Goal: Information Seeking & Learning: Learn about a topic

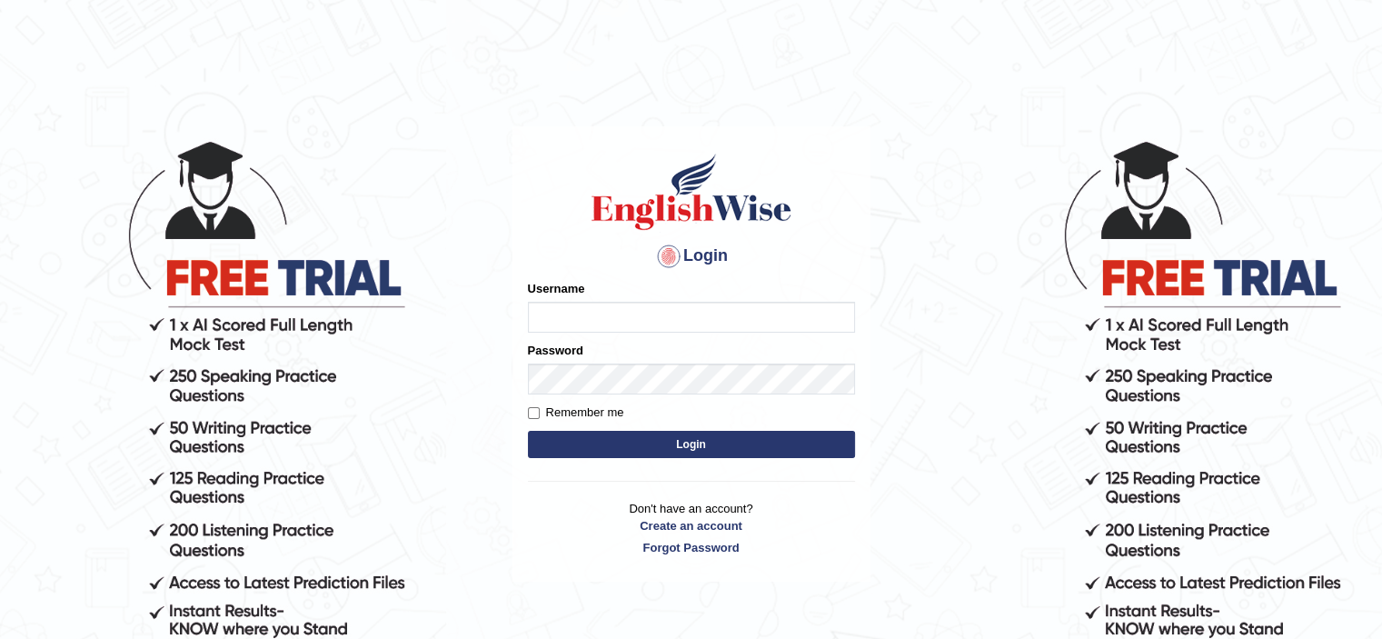
type input "HuseyinU"
click at [670, 439] on button "Login" at bounding box center [691, 444] width 327 height 27
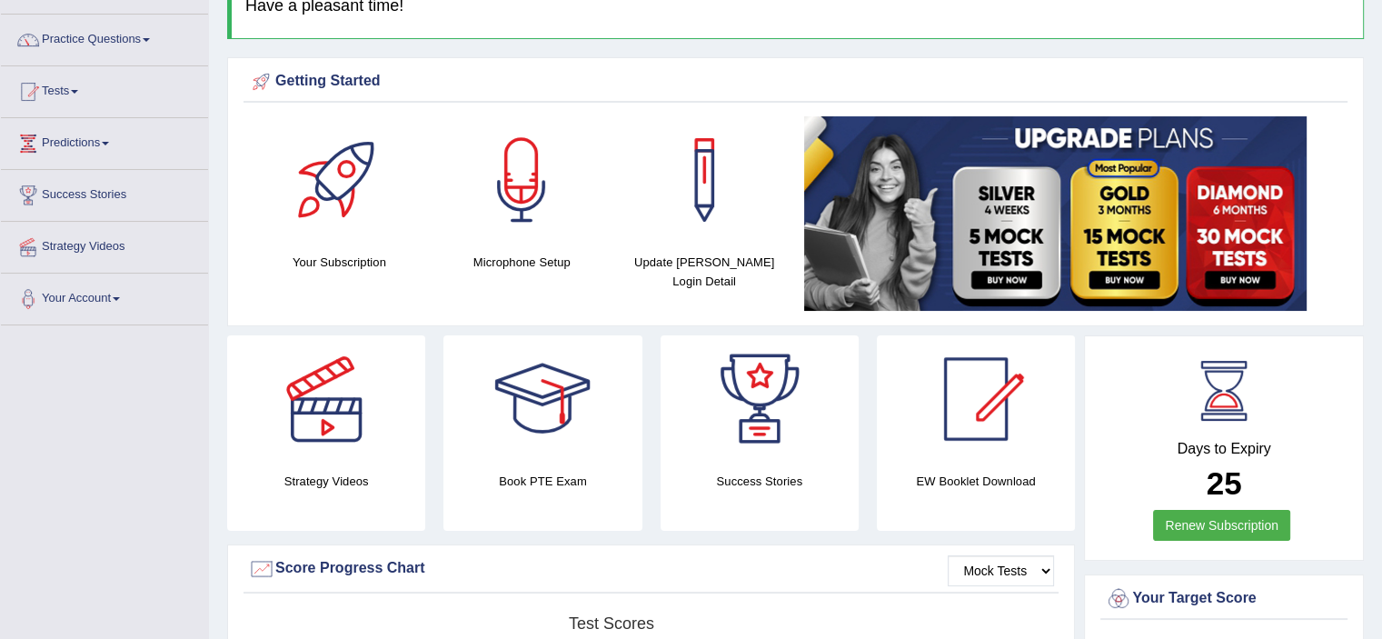
scroll to position [273, 0]
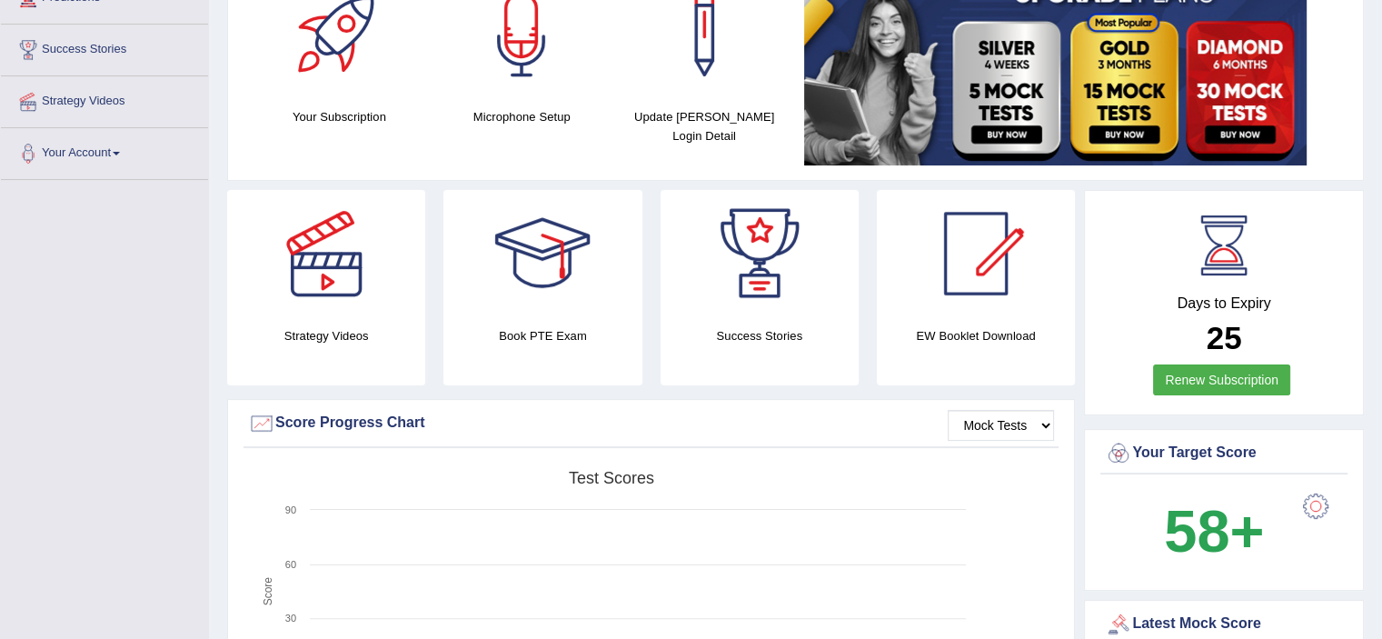
click at [1221, 377] on link "Renew Subscription" at bounding box center [1221, 379] width 137 height 31
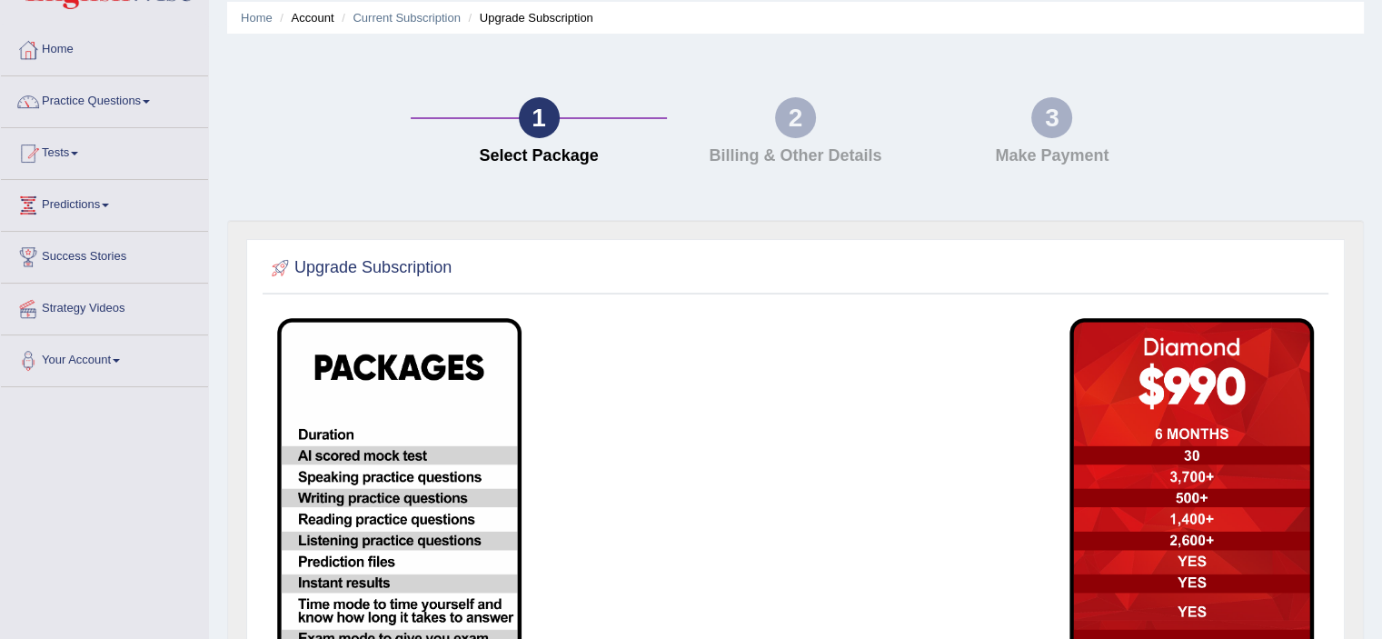
scroll to position [364, 0]
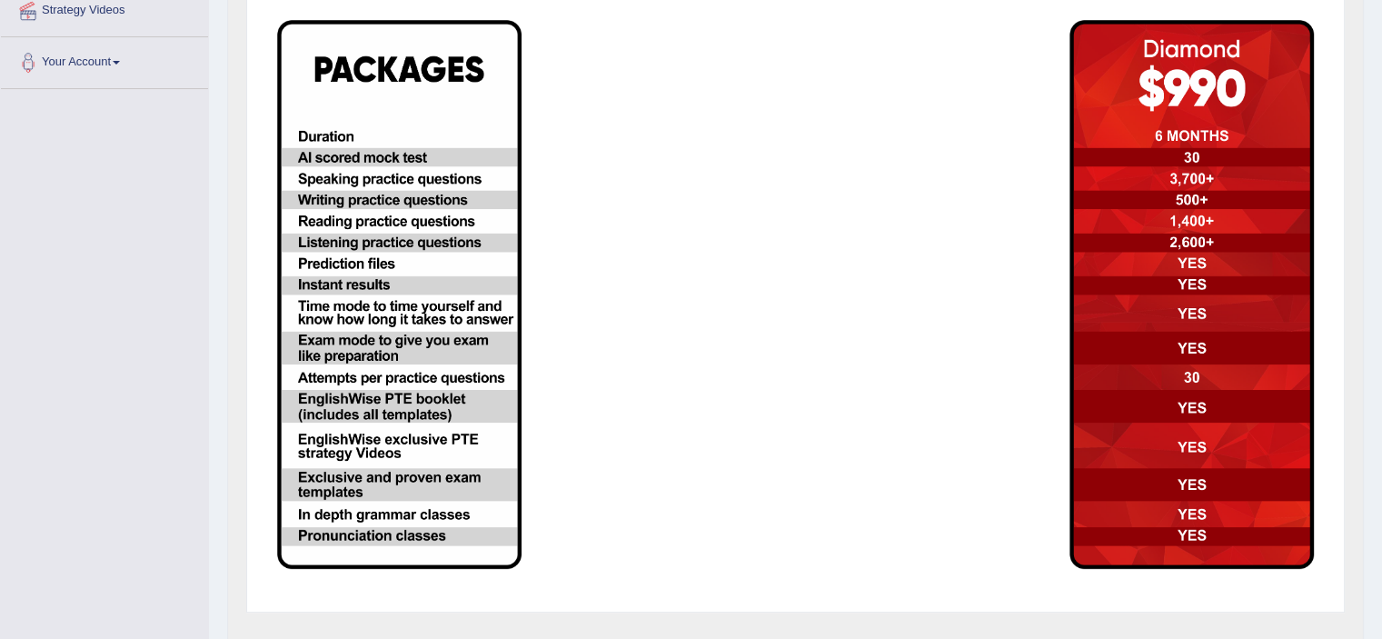
click at [393, 175] on img at bounding box center [399, 294] width 244 height 549
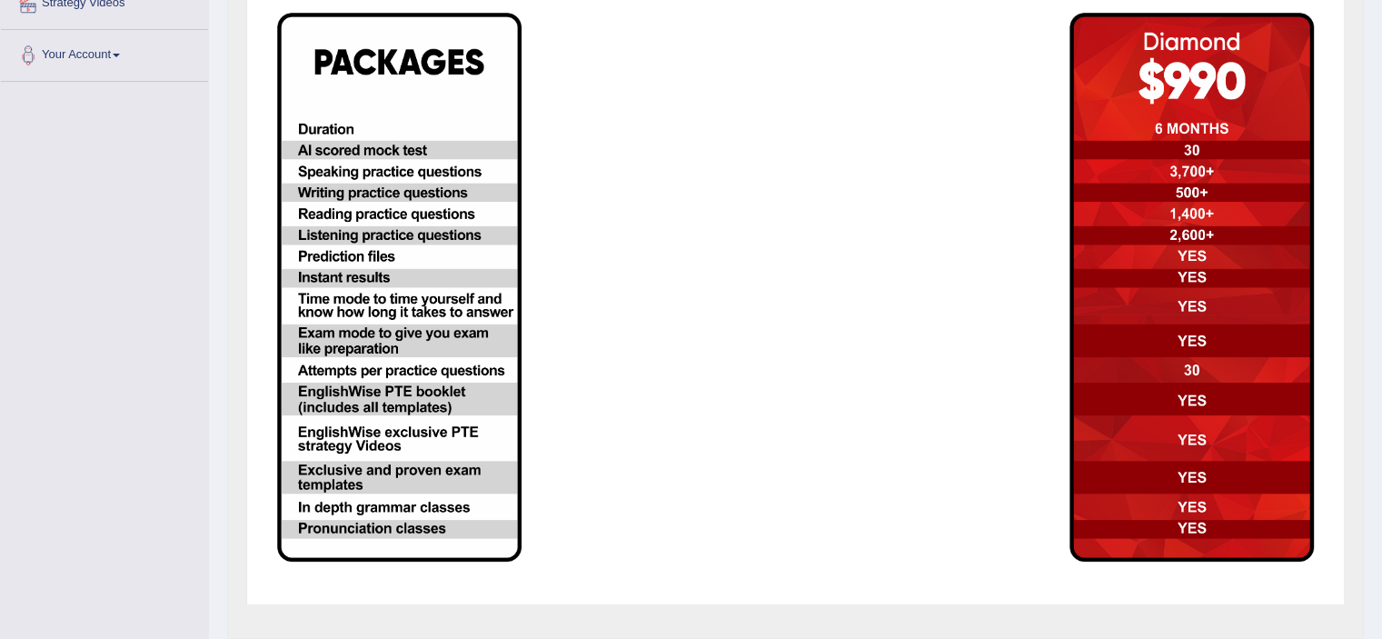
scroll to position [342, 0]
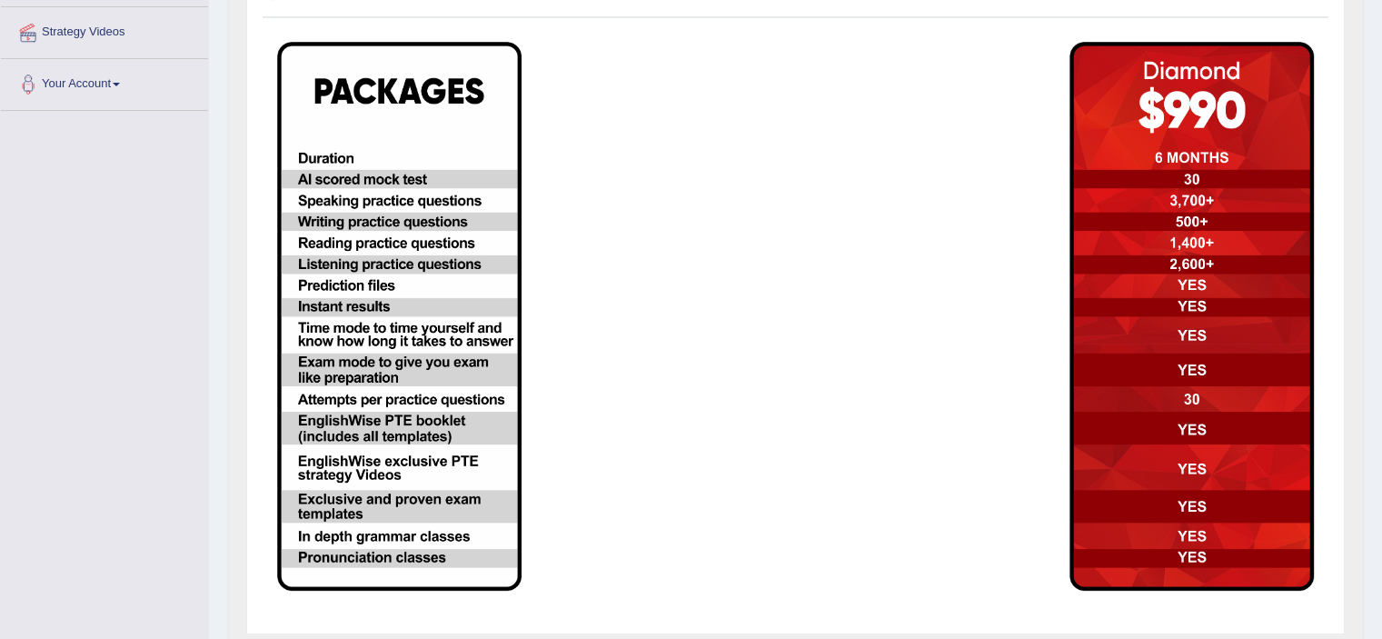
click at [334, 155] on img at bounding box center [399, 316] width 244 height 549
click at [1185, 244] on img at bounding box center [1192, 316] width 244 height 549
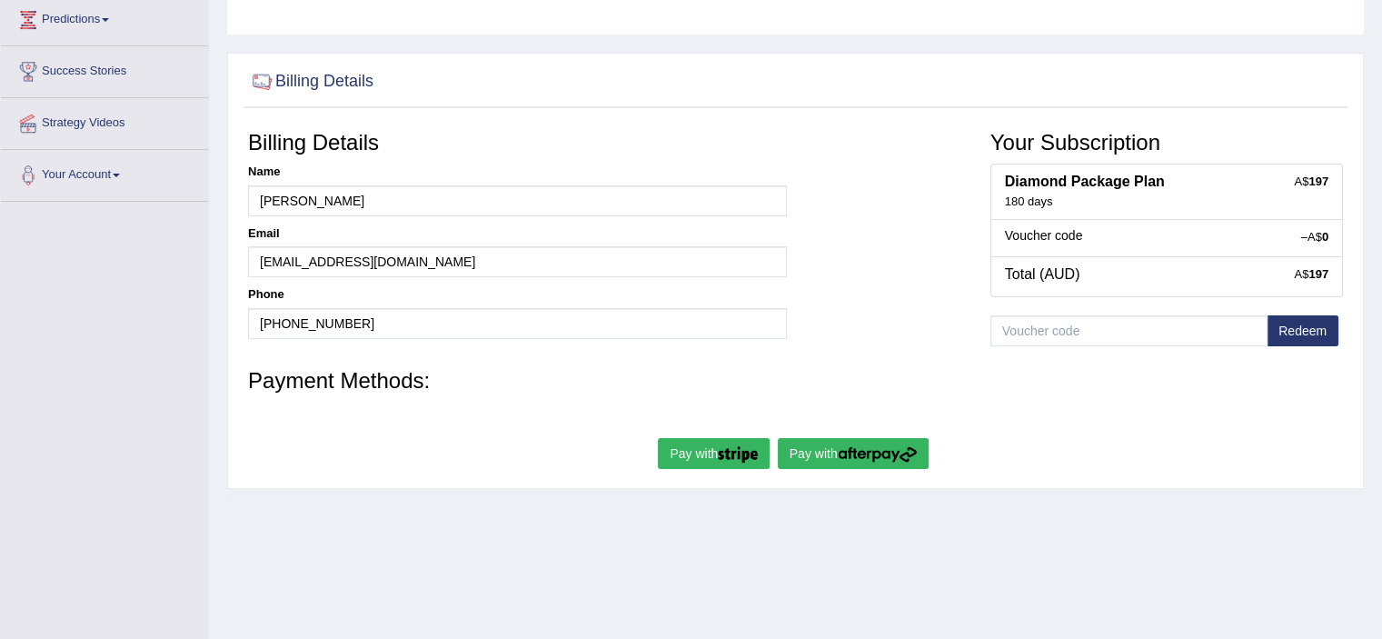
scroll to position [273, 0]
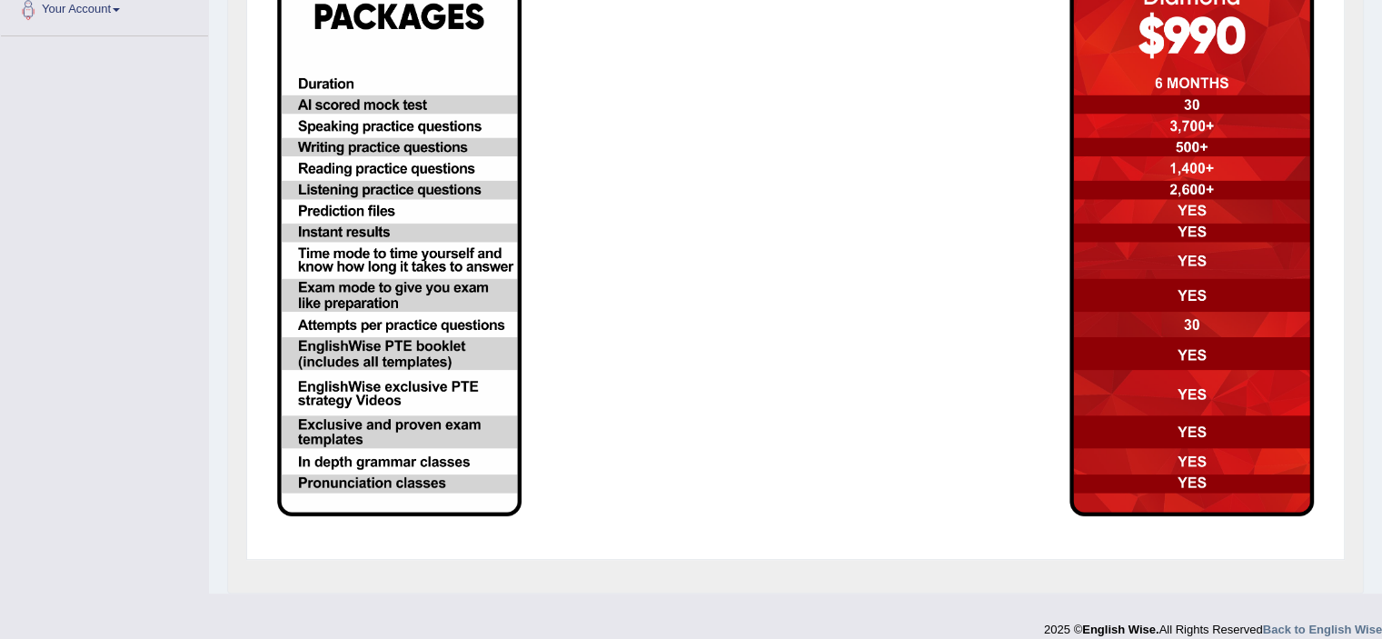
scroll to position [433, 0]
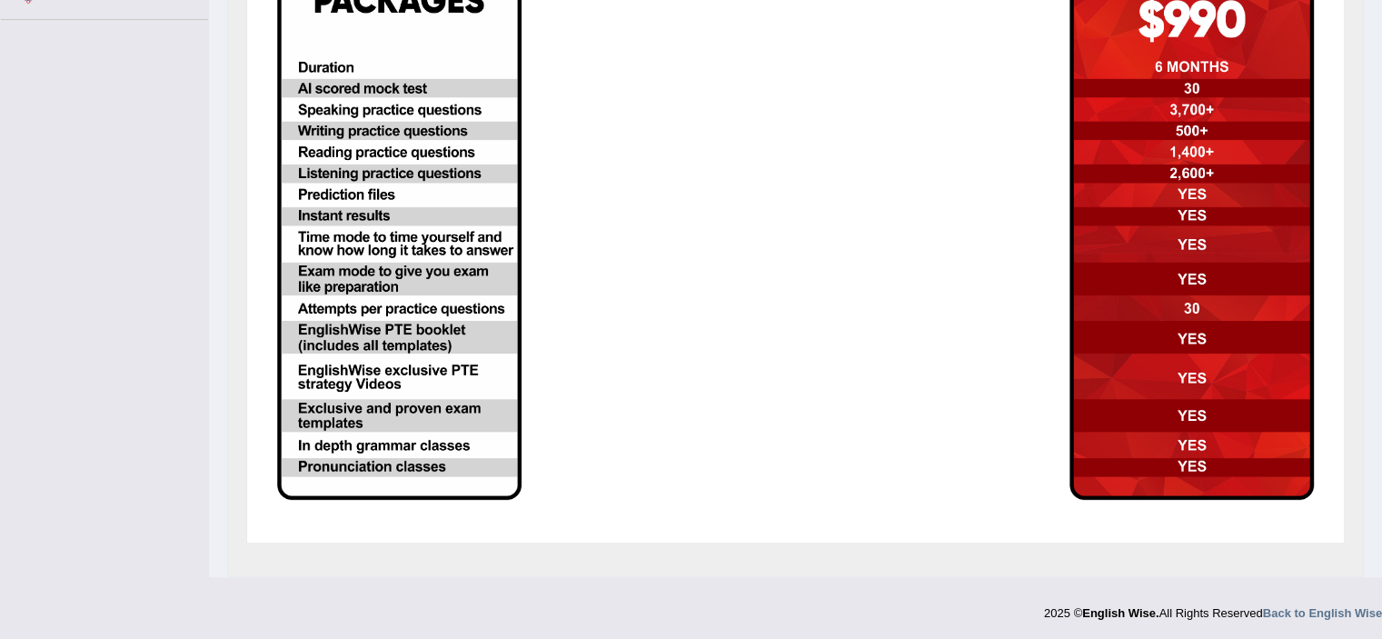
click at [1196, 410] on img at bounding box center [1192, 225] width 244 height 549
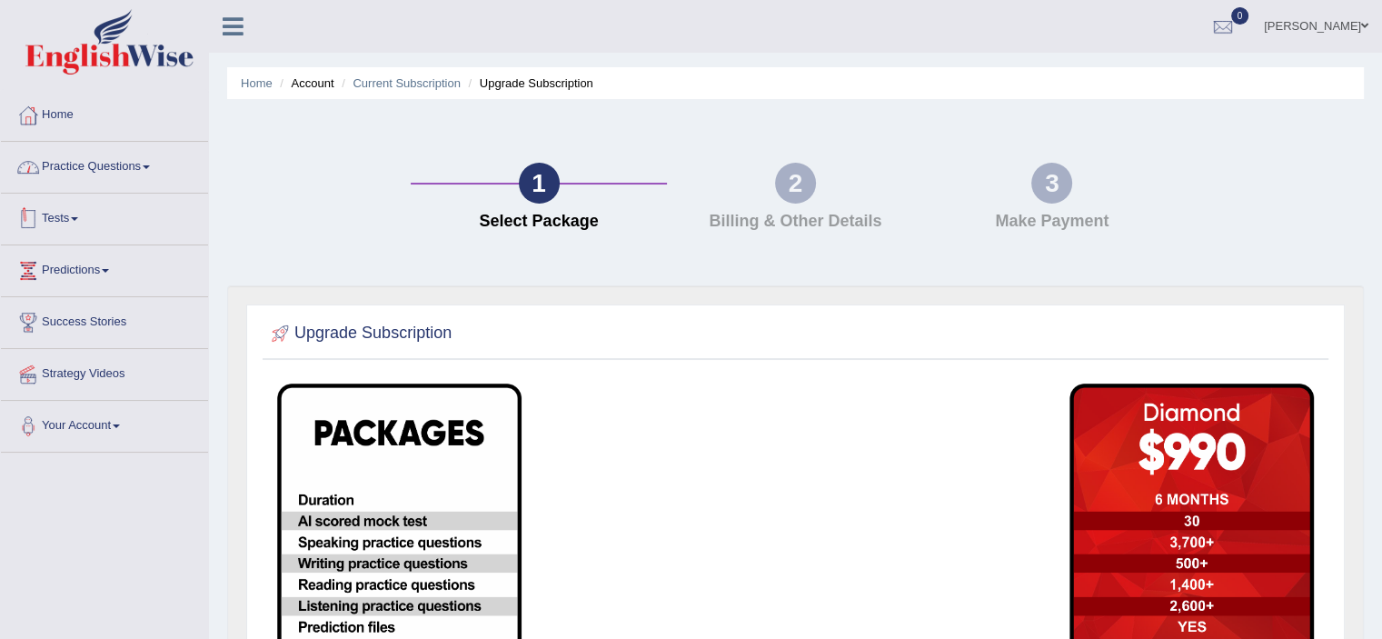
click at [54, 163] on link "Practice Questions" at bounding box center [104, 164] width 207 height 45
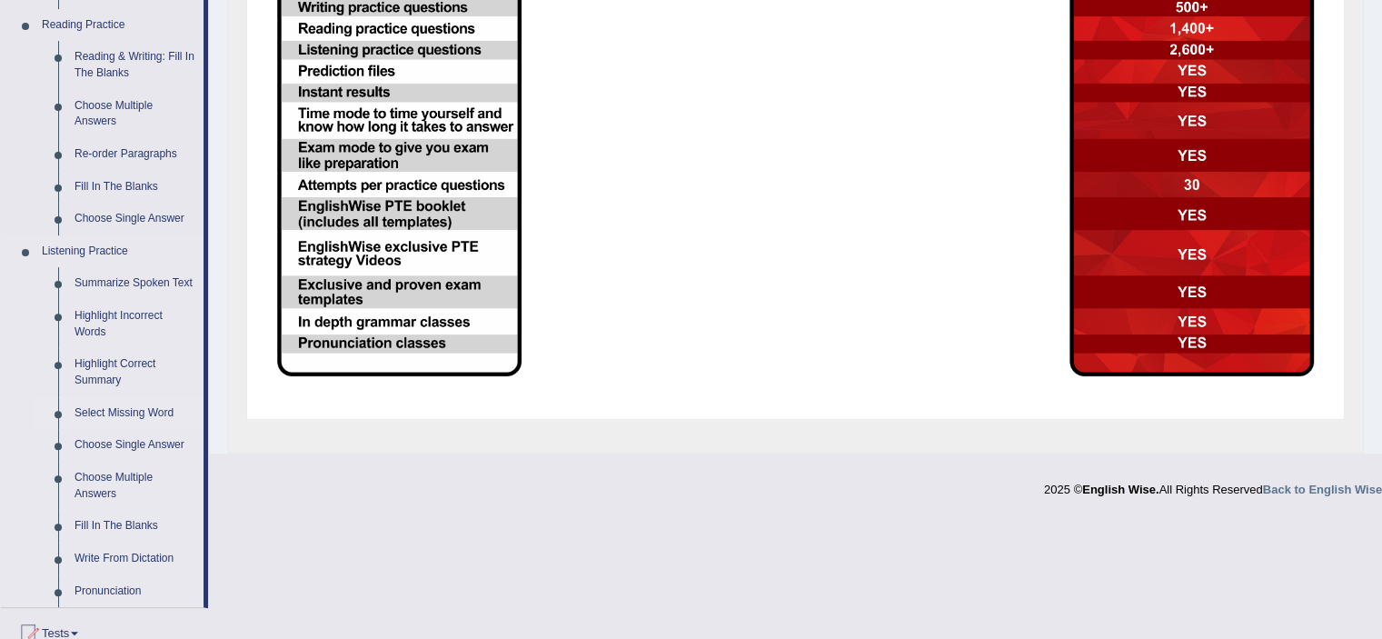
scroll to position [636, 0]
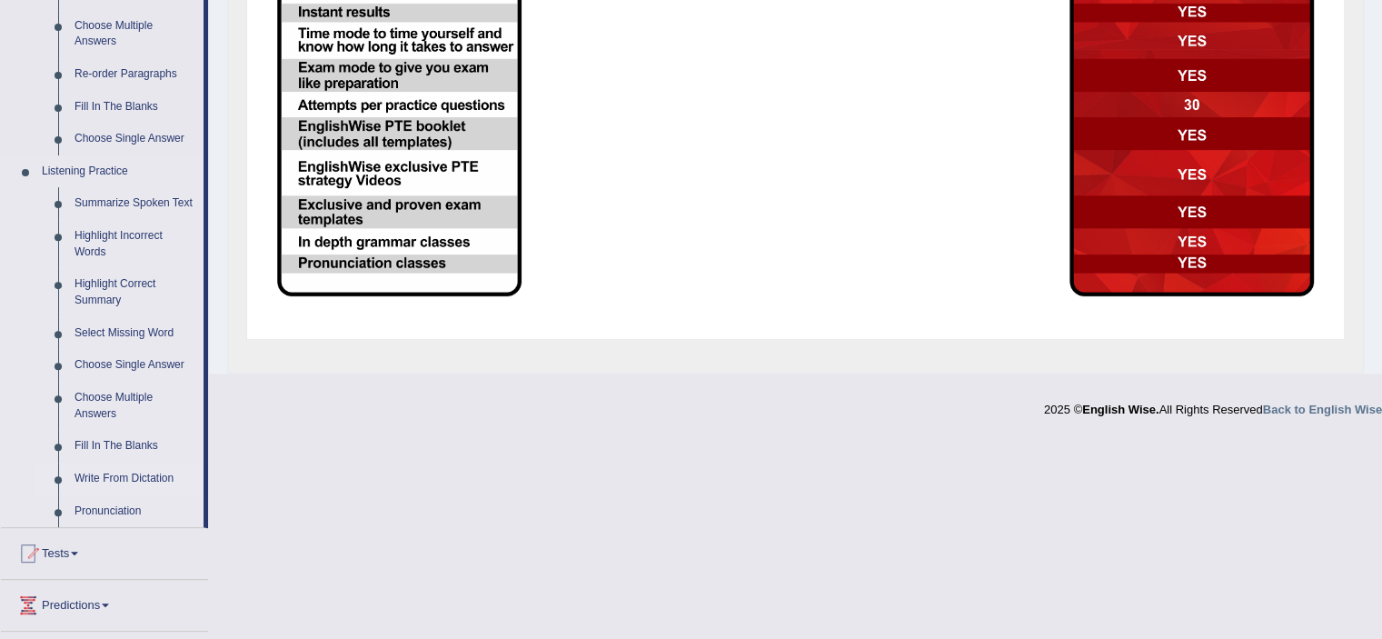
click at [113, 472] on link "Write From Dictation" at bounding box center [134, 479] width 137 height 33
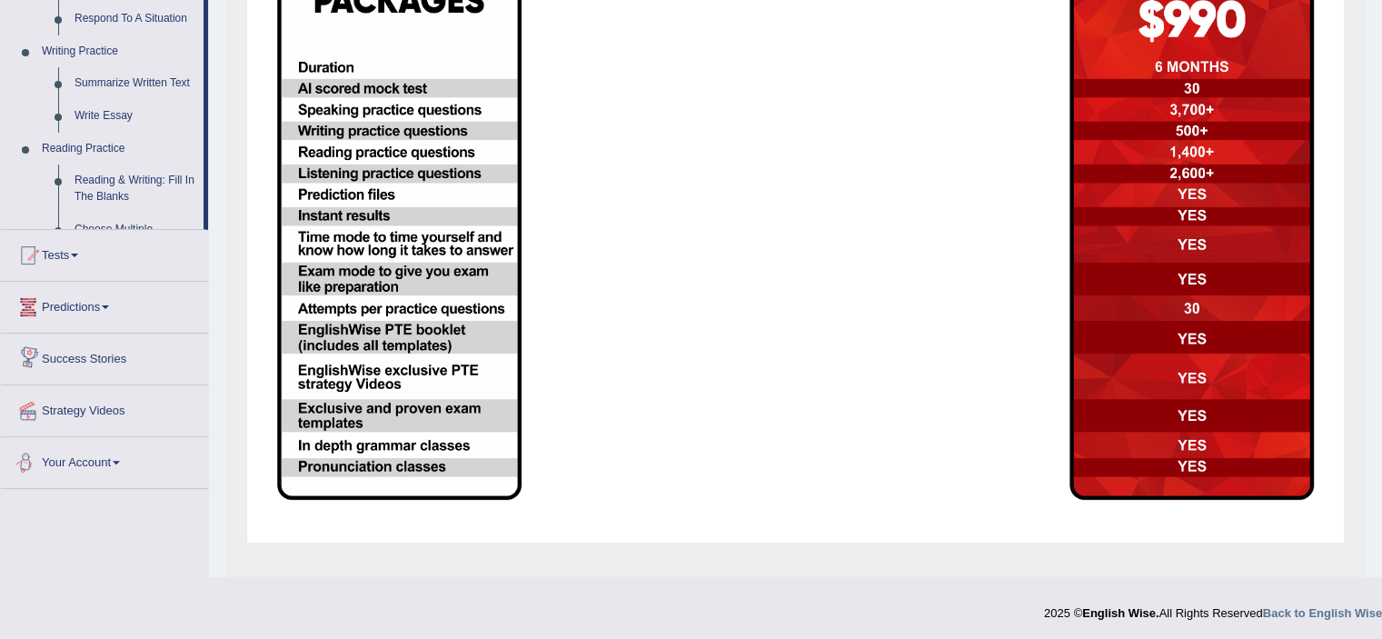
scroll to position [726, 0]
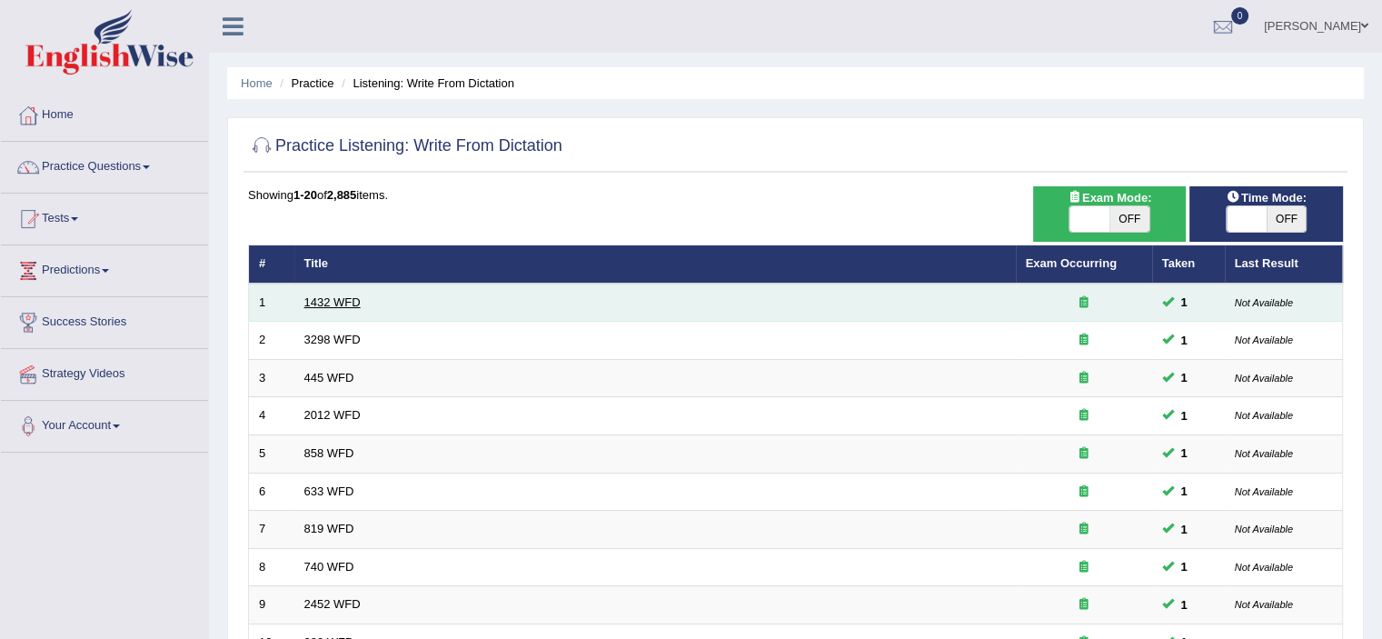
click at [340, 301] on link "1432 WFD" at bounding box center [332, 302] width 56 height 14
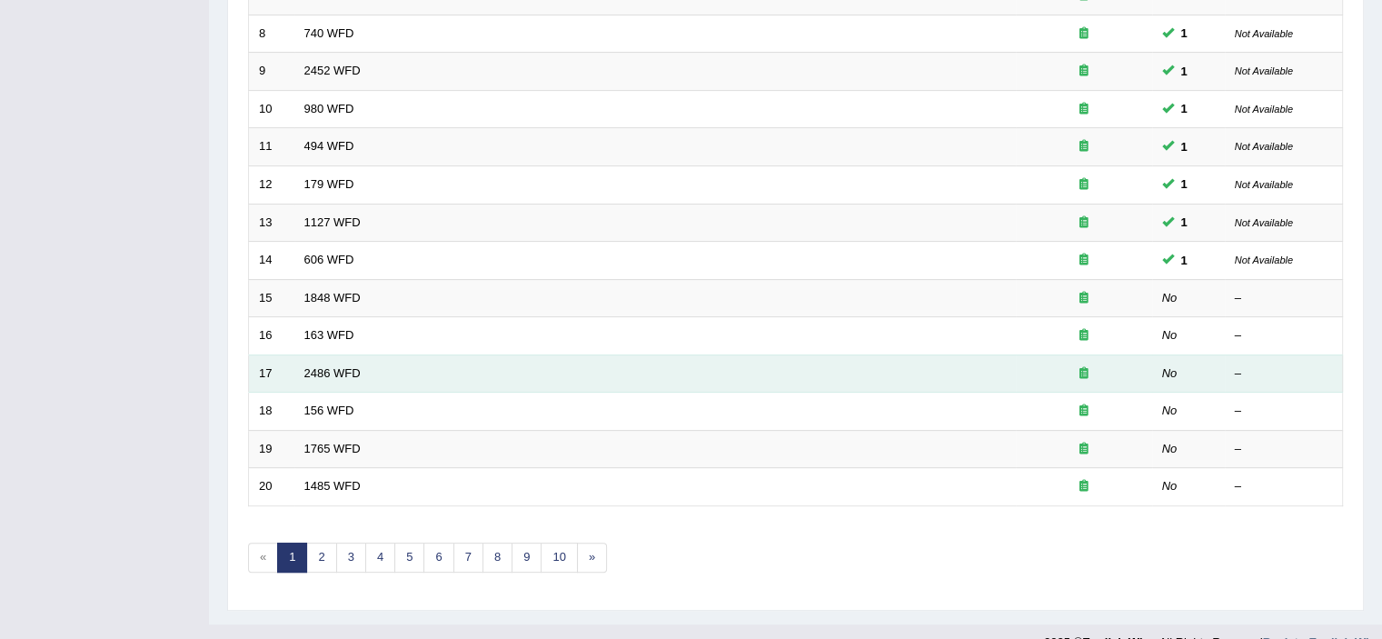
scroll to position [545, 0]
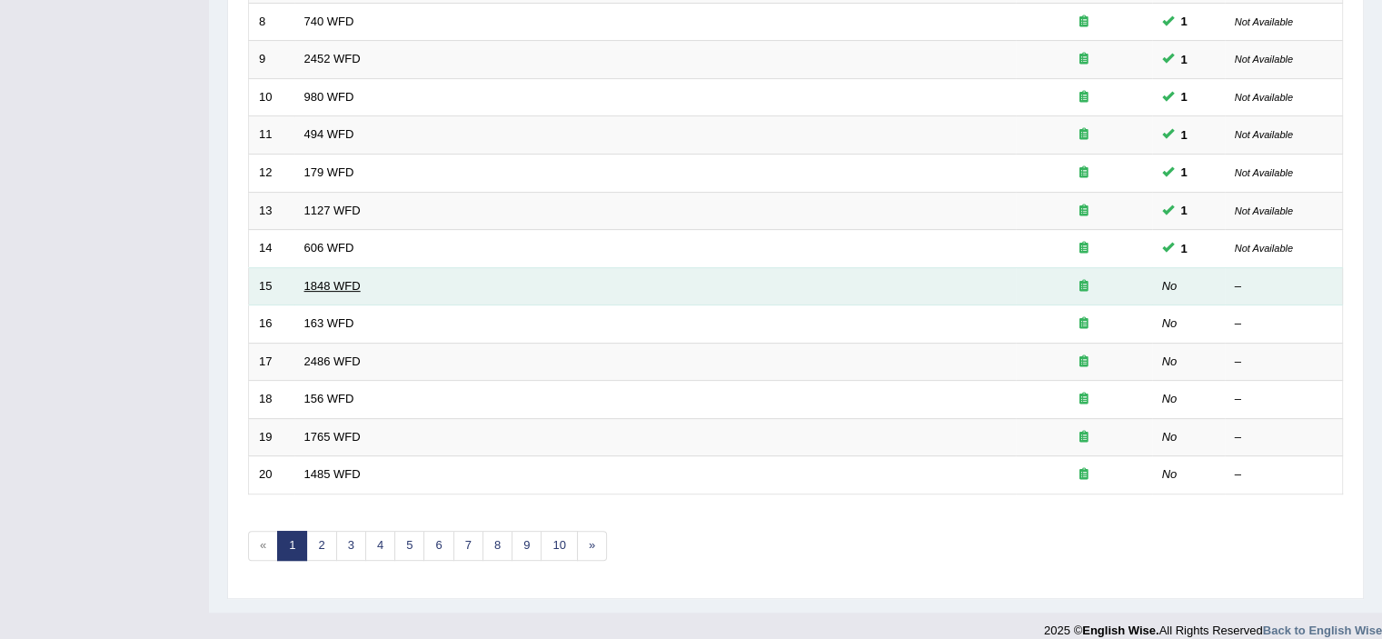
click at [331, 281] on link "1848 WFD" at bounding box center [332, 286] width 56 height 14
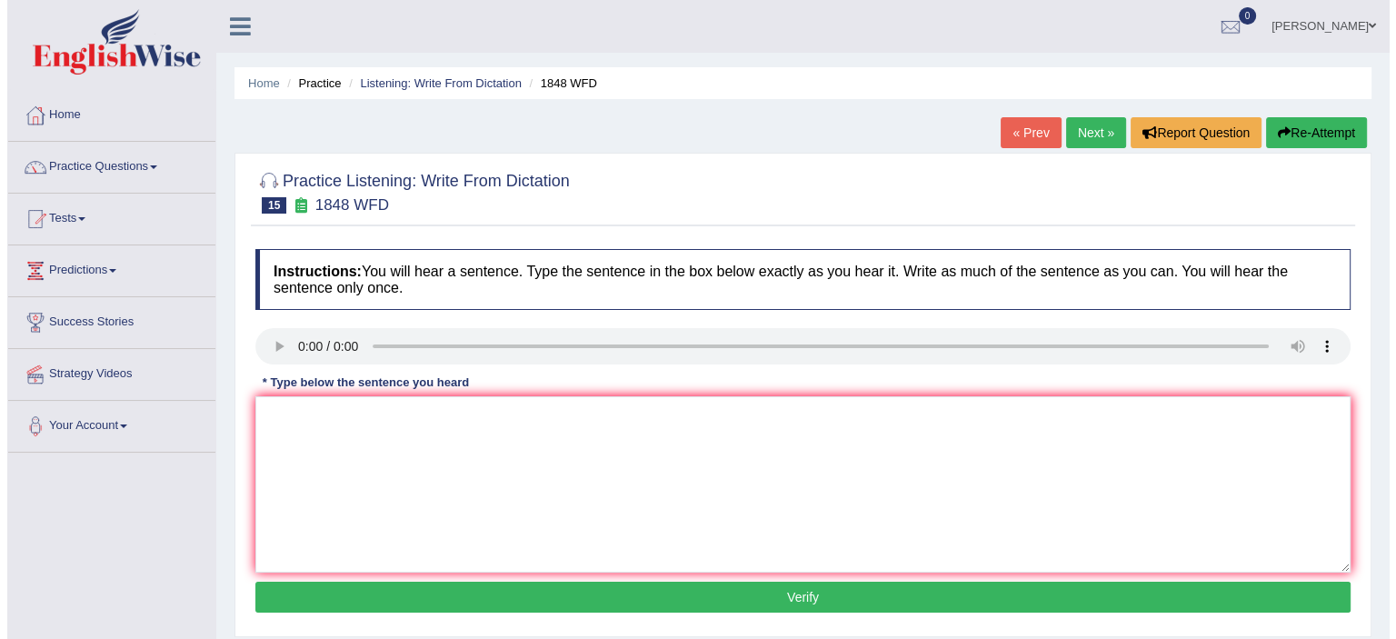
scroll to position [182, 0]
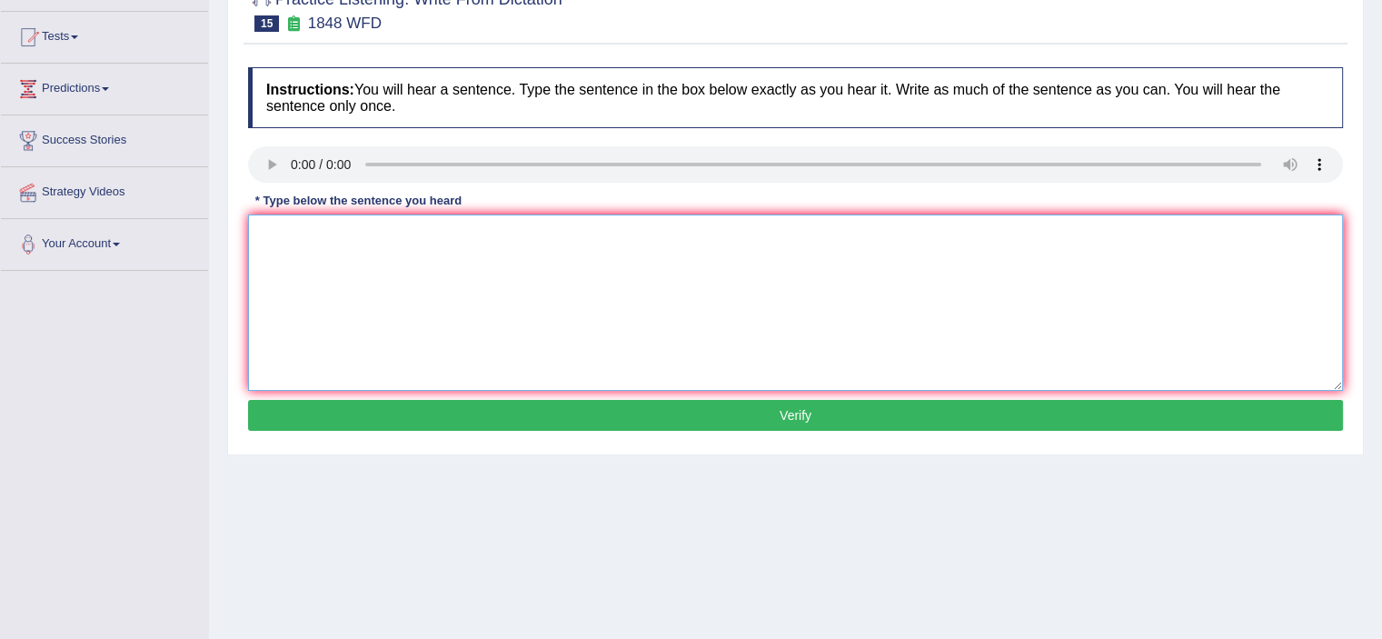
click at [334, 246] on textarea at bounding box center [795, 302] width 1095 height 176
type textarea "Students must presentive valid identification to enroll this course."
drag, startPoint x: 618, startPoint y: 410, endPoint x: 621, endPoint y: 421, distance: 11.2
click at [619, 410] on button "Verify" at bounding box center [795, 415] width 1095 height 31
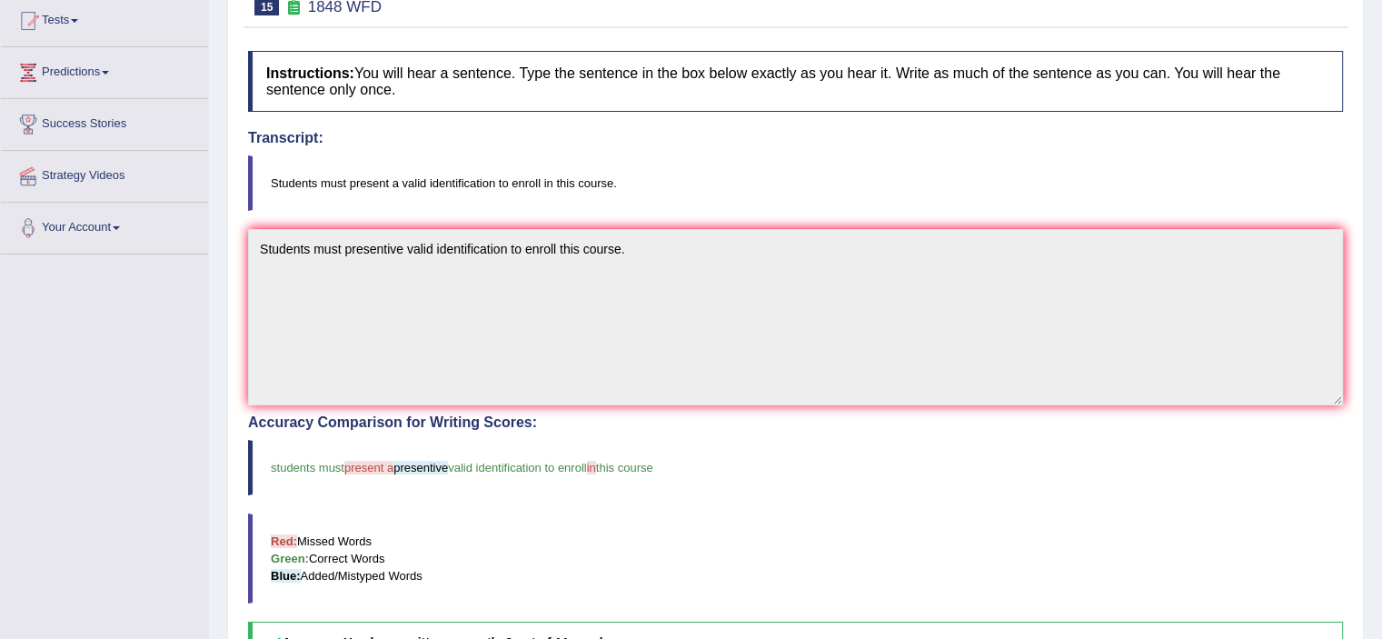
scroll to position [79, 0]
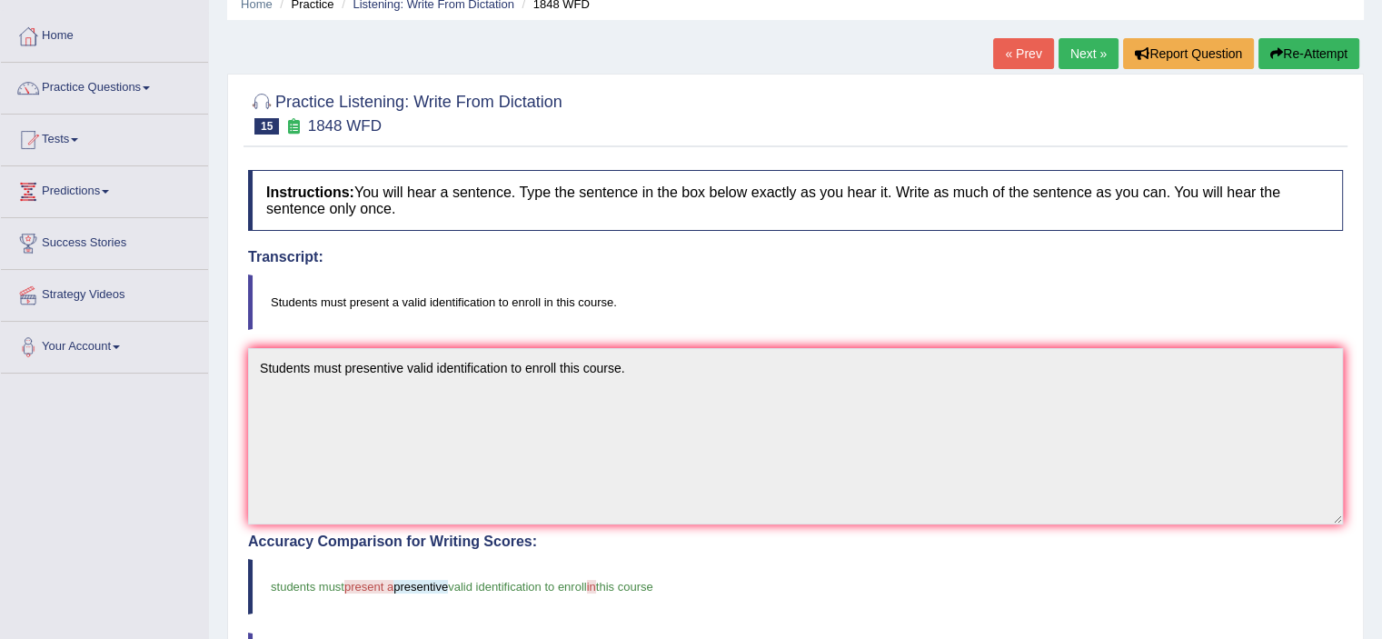
click at [1089, 57] on link "Next »" at bounding box center [1089, 53] width 60 height 31
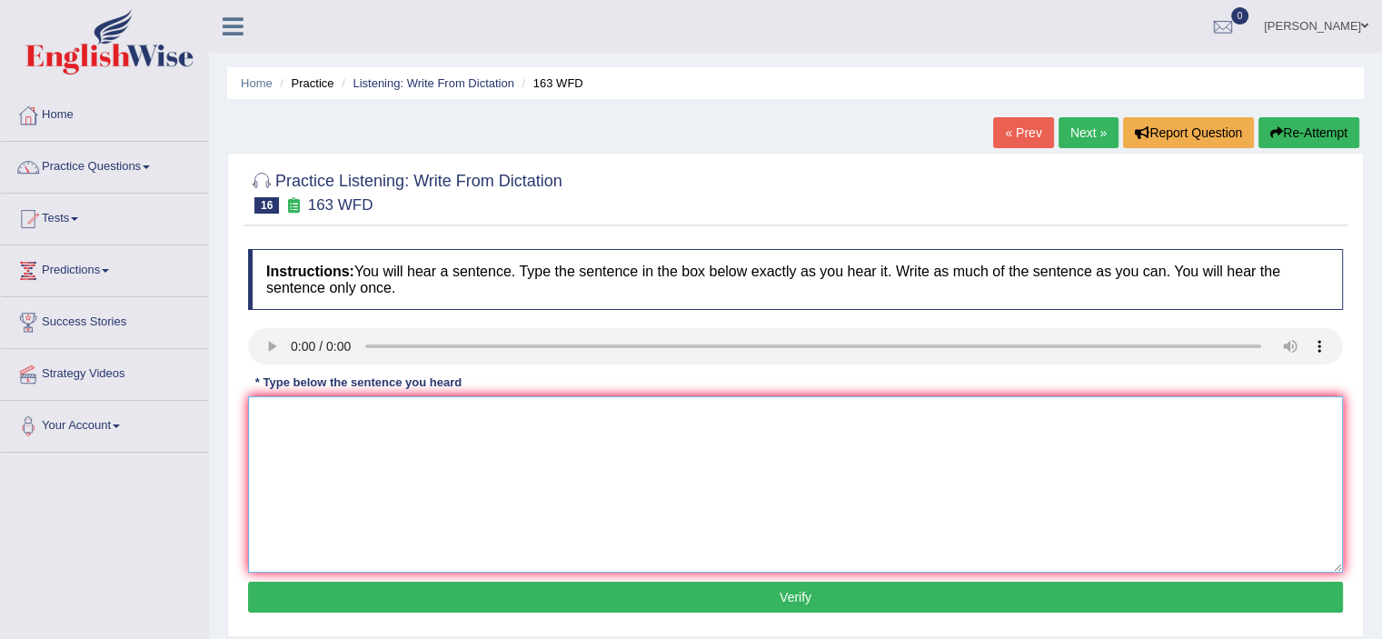
click at [348, 443] on textarea at bounding box center [795, 484] width 1095 height 176
type textarea "A number of assignments will be submitted for the conference."
click at [421, 596] on button "Verify" at bounding box center [795, 597] width 1095 height 31
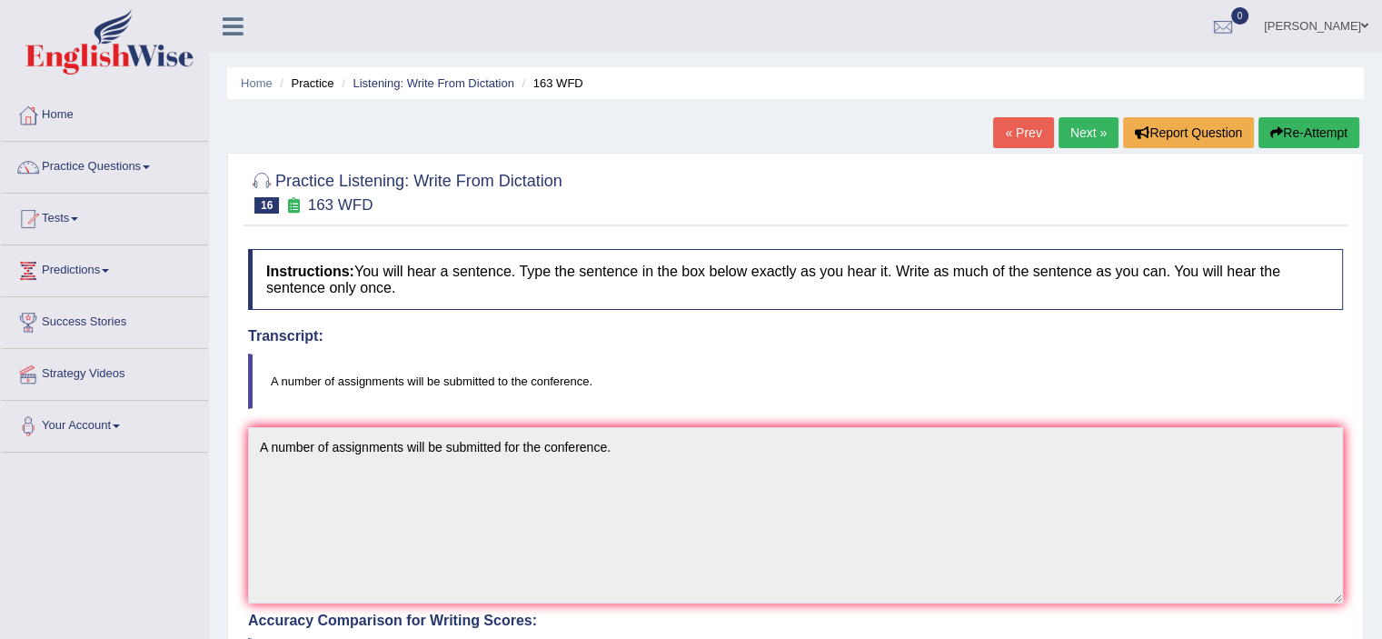
click at [1069, 140] on link "Next »" at bounding box center [1089, 132] width 60 height 31
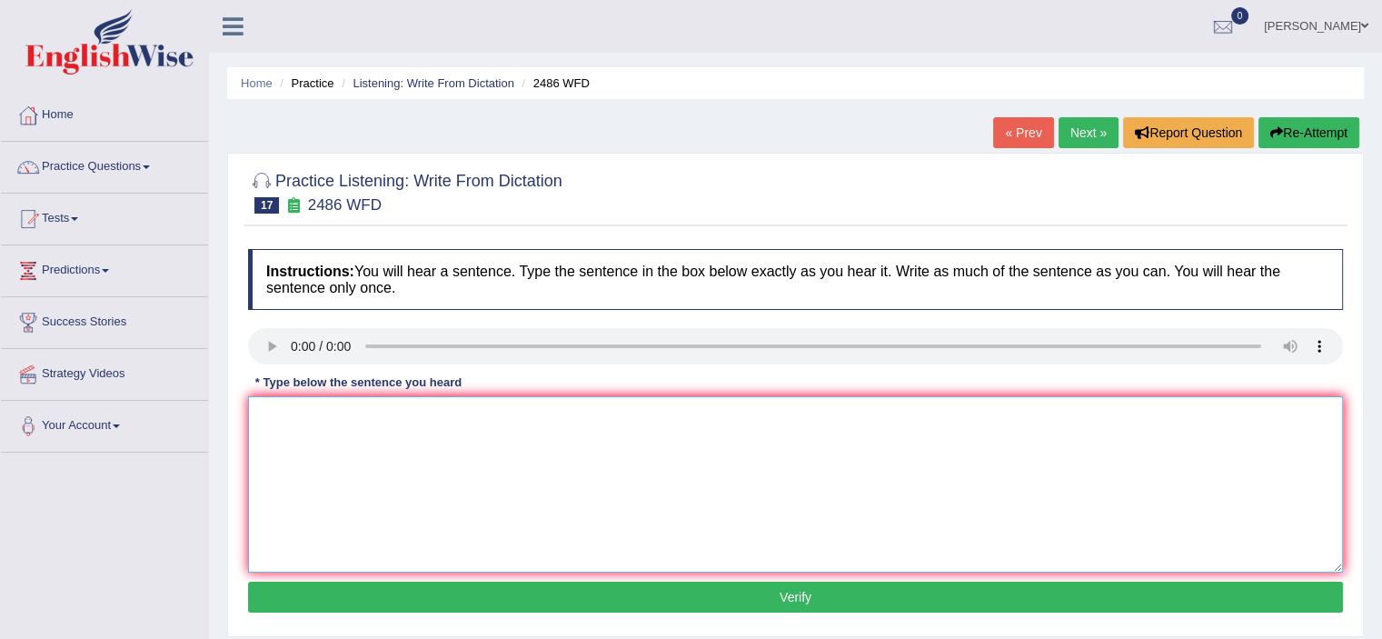
click at [322, 436] on textarea at bounding box center [795, 484] width 1095 height 176
type textarea "It is quiet clear to across the world."
click at [795, 601] on button "Verify" at bounding box center [795, 597] width 1095 height 31
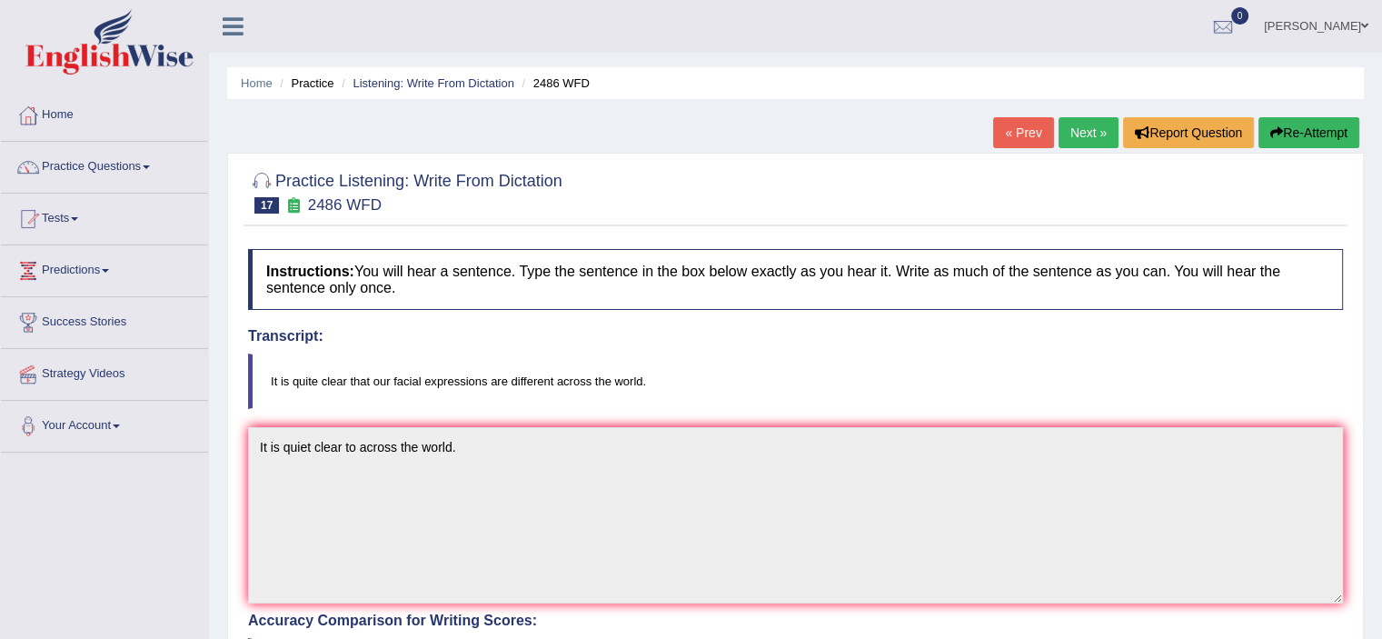
click at [1064, 141] on link "Next »" at bounding box center [1089, 132] width 60 height 31
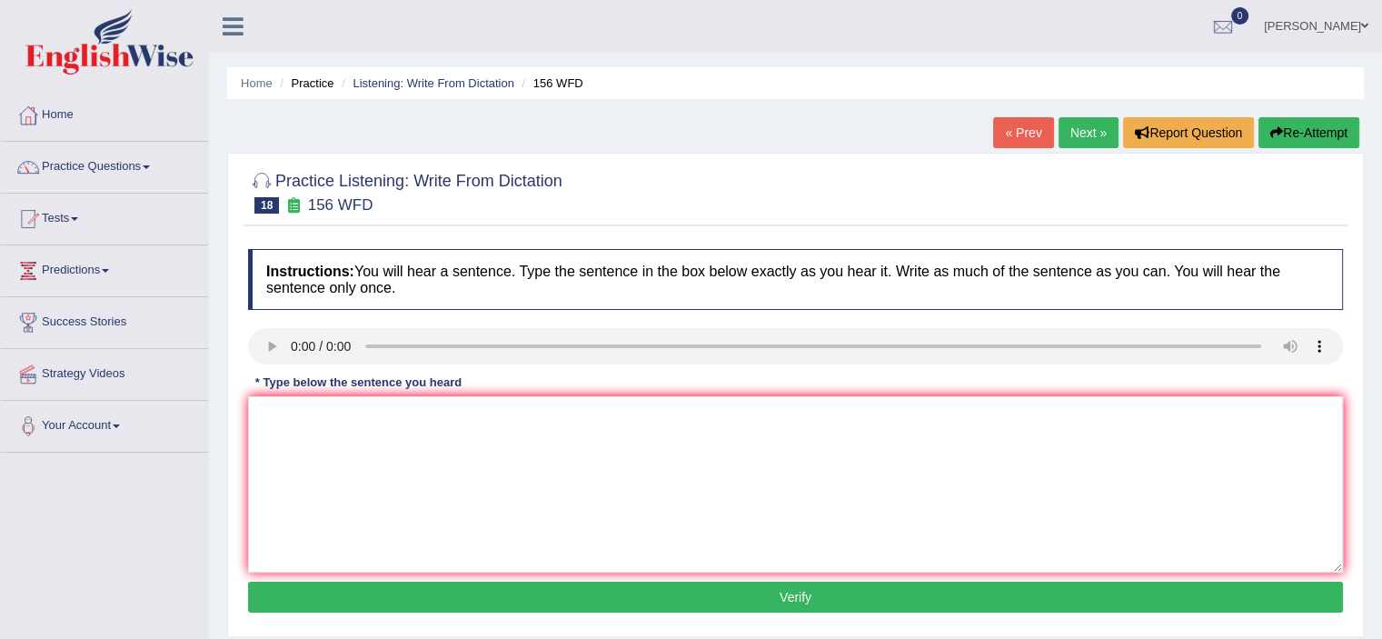
click at [287, 394] on div "Instructions: You will hear a sentence. Type the sentence in the box below exac…" at bounding box center [796, 433] width 1104 height 387
click at [294, 410] on textarea at bounding box center [795, 484] width 1095 height 176
type textarea "All the assignments will do by the [DATE]."
click at [767, 585] on button "Verify" at bounding box center [795, 597] width 1095 height 31
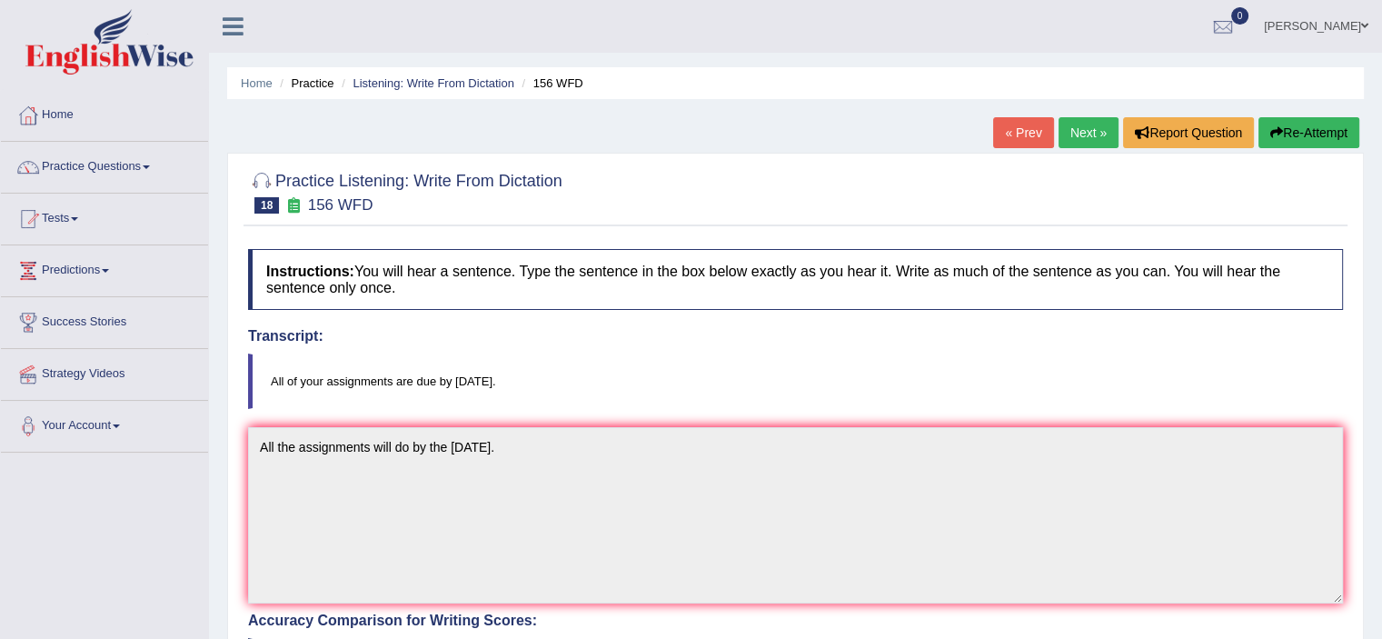
click at [1074, 137] on link "Next »" at bounding box center [1089, 132] width 60 height 31
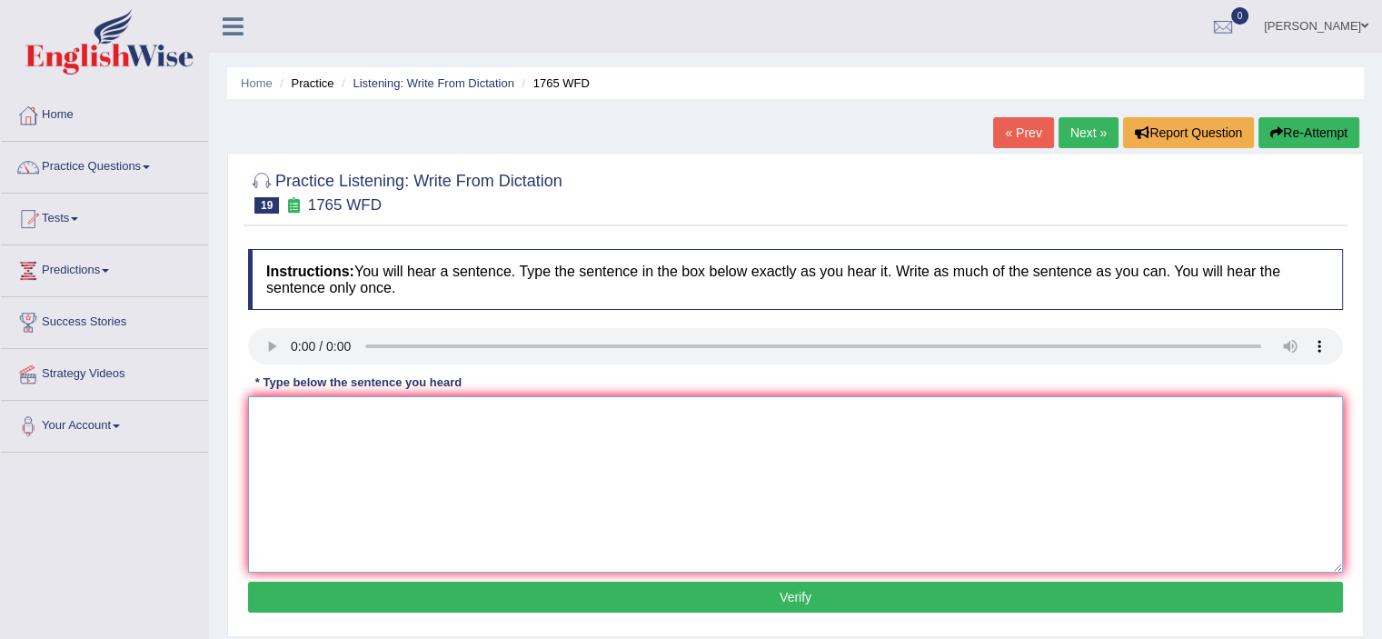
click at [384, 450] on textarea at bounding box center [795, 484] width 1095 height 176
click at [470, 417] on textarea "Application forms share for accamadotin" at bounding box center [795, 484] width 1095 height 176
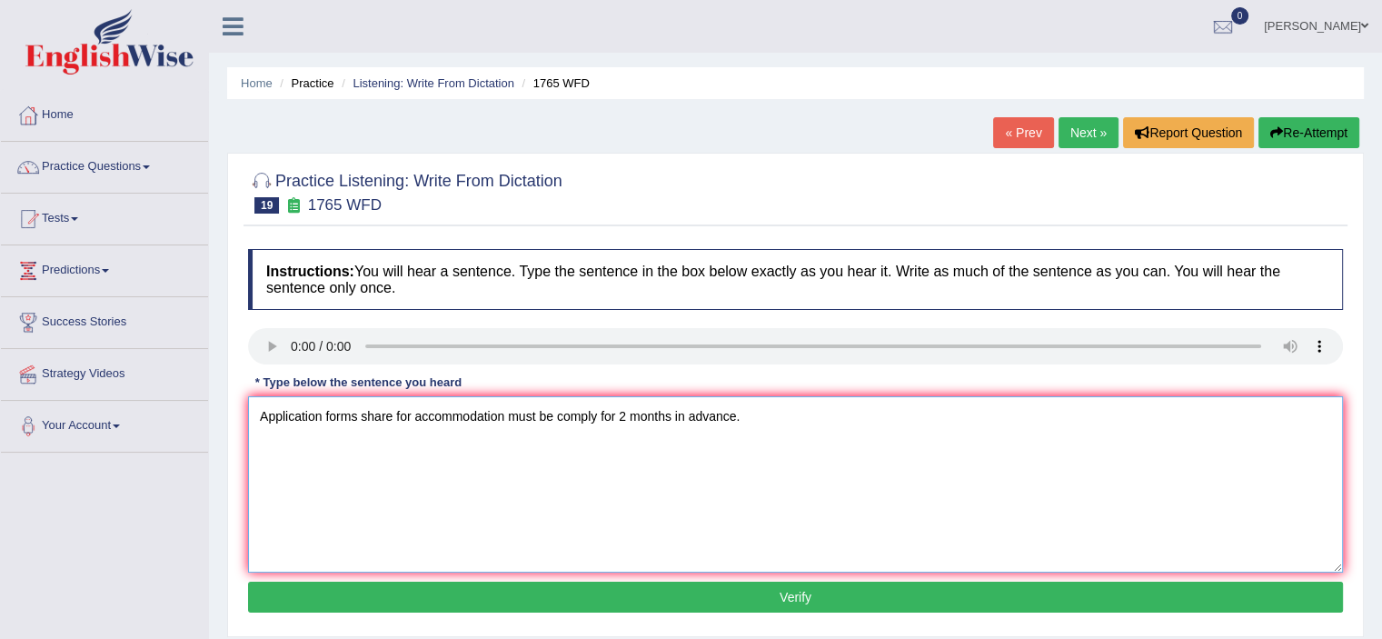
type textarea "Application forms share for accommodation must be comply for 2 months in advanc…"
click at [822, 592] on button "Verify" at bounding box center [795, 597] width 1095 height 31
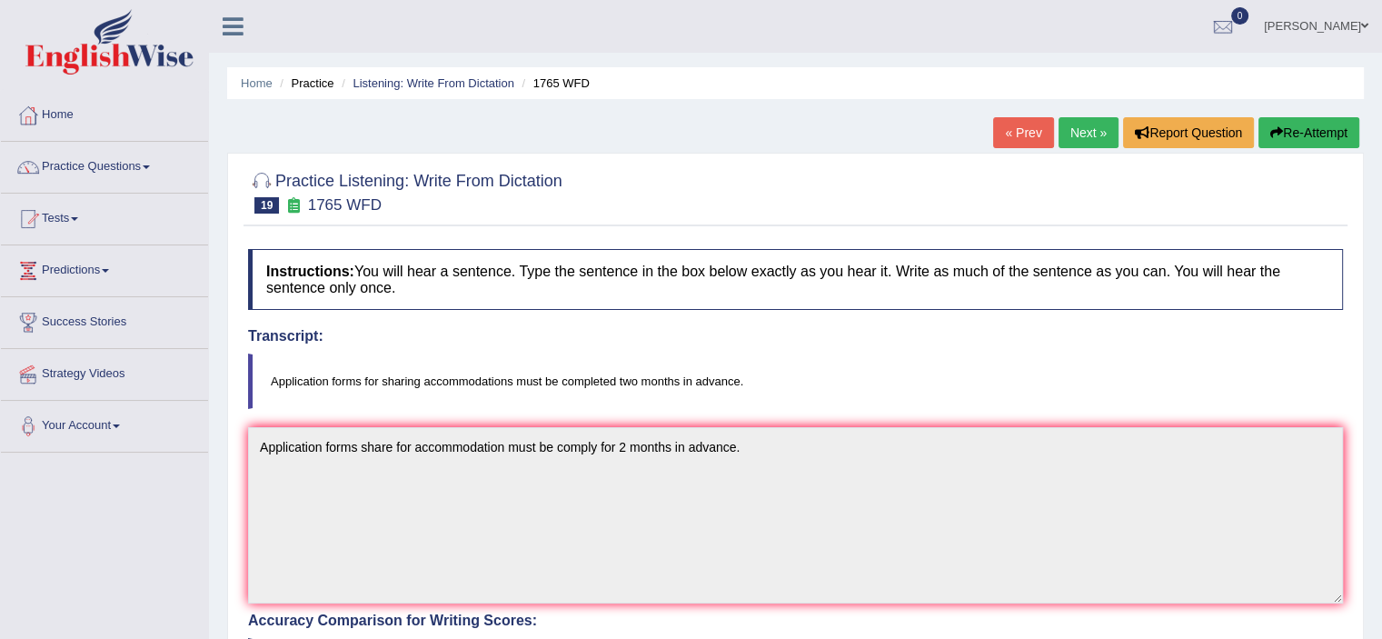
click at [1082, 127] on link "Next »" at bounding box center [1089, 132] width 60 height 31
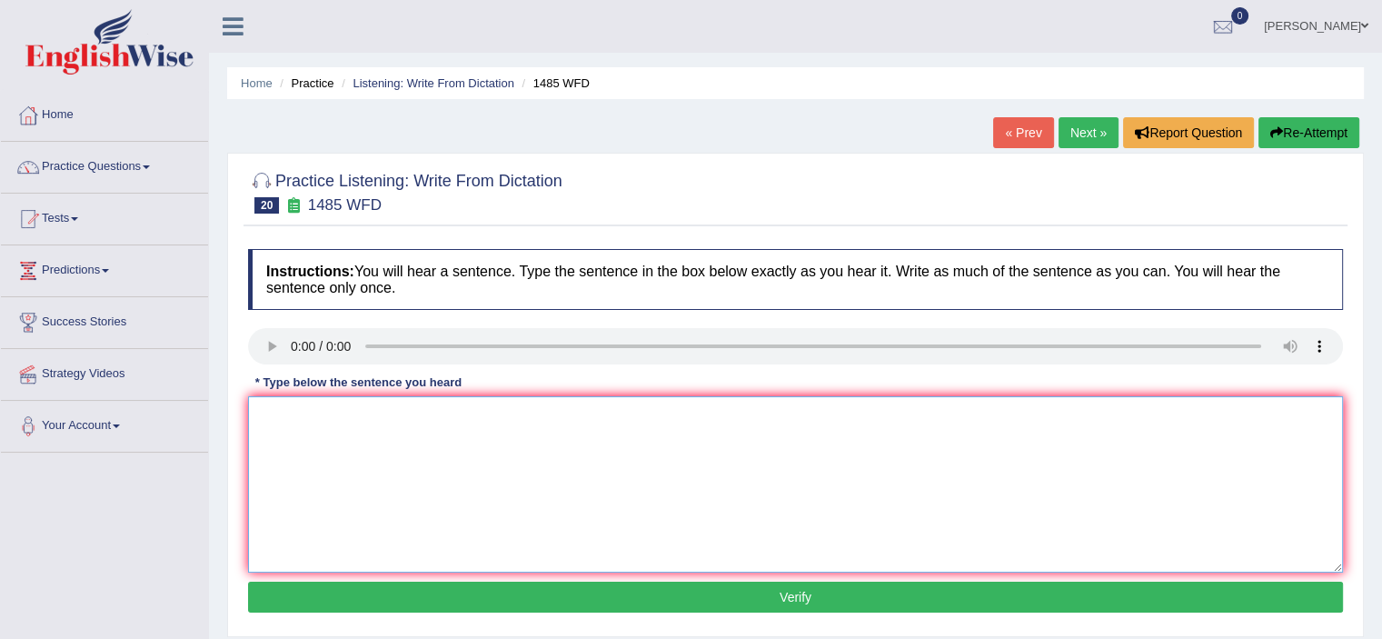
click at [312, 435] on textarea at bounding box center [795, 484] width 1095 height 176
type textarea "Course work give students to fairly asbest of subject."
click at [1025, 587] on button "Verify" at bounding box center [795, 597] width 1095 height 31
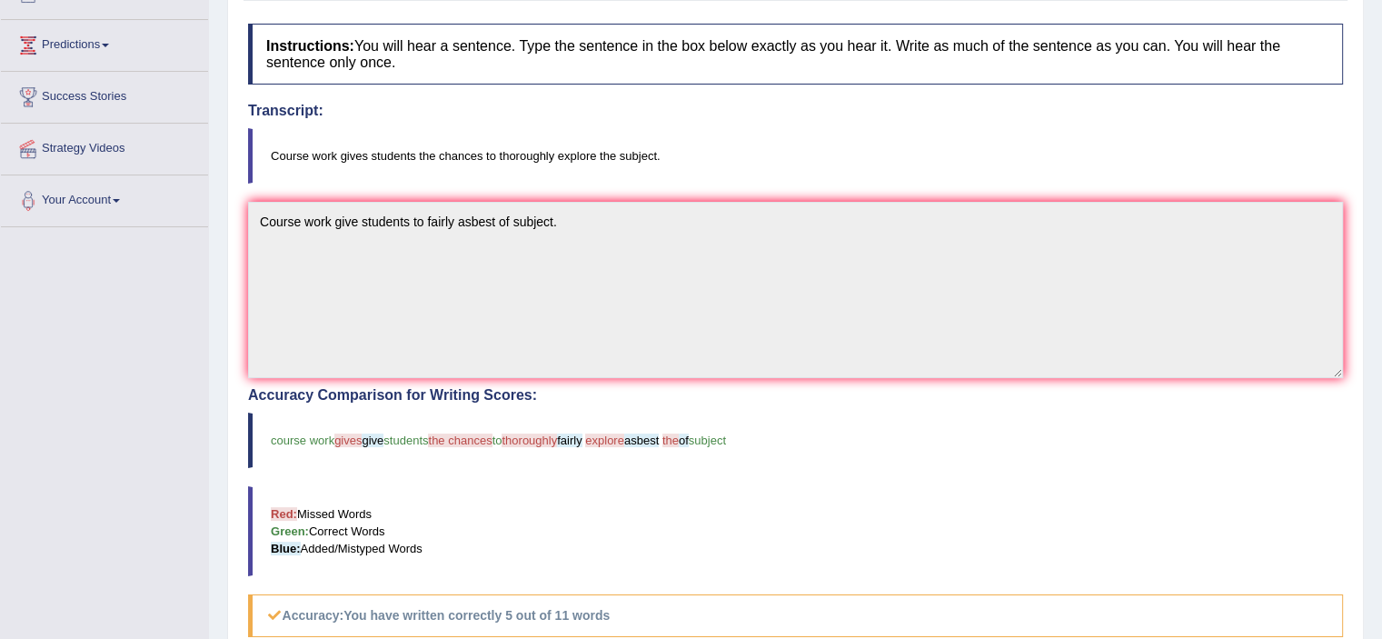
scroll to position [182, 0]
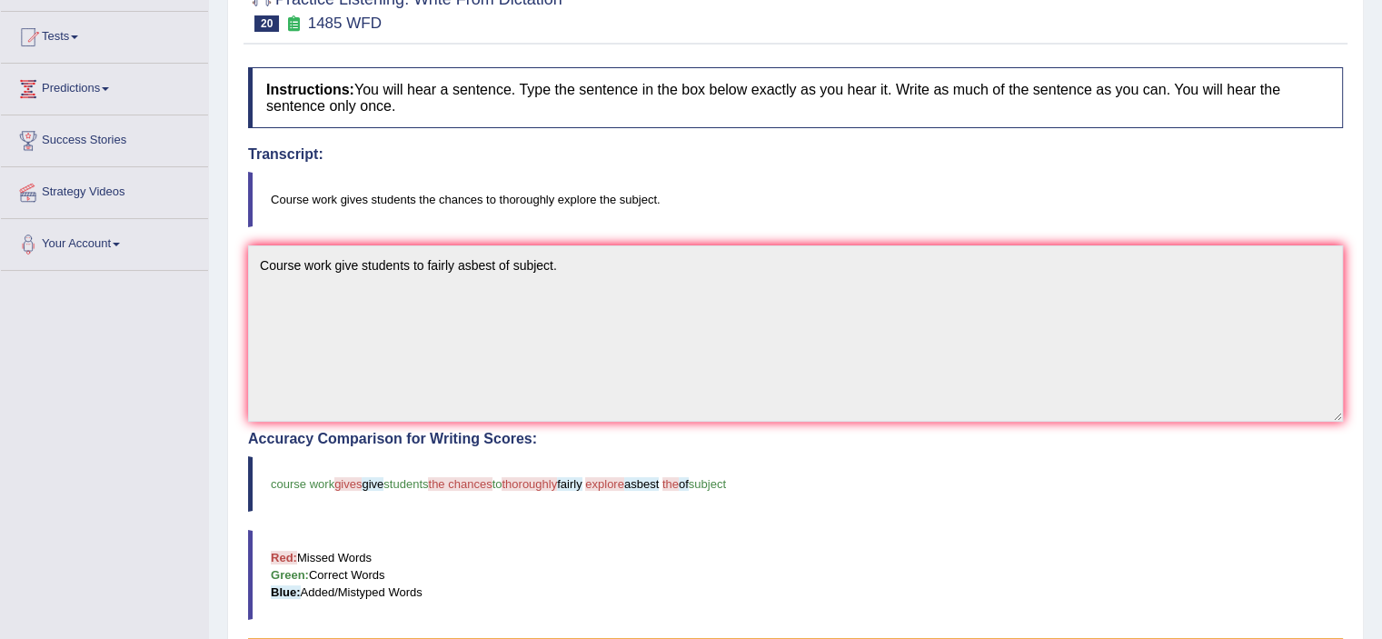
click at [534, 198] on blockquote "Course work gives students the chances to thoroughly explore the subject." at bounding box center [795, 199] width 1095 height 55
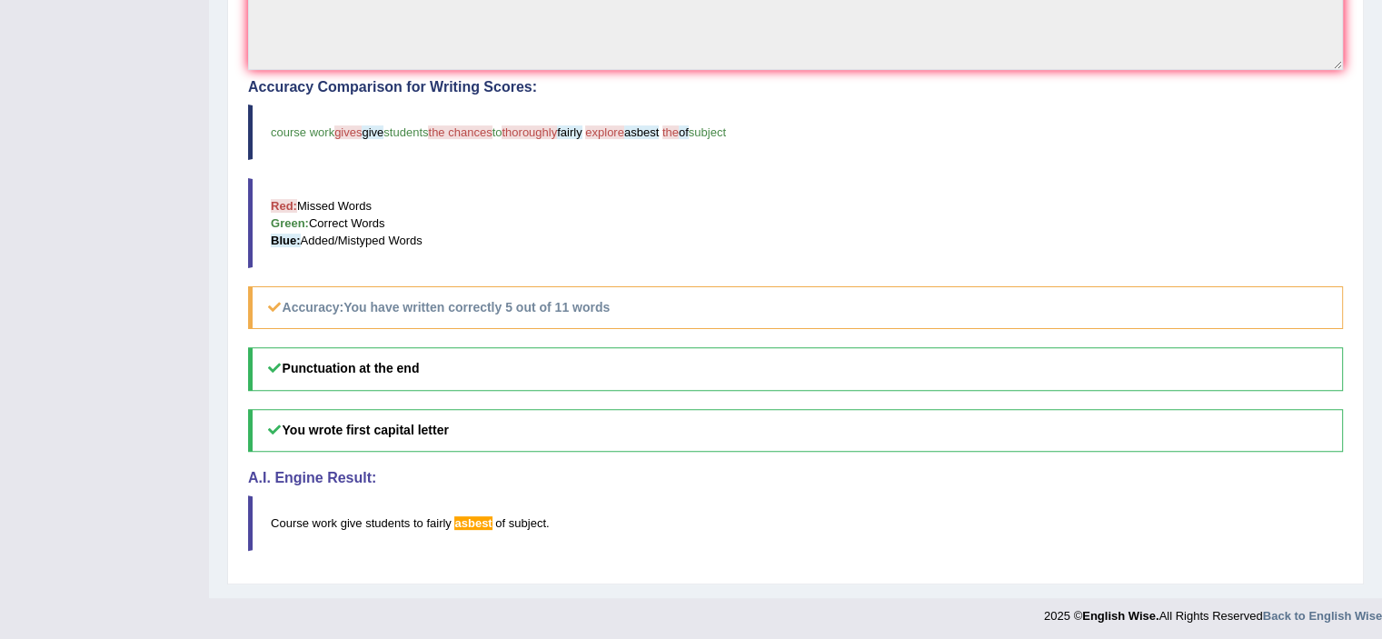
scroll to position [0, 0]
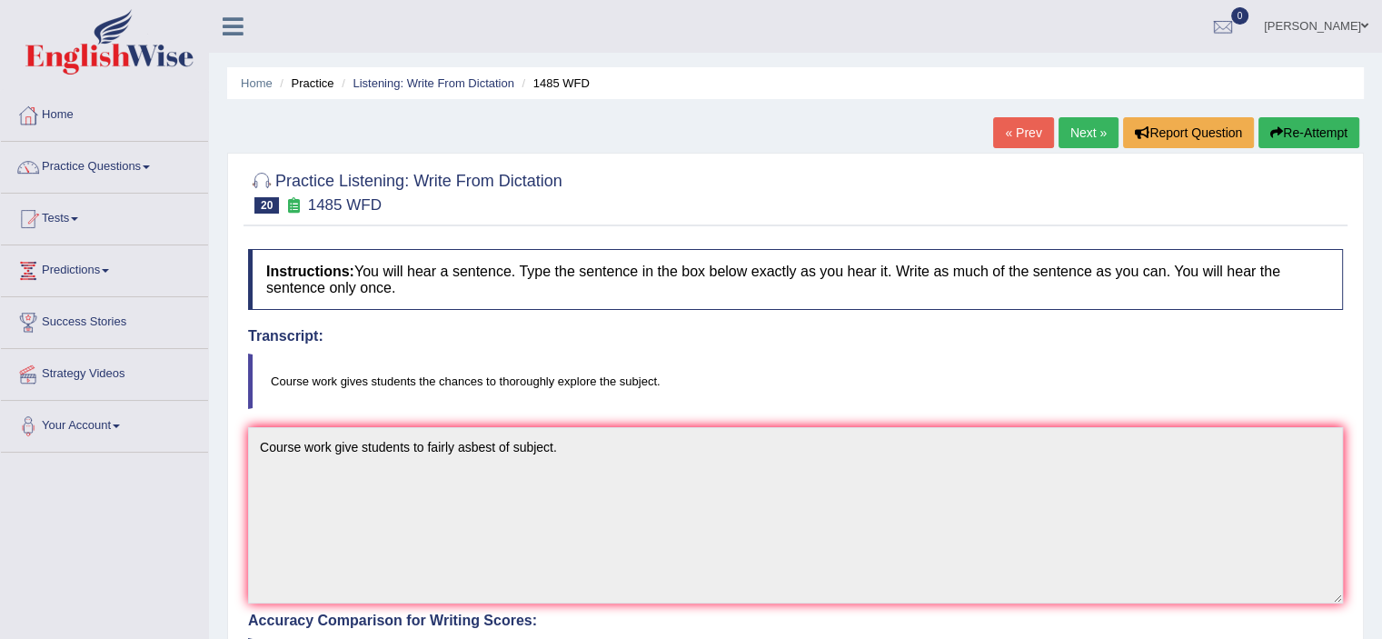
click at [1059, 145] on link "Next »" at bounding box center [1089, 132] width 60 height 31
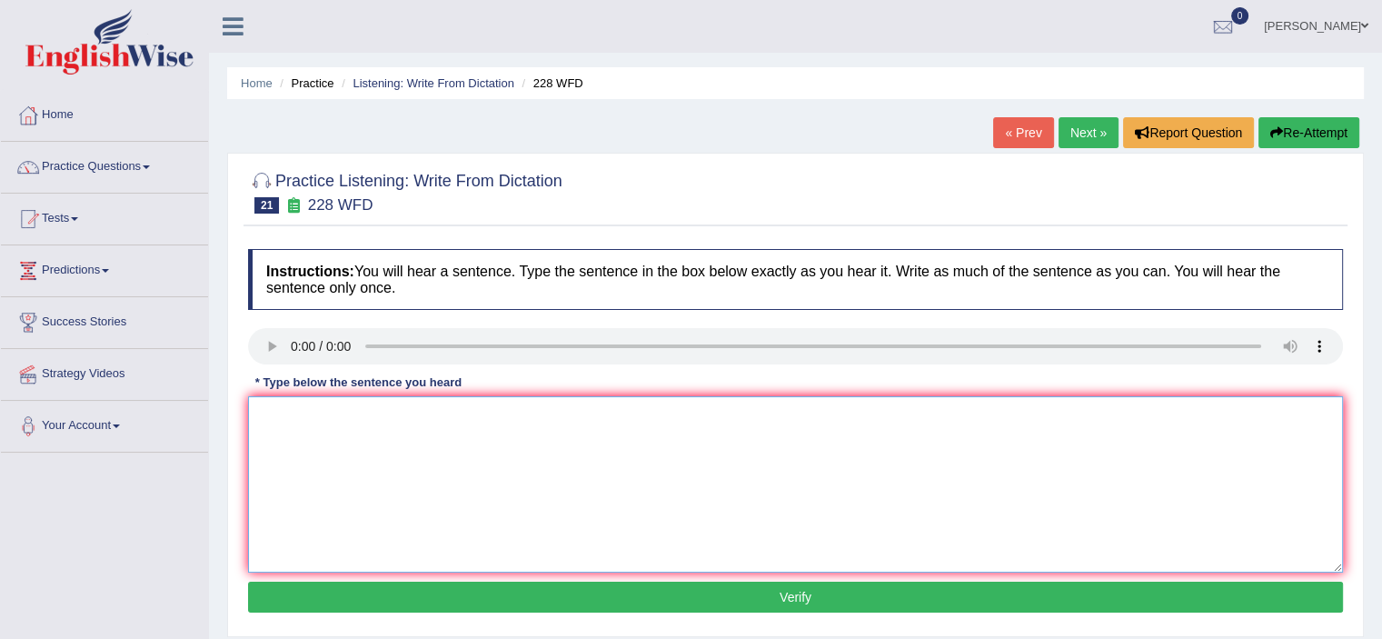
click at [302, 435] on textarea at bounding box center [795, 484] width 1095 height 176
type textarea "Computer scince has became popular university degree course."
click at [813, 583] on button "Verify" at bounding box center [795, 597] width 1095 height 31
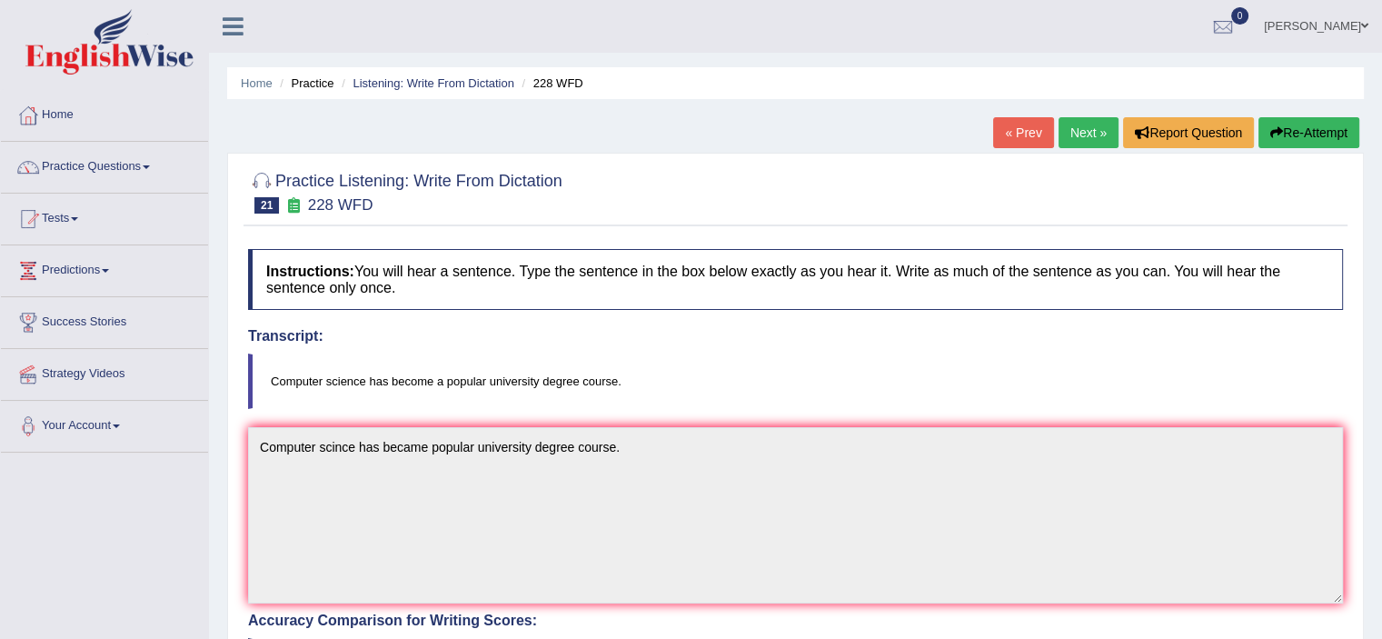
click at [1087, 136] on link "Next »" at bounding box center [1089, 132] width 60 height 31
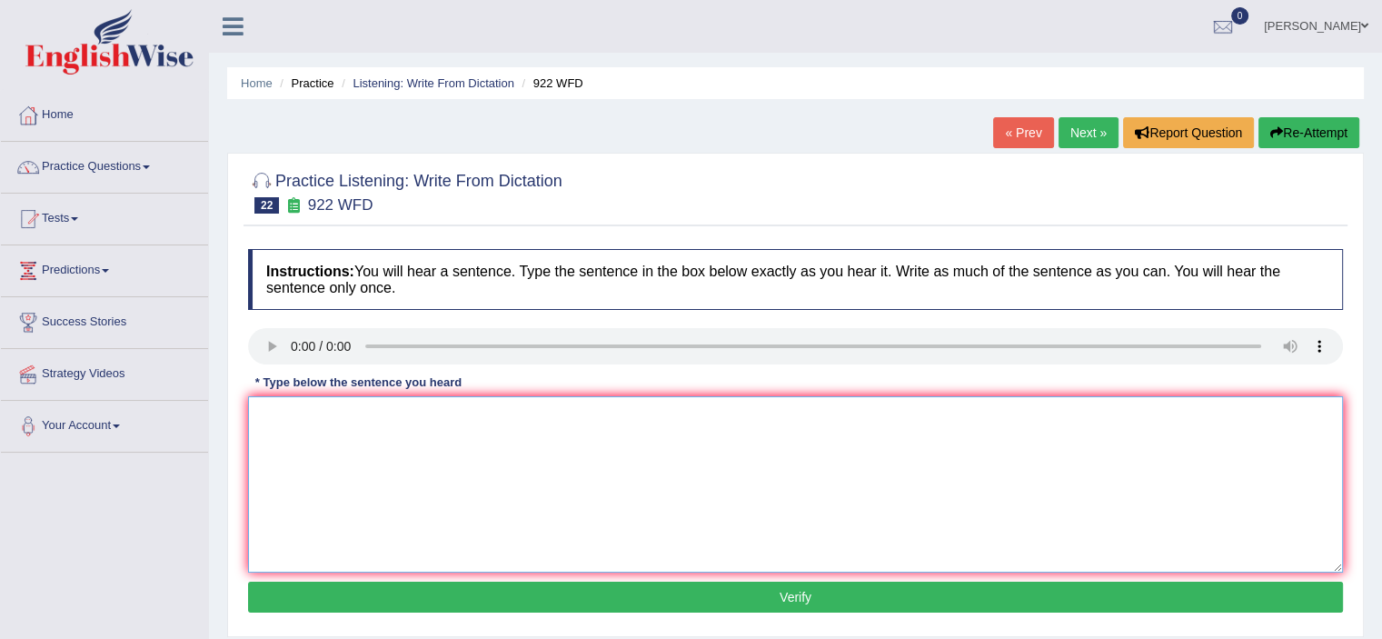
click at [327, 439] on textarea at bounding box center [795, 484] width 1095 height 176
type textarea "Students attemtping to attempt course must register first."
click at [535, 606] on button "Verify" at bounding box center [795, 597] width 1095 height 31
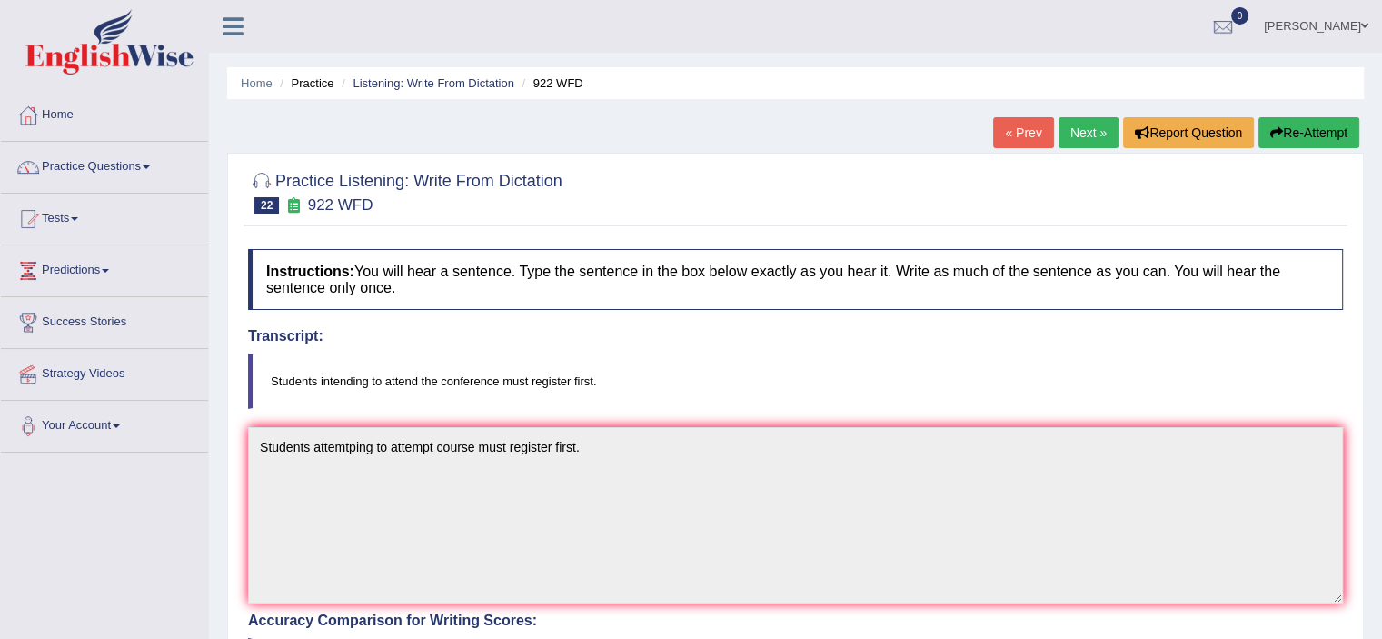
click at [1085, 137] on link "Next »" at bounding box center [1089, 132] width 60 height 31
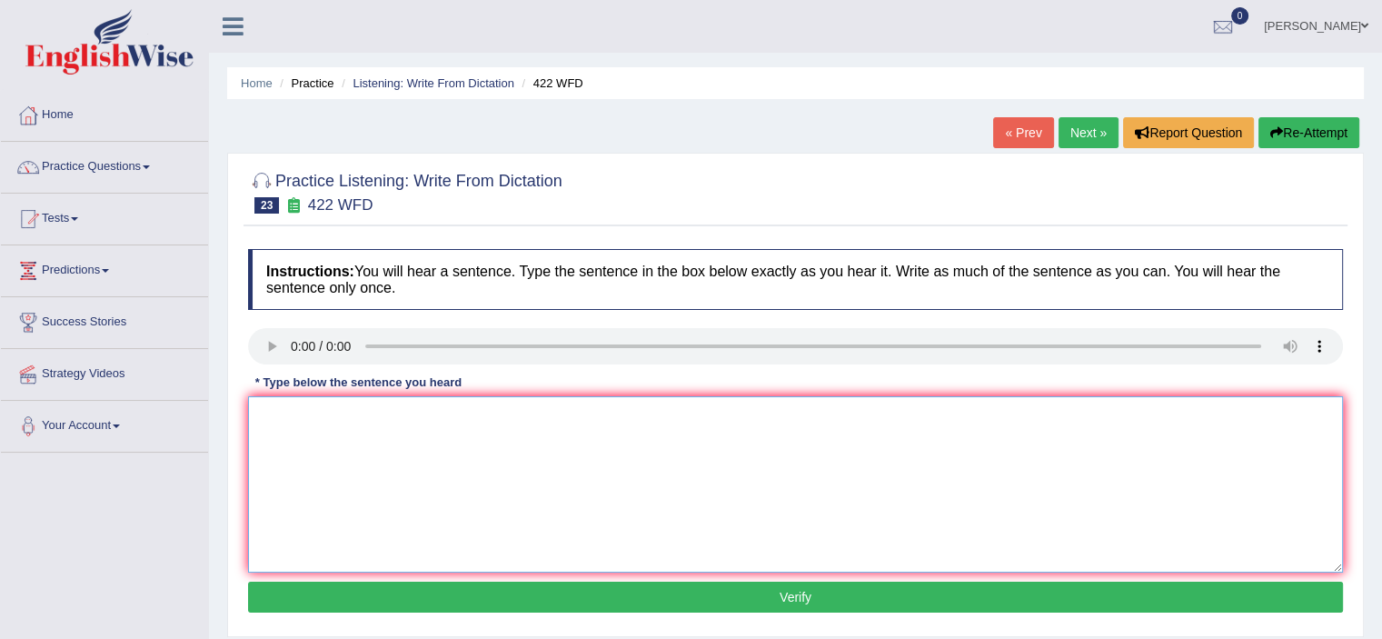
click at [315, 441] on textarea at bounding box center [795, 484] width 1095 height 176
type textarea "The most important of arguments are missing."
click at [521, 593] on button "Verify" at bounding box center [795, 597] width 1095 height 31
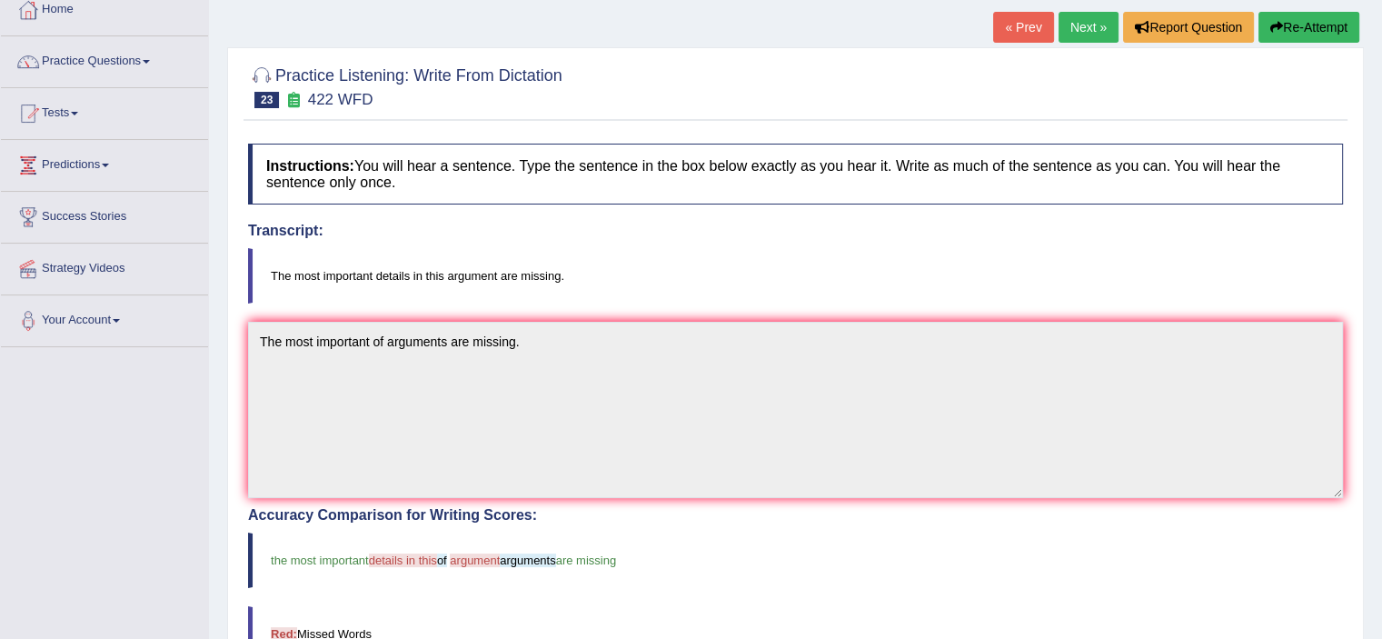
scroll to position [91, 0]
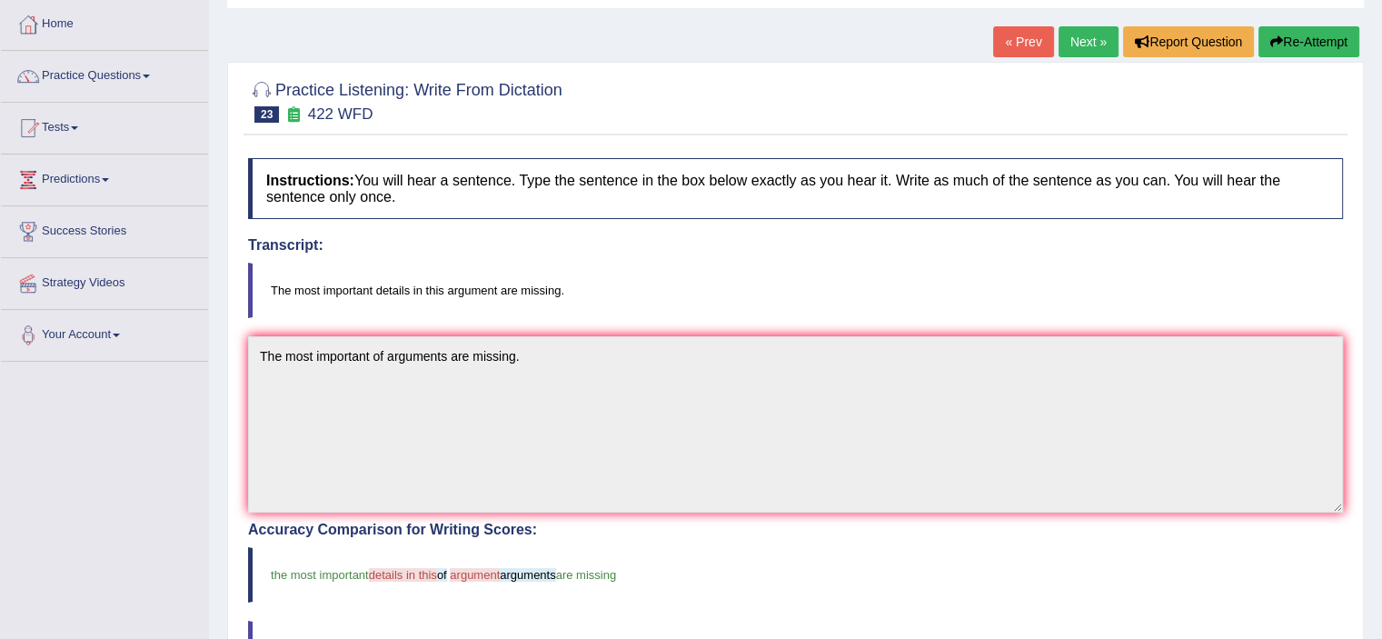
click at [1077, 35] on link "Next »" at bounding box center [1089, 41] width 60 height 31
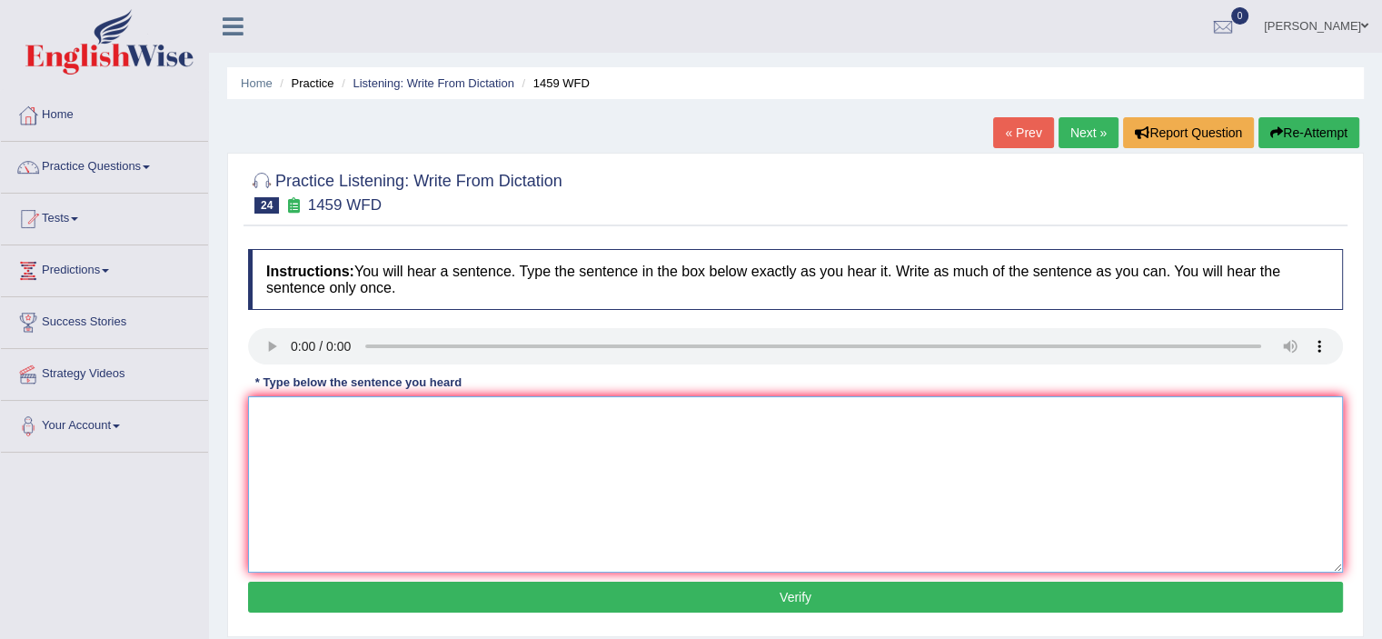
click at [319, 468] on textarea at bounding box center [795, 484] width 1095 height 176
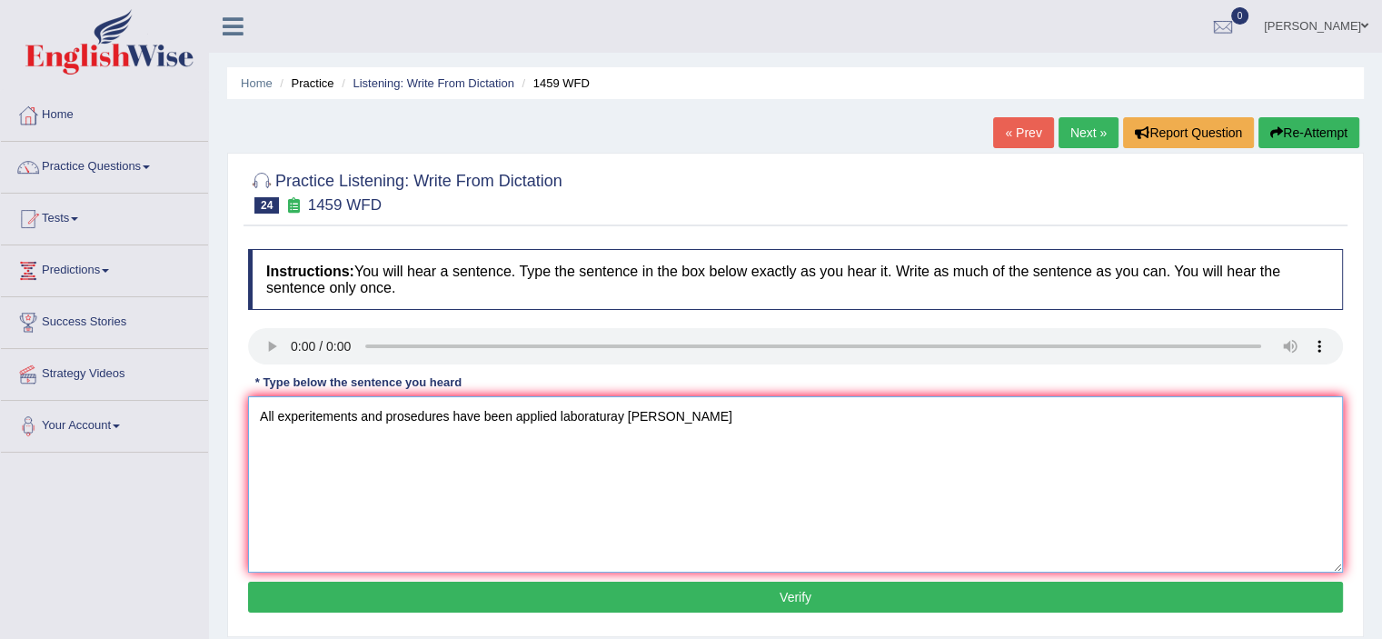
click at [598, 416] on textarea "All experitements and prosedures have been applied laboraturay maunel" at bounding box center [795, 484] width 1095 height 176
paste textarea "ory"
click at [560, 410] on textarea "All experitements and prosedures have been applied laboratory maunel" at bounding box center [795, 484] width 1095 height 176
click at [623, 415] on textarea "All experitements and prosedures have been applied laboratory maunel" at bounding box center [795, 484] width 1095 height 176
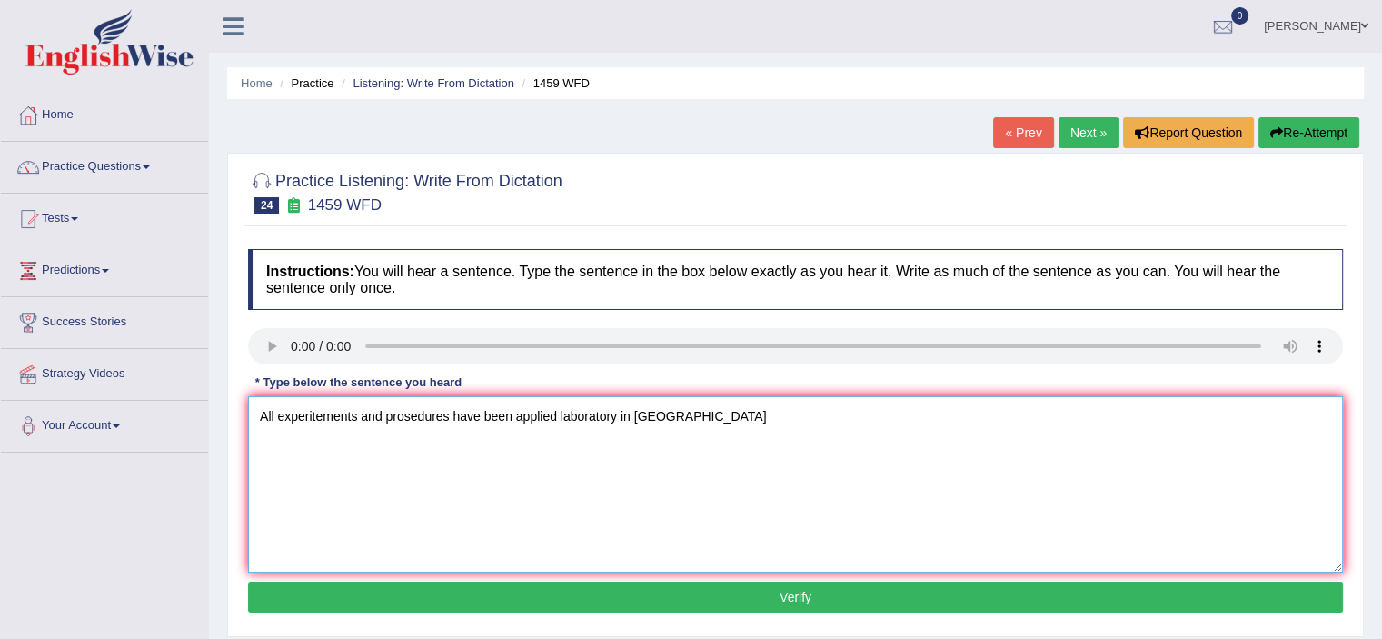
click at [422, 415] on textarea "All experitements and prosedures have been applied laboratory in maunel" at bounding box center [795, 484] width 1095 height 176
paste textarea "cedure"
type textarea "All experitements and procedure have been applied laboratory in maunel"
click at [731, 591] on button "Verify" at bounding box center [795, 597] width 1095 height 31
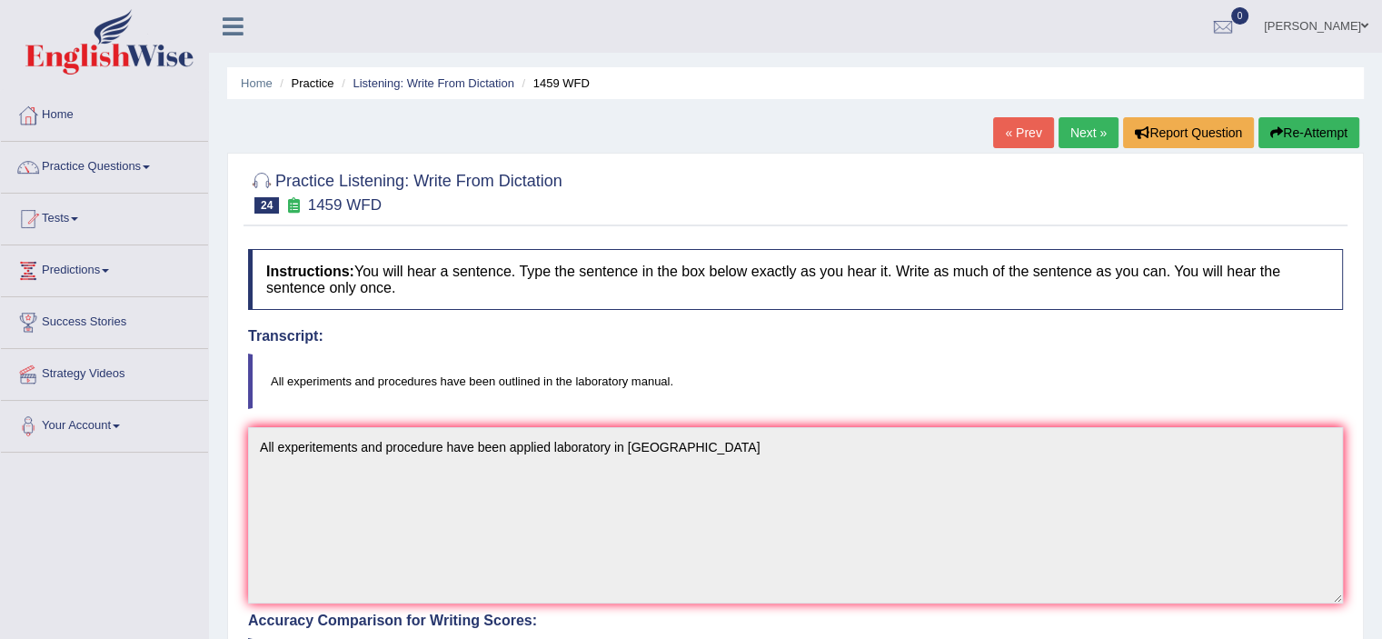
click at [1071, 124] on link "Next »" at bounding box center [1089, 132] width 60 height 31
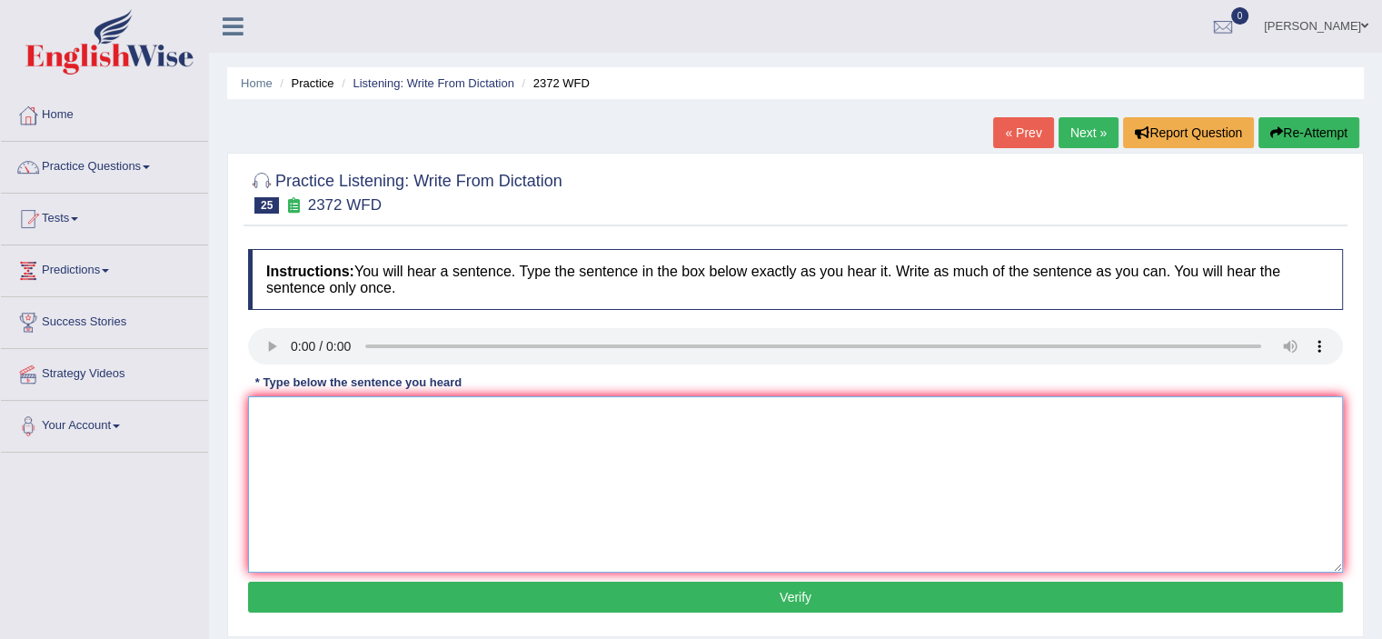
click at [295, 418] on textarea at bounding box center [795, 484] width 1095 height 176
type textarea "w"
type textarea "We must handle our assigment by the end of the semester."
click at [453, 583] on button "Verify" at bounding box center [795, 597] width 1095 height 31
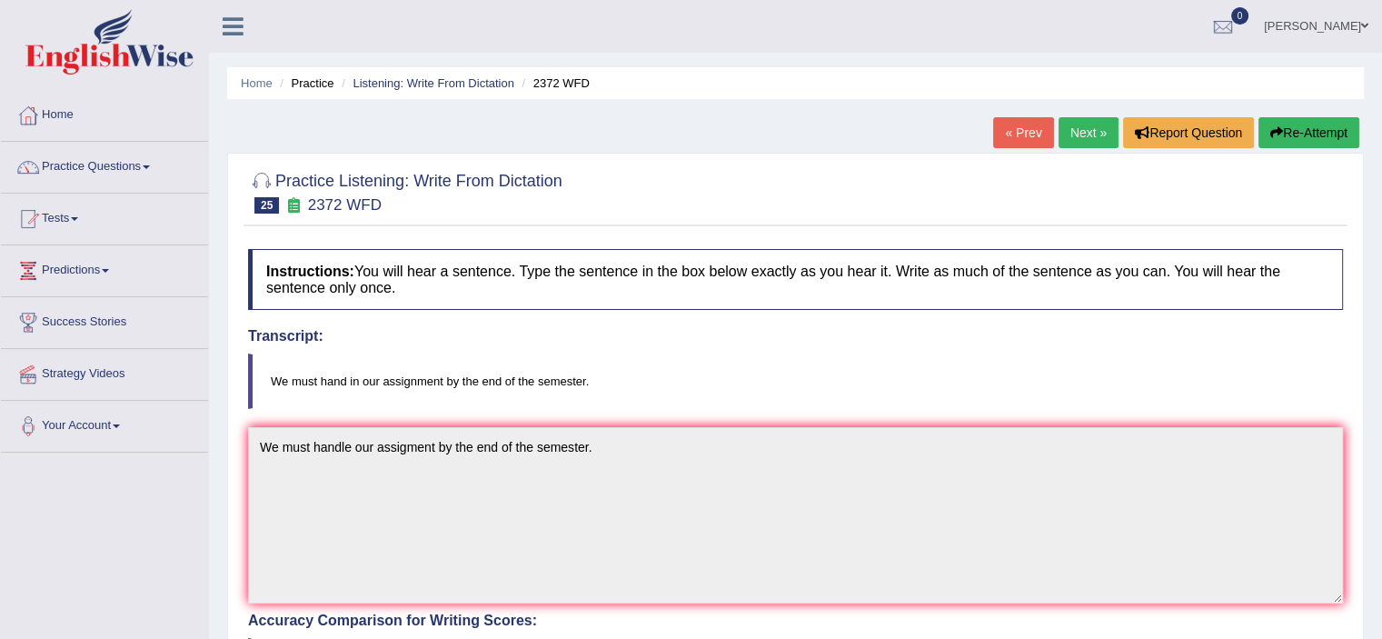
click at [1069, 135] on link "Next »" at bounding box center [1089, 132] width 60 height 31
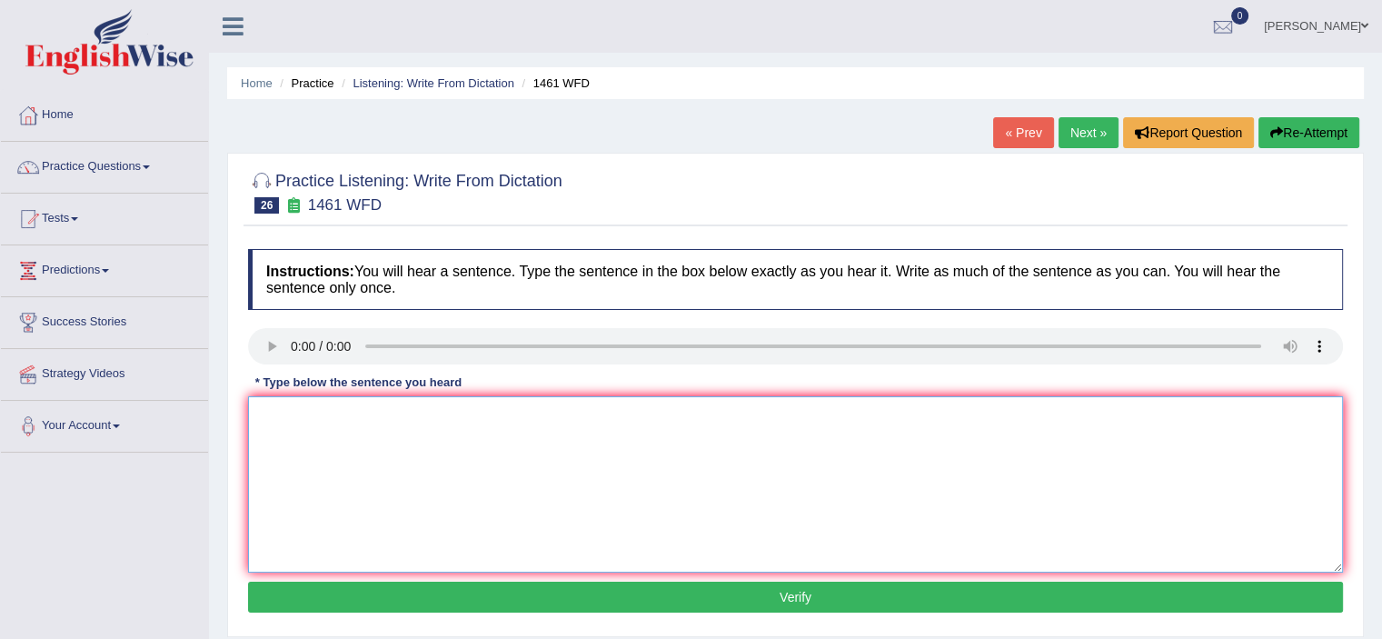
click at [315, 421] on textarea at bounding box center [795, 484] width 1095 height 176
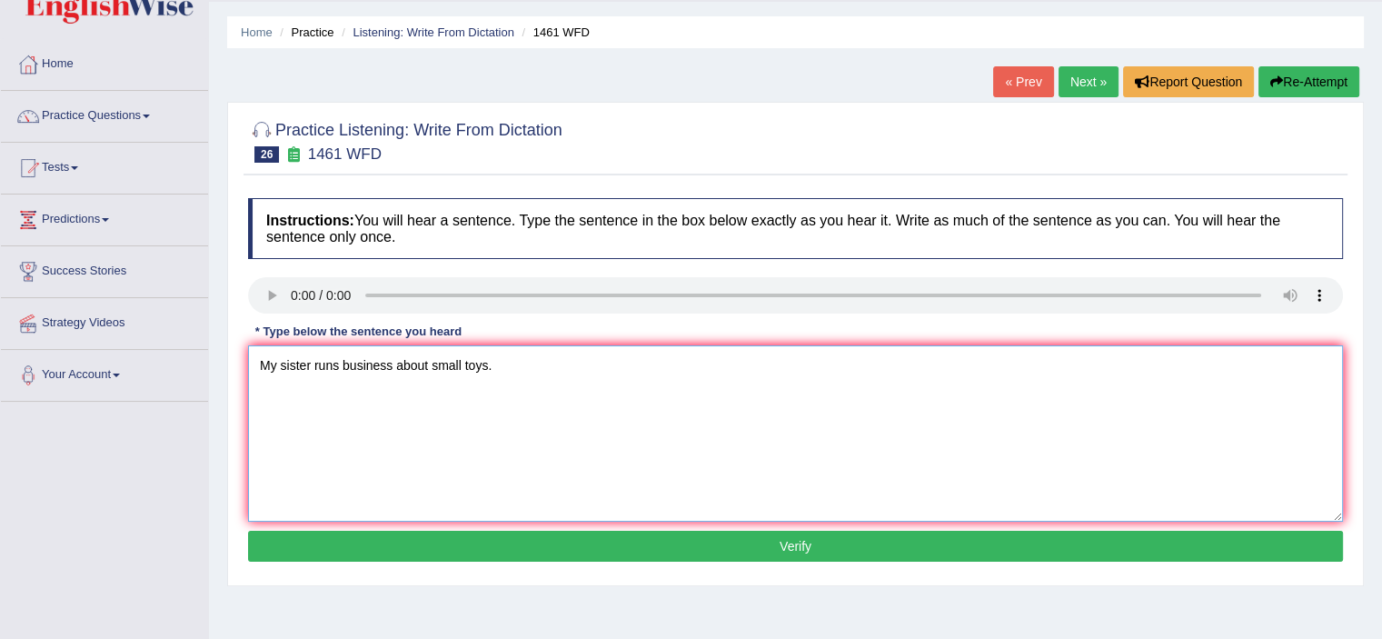
scroll to position [91, 0]
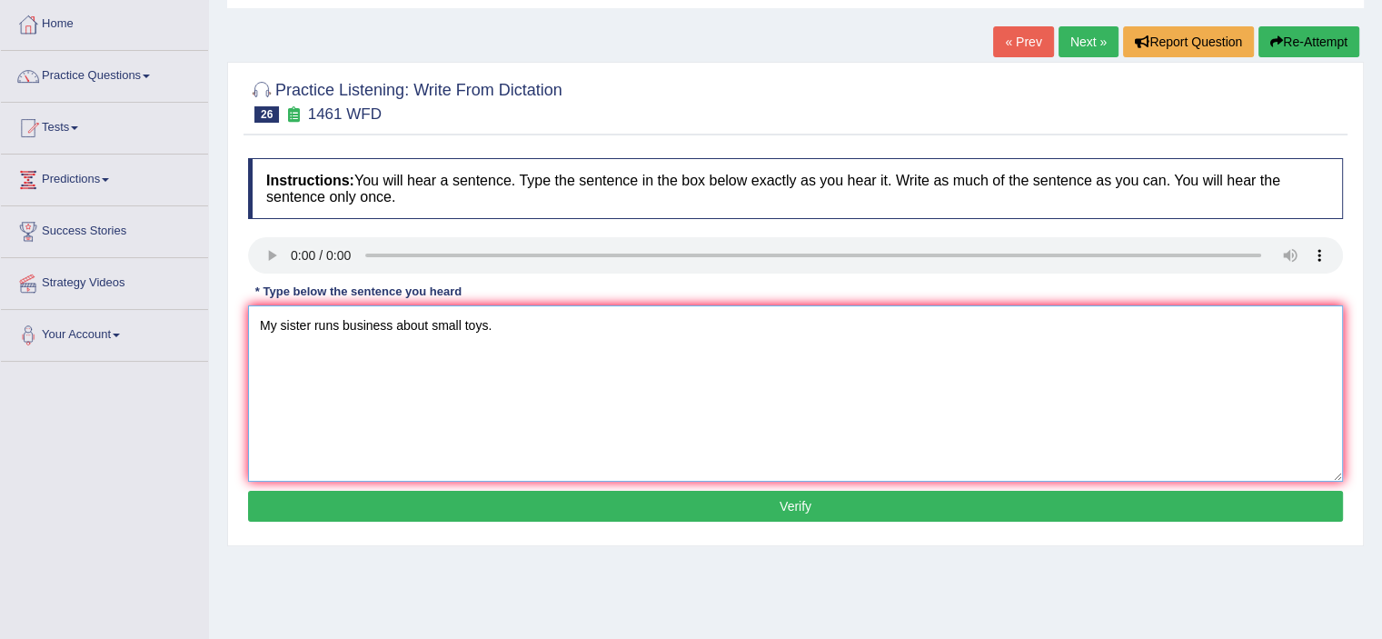
type textarea "My sister runs business about small toys."
click at [491, 512] on button "Verify" at bounding box center [795, 506] width 1095 height 31
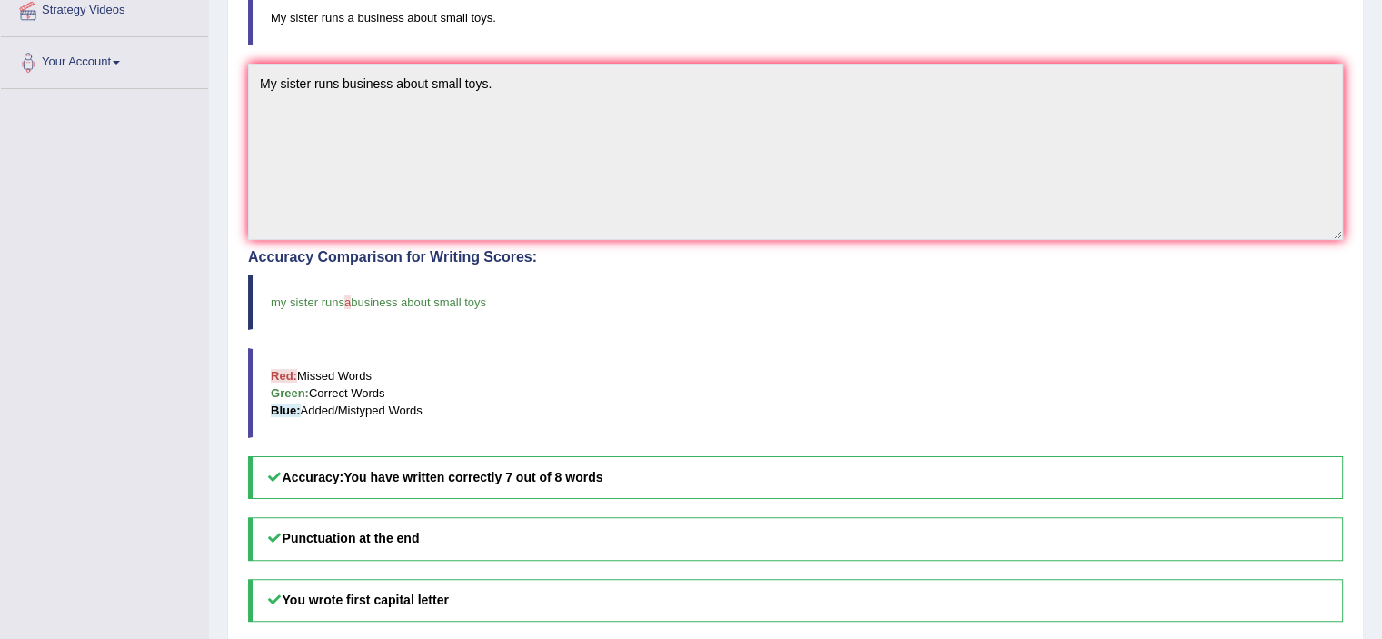
scroll to position [0, 0]
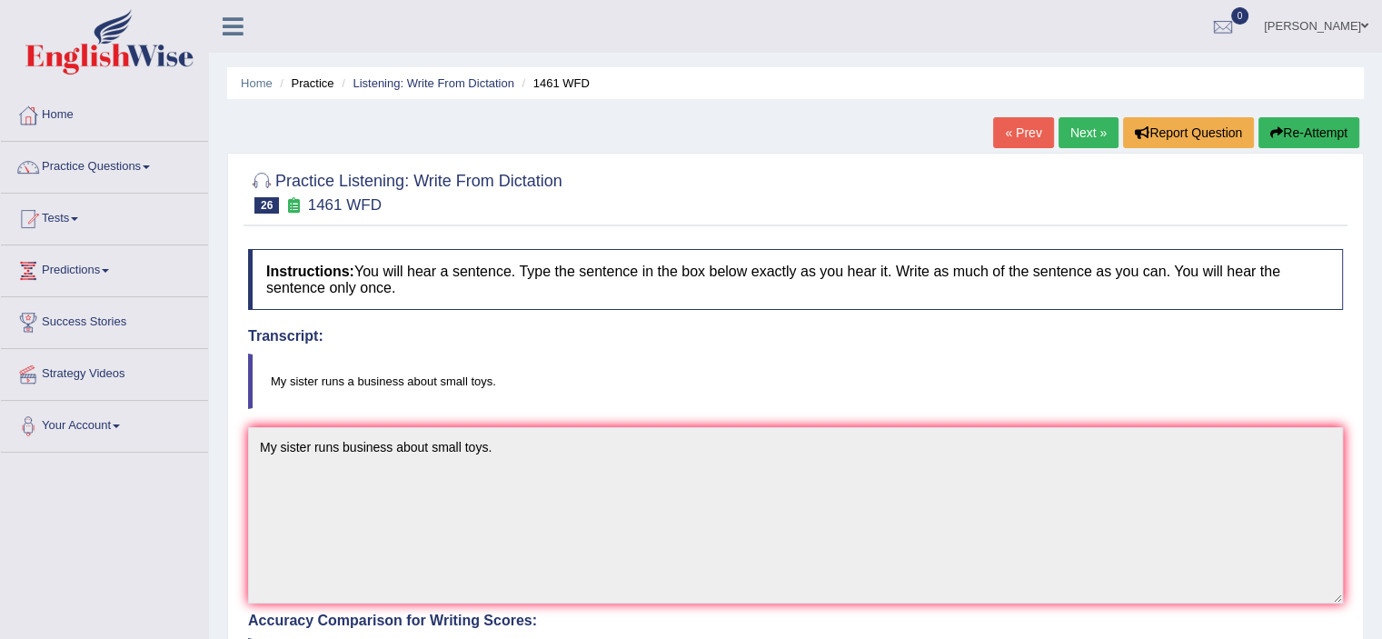
click at [1081, 133] on link "Next »" at bounding box center [1089, 132] width 60 height 31
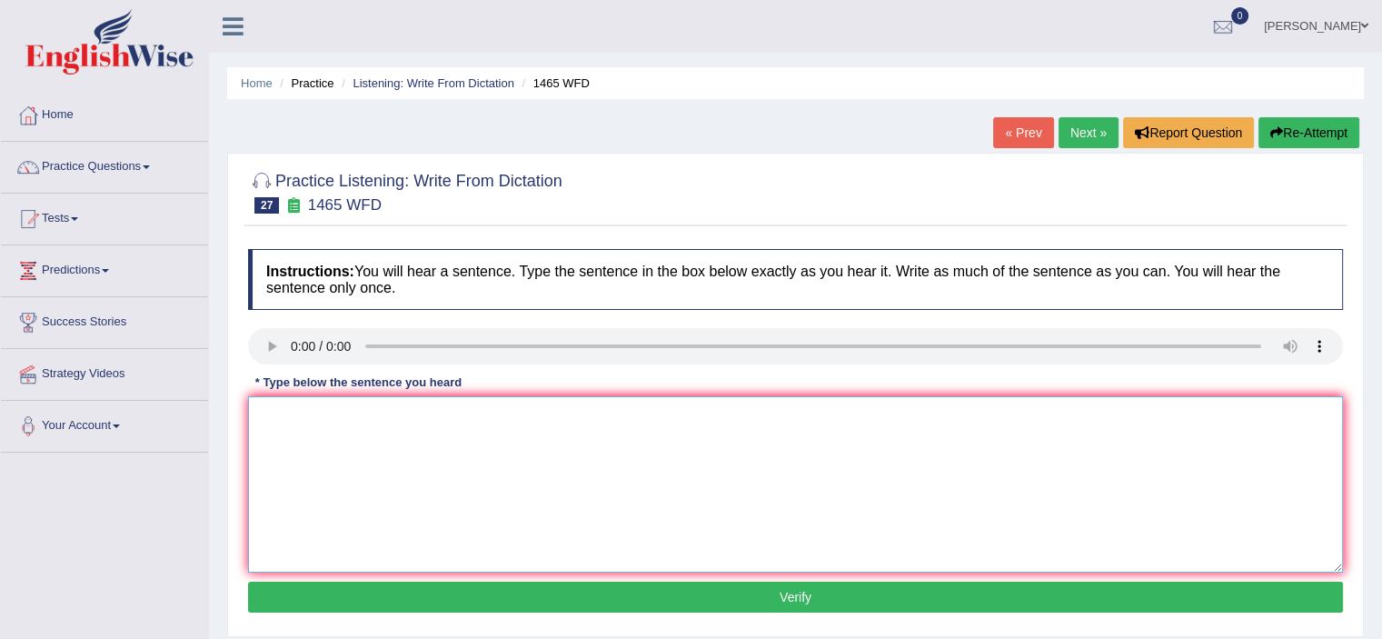
click at [367, 467] on textarea at bounding box center [795, 484] width 1095 height 176
click at [370, 416] on textarea "You can find a comply form on the website." at bounding box center [795, 484] width 1095 height 176
click at [370, 417] on textarea "You can find a comply form on the website." at bounding box center [795, 484] width 1095 height 176
type textarea "You can find a complete form on the website."
click at [464, 588] on button "Verify" at bounding box center [795, 597] width 1095 height 31
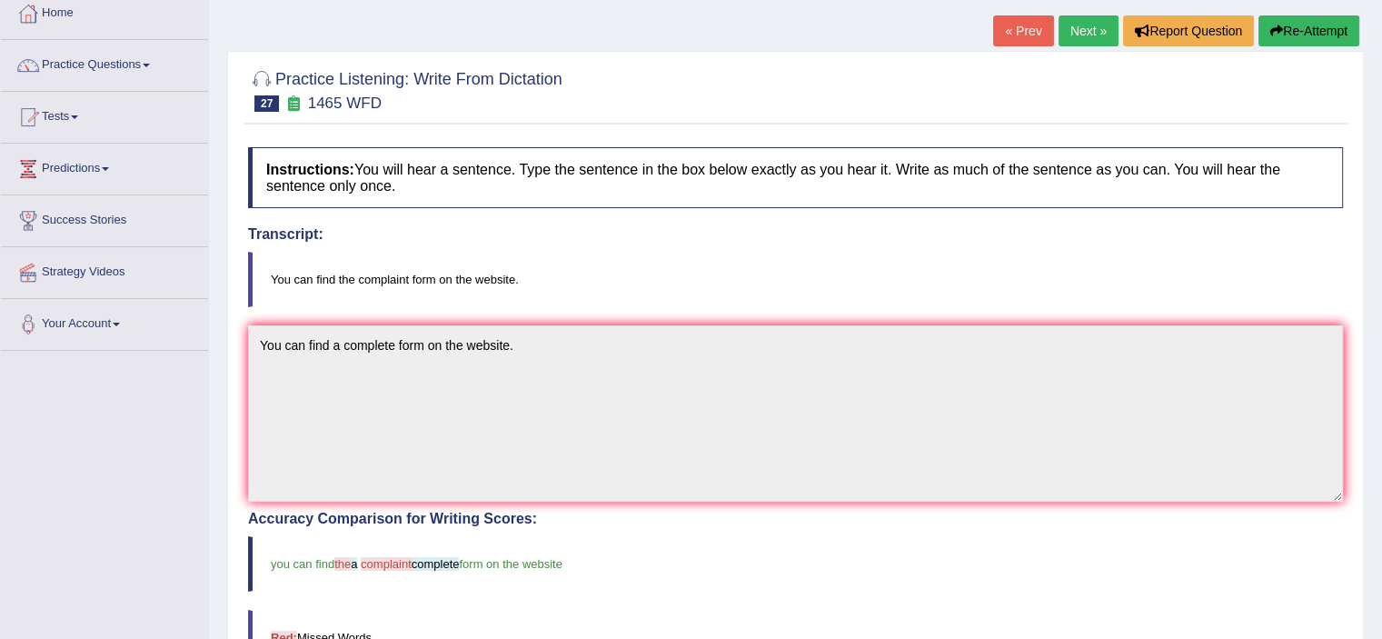
scroll to position [91, 0]
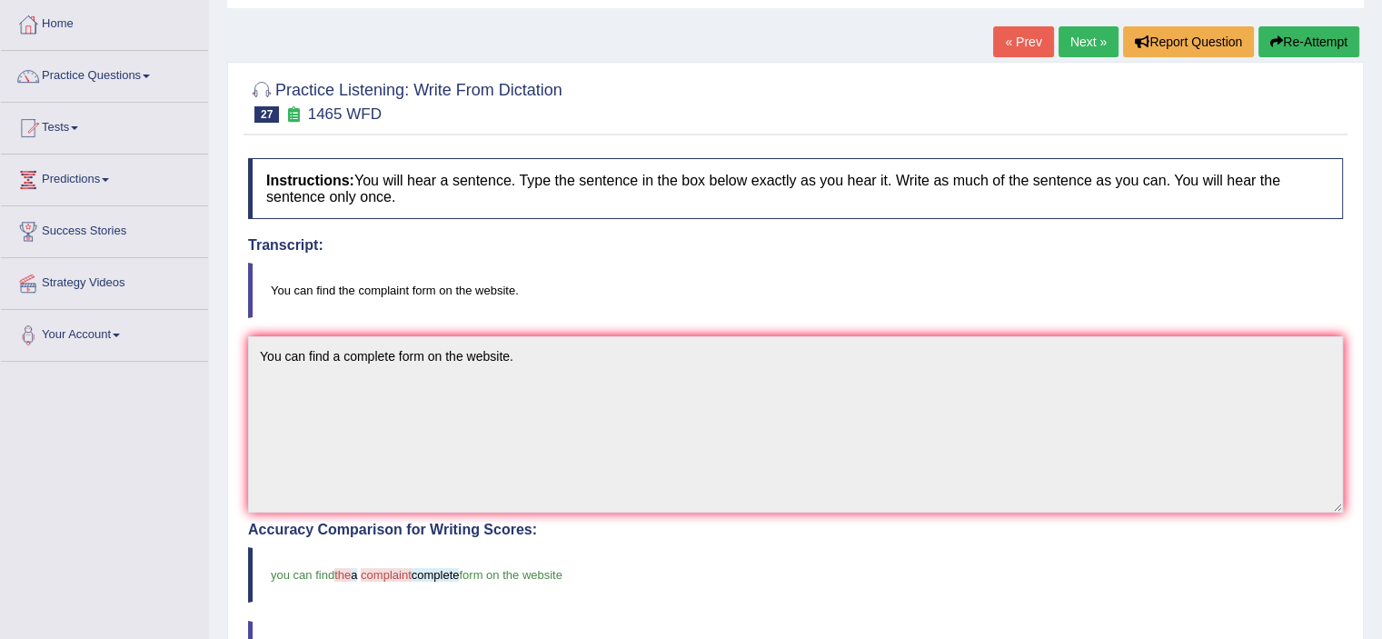
click at [1322, 37] on button "Re-Attempt" at bounding box center [1309, 41] width 101 height 31
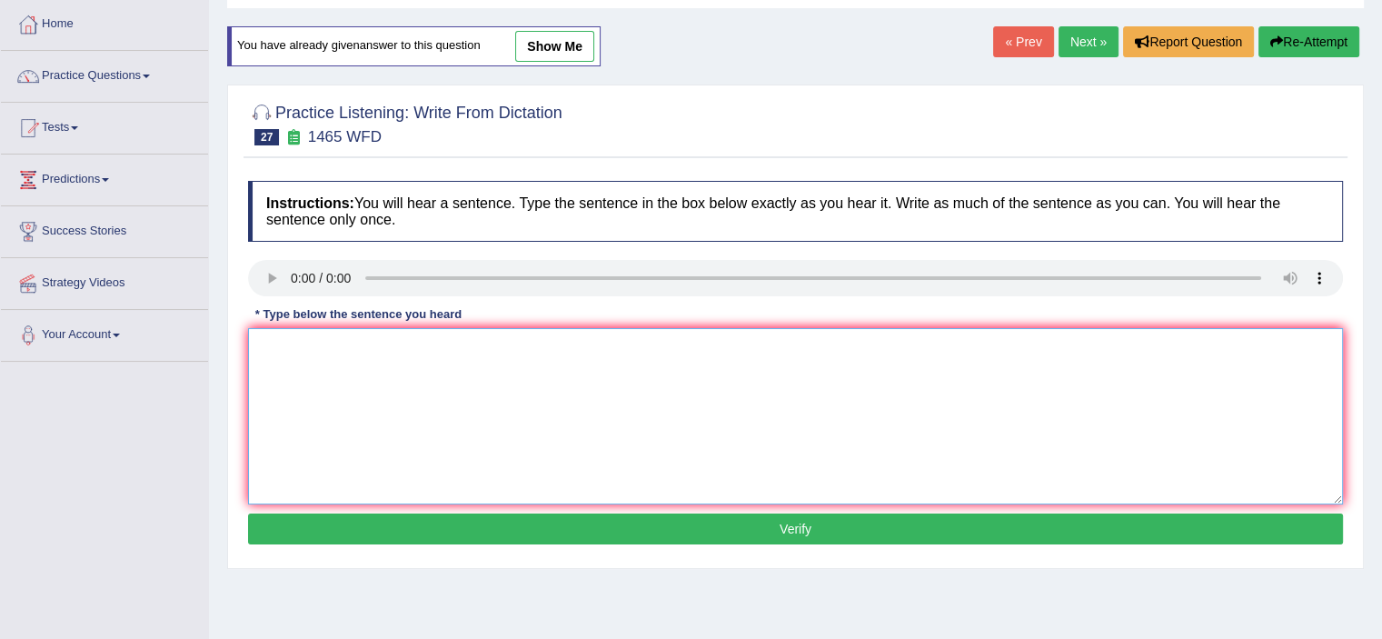
click at [324, 379] on textarea at bounding box center [795, 416] width 1095 height 176
type textarea "You can find a complaint form on the website."
click at [420, 510] on div "Instructions: You will hear a sentence. Type the sentence in the box below exac…" at bounding box center [796, 365] width 1104 height 387
click at [426, 525] on button "Verify" at bounding box center [795, 528] width 1095 height 31
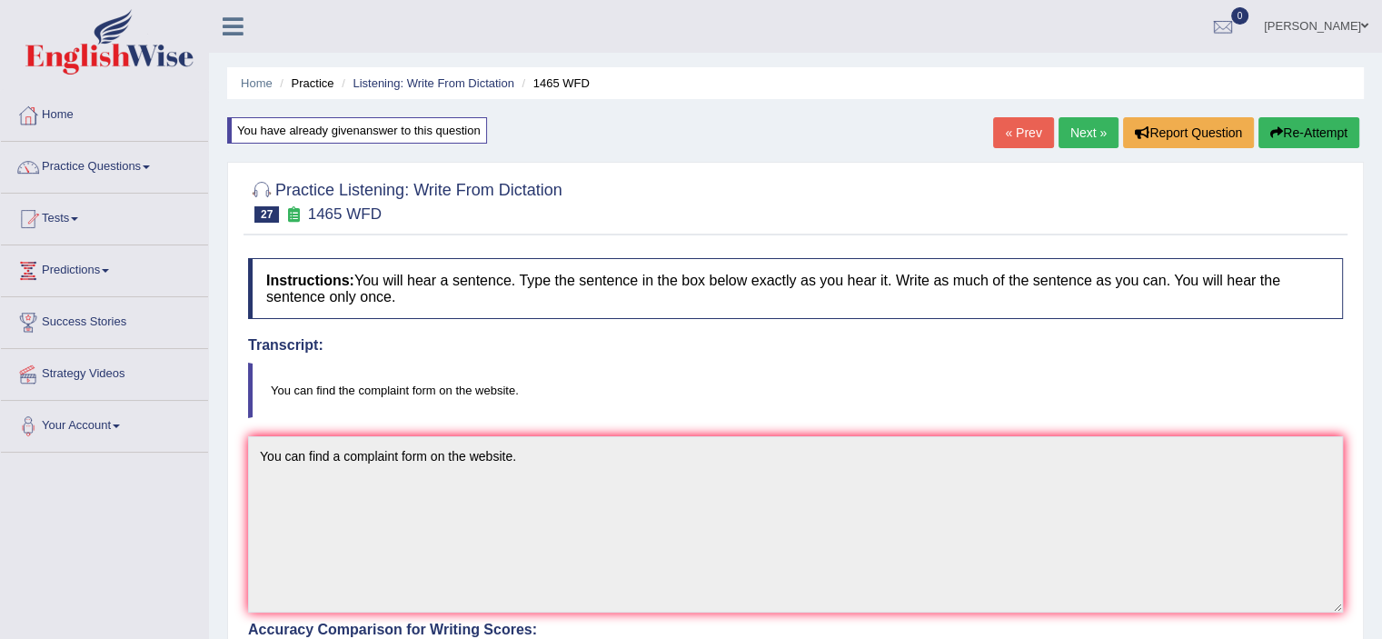
click at [1071, 127] on link "Next »" at bounding box center [1089, 132] width 60 height 31
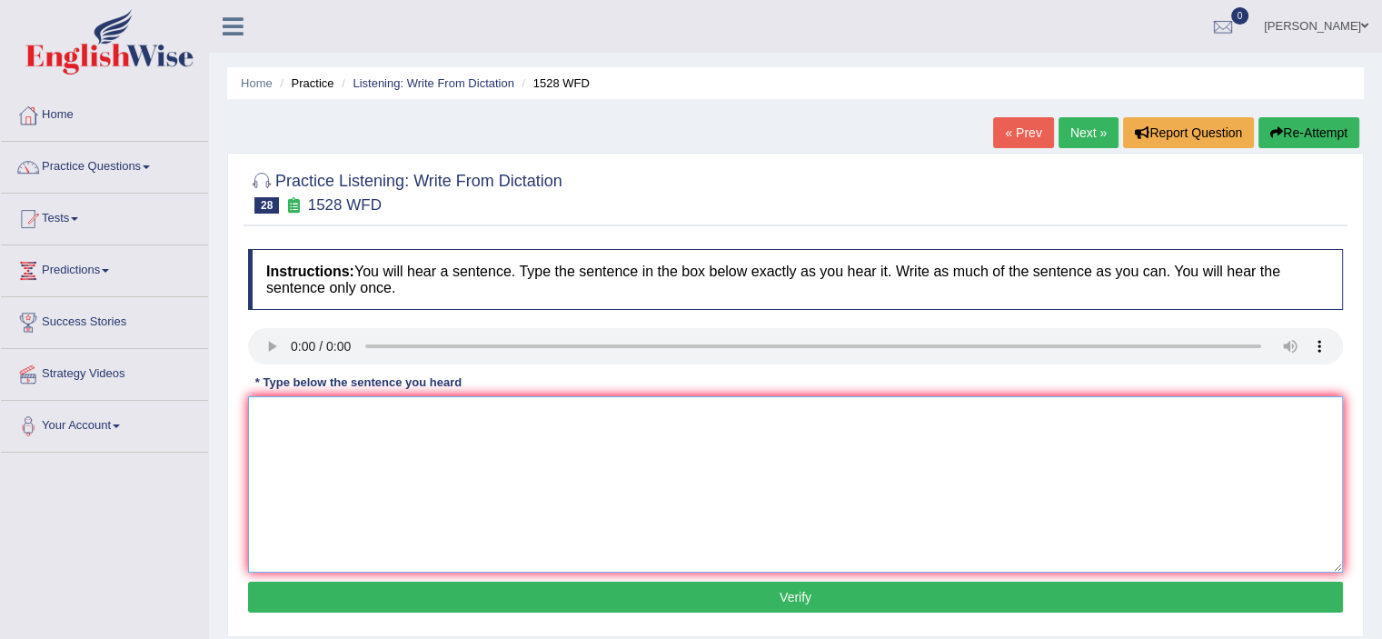
click at [292, 406] on textarea at bounding box center [795, 484] width 1095 height 176
click at [368, 414] on div "Instructions: You will hear a sentence. Type the sentence in the box below exac…" at bounding box center [796, 433] width 1104 height 387
click at [368, 414] on textarea "We are looking" at bounding box center [795, 484] width 1095 height 176
click at [576, 427] on textarea "We are looking" at bounding box center [795, 484] width 1095 height 176
click at [623, 413] on textarea "We are looking an introducing method both particular and engacing." at bounding box center [795, 484] width 1095 height 176
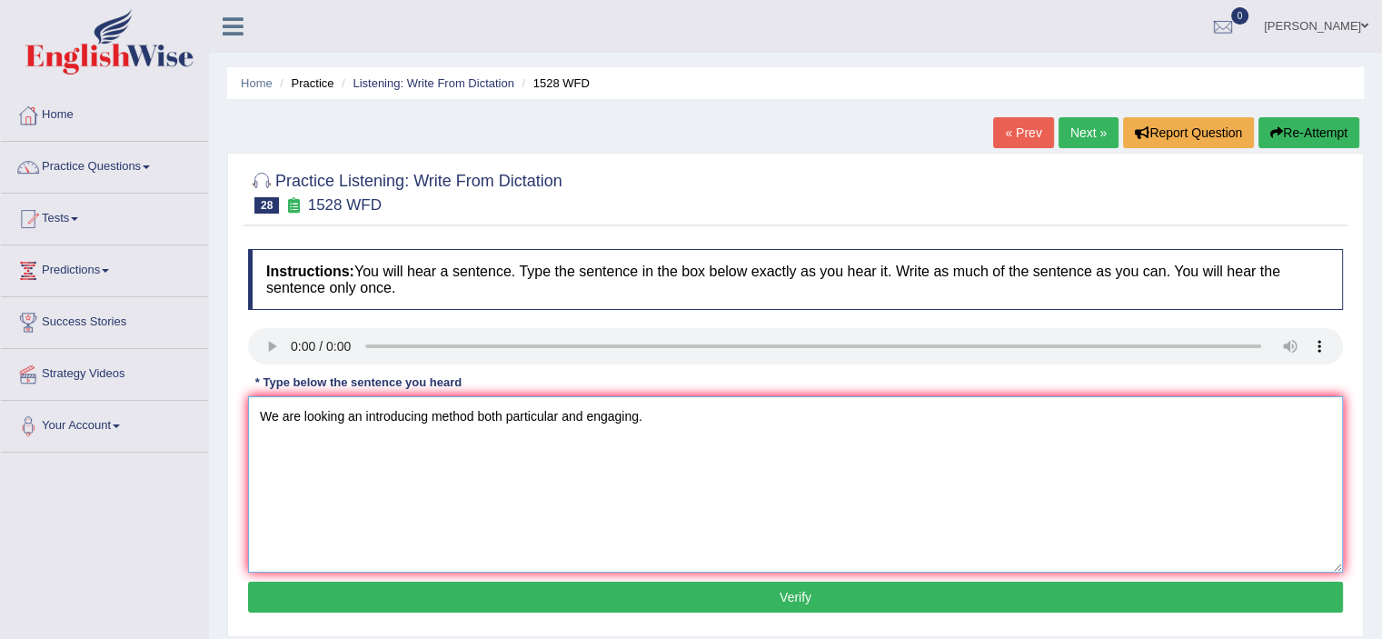
type textarea "We are looking an introducing method both particular and engaging."
click at [734, 610] on button "Verify" at bounding box center [795, 597] width 1095 height 31
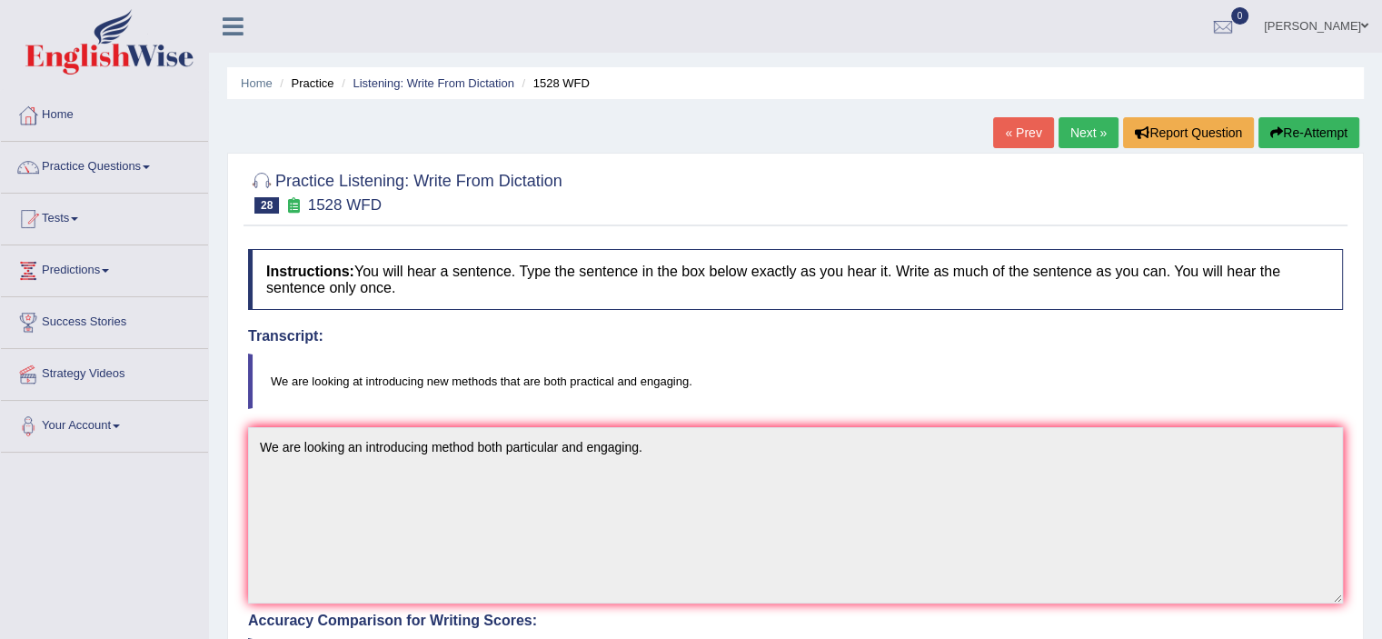
click at [1084, 143] on link "Next »" at bounding box center [1089, 132] width 60 height 31
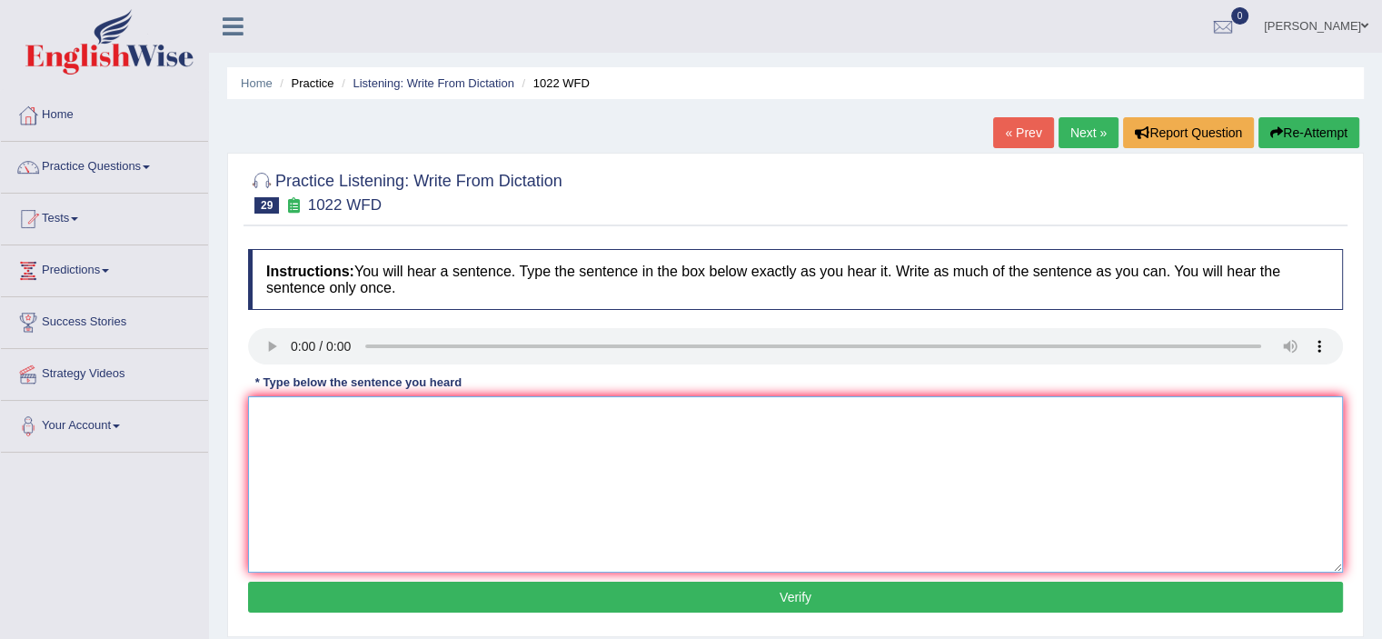
click at [307, 432] on textarea at bounding box center [795, 484] width 1095 height 176
click at [344, 416] on textarea "Math providing" at bounding box center [795, 484] width 1095 height 176
type textarea "Math provides for fundation and analying data."
click at [600, 603] on button "Verify" at bounding box center [795, 597] width 1095 height 31
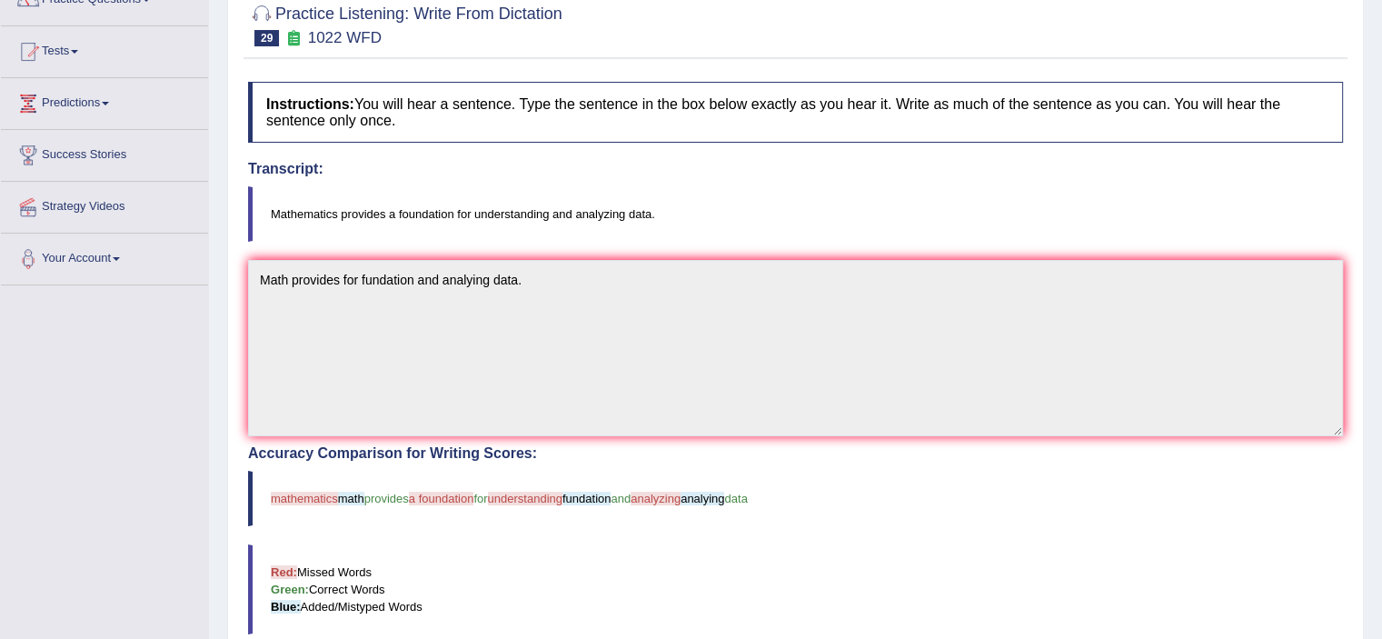
scroll to position [91, 0]
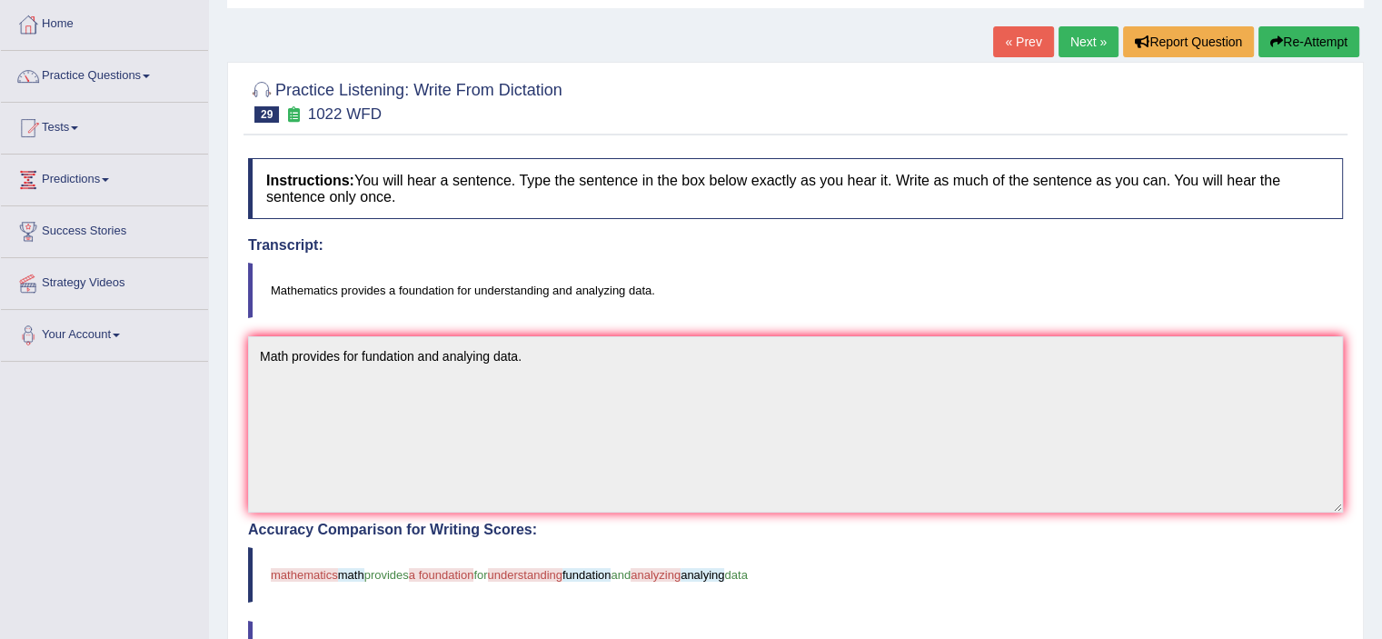
click at [1076, 41] on link "Next »" at bounding box center [1089, 41] width 60 height 31
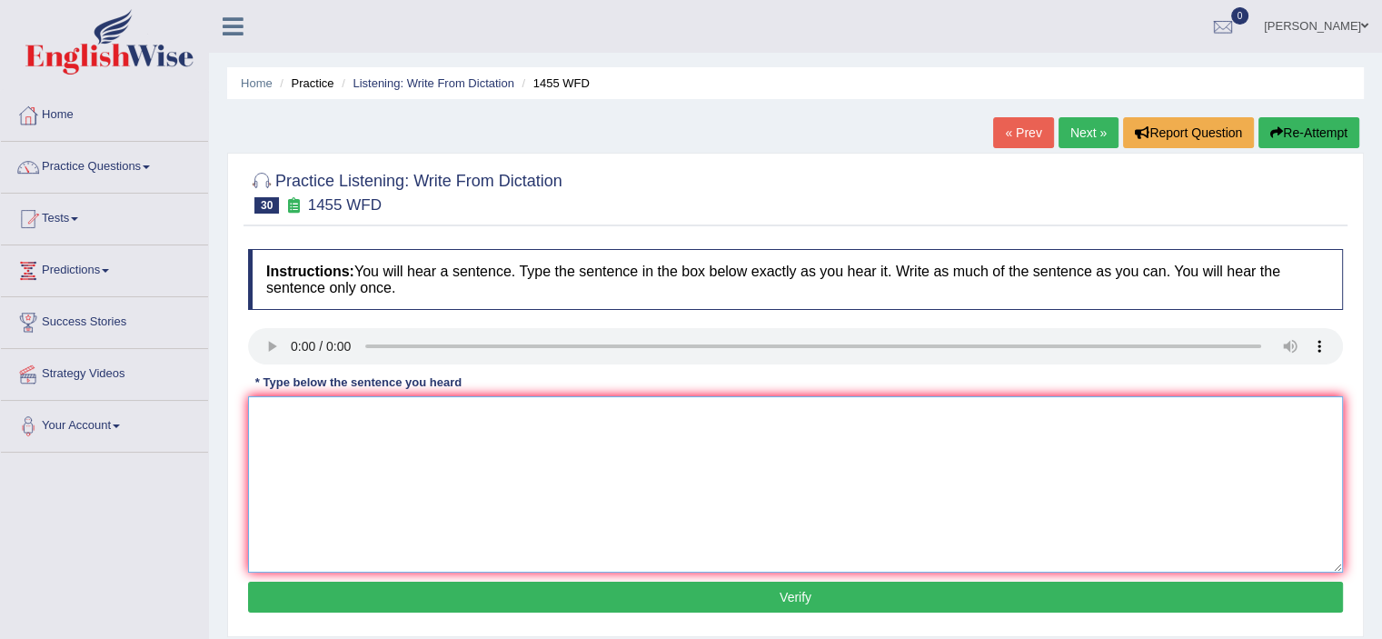
click at [324, 464] on textarea at bounding box center [795, 484] width 1095 height 176
type textarea "You must work hard on constraction site."
click at [640, 594] on button "Verify" at bounding box center [795, 597] width 1095 height 31
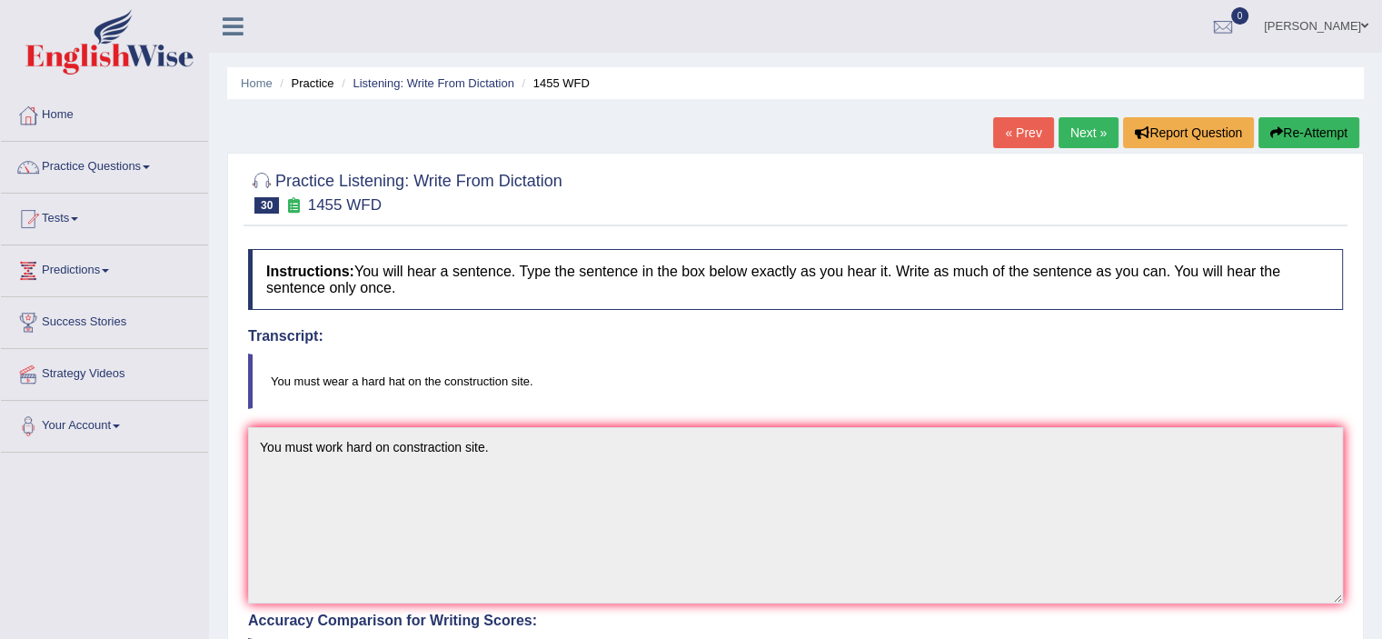
click at [1271, 129] on icon "button" at bounding box center [1277, 132] width 13 height 13
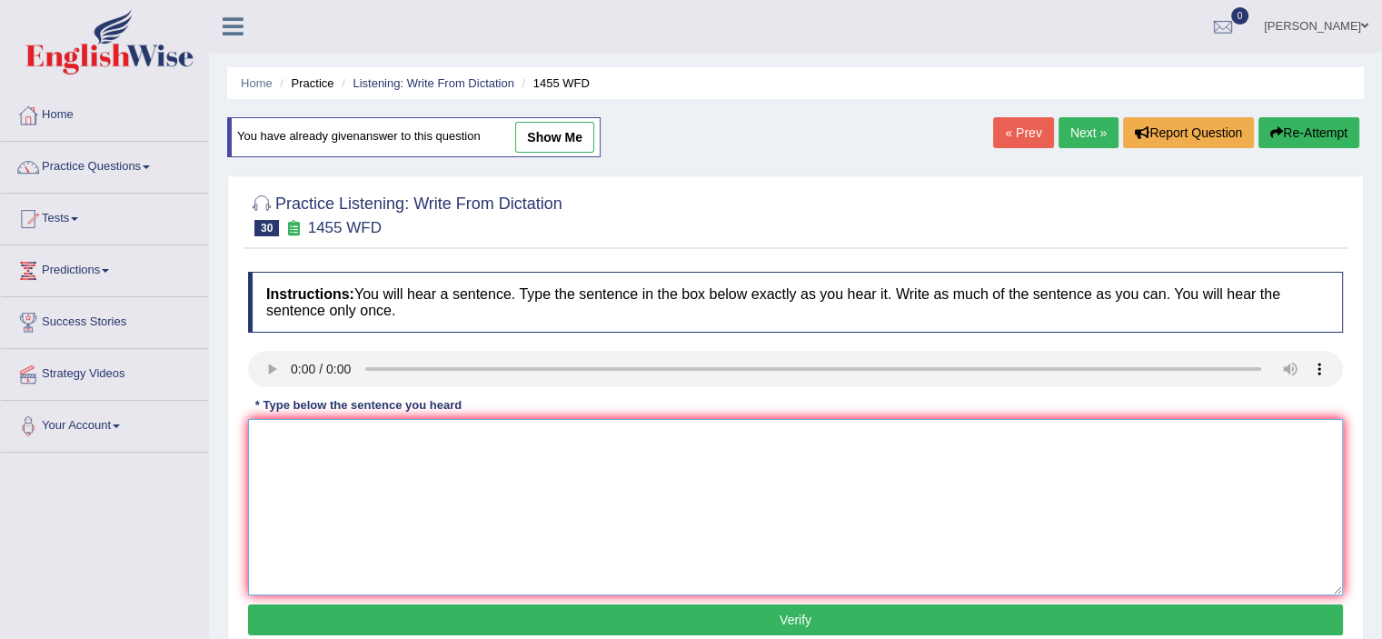
click at [311, 448] on textarea at bounding box center [795, 507] width 1095 height 176
type textarea "You must wear a hard hat on the construction site."
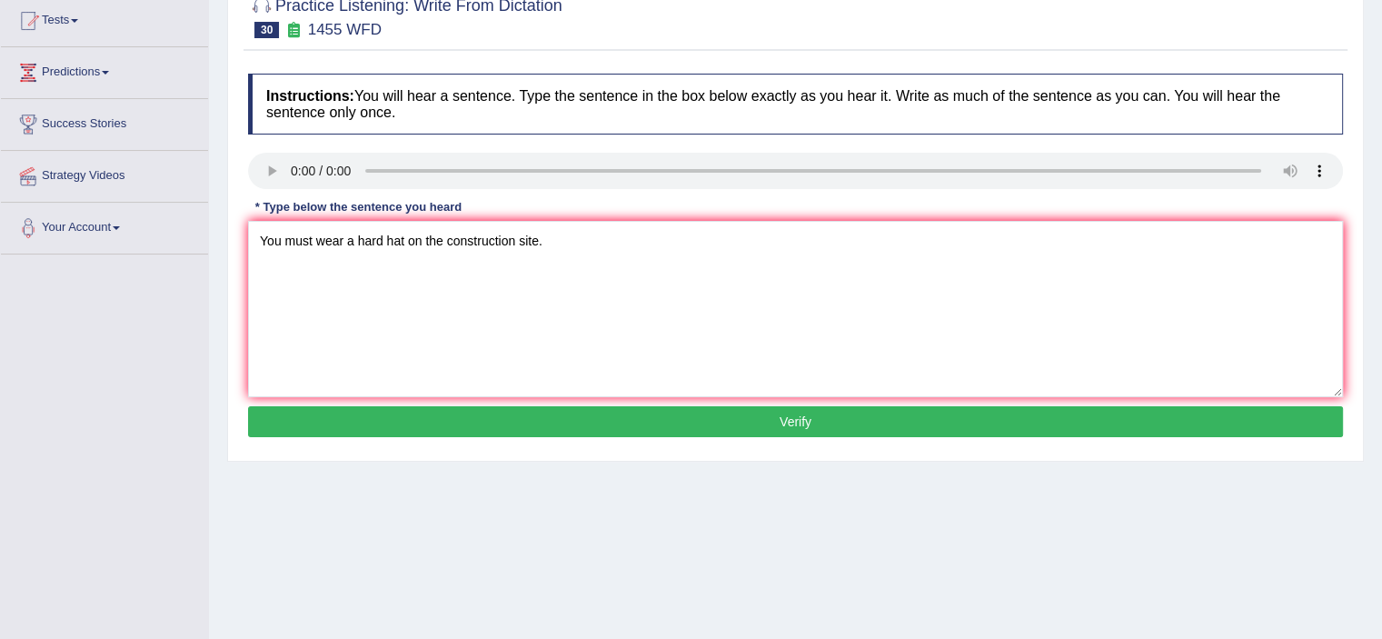
scroll to position [273, 0]
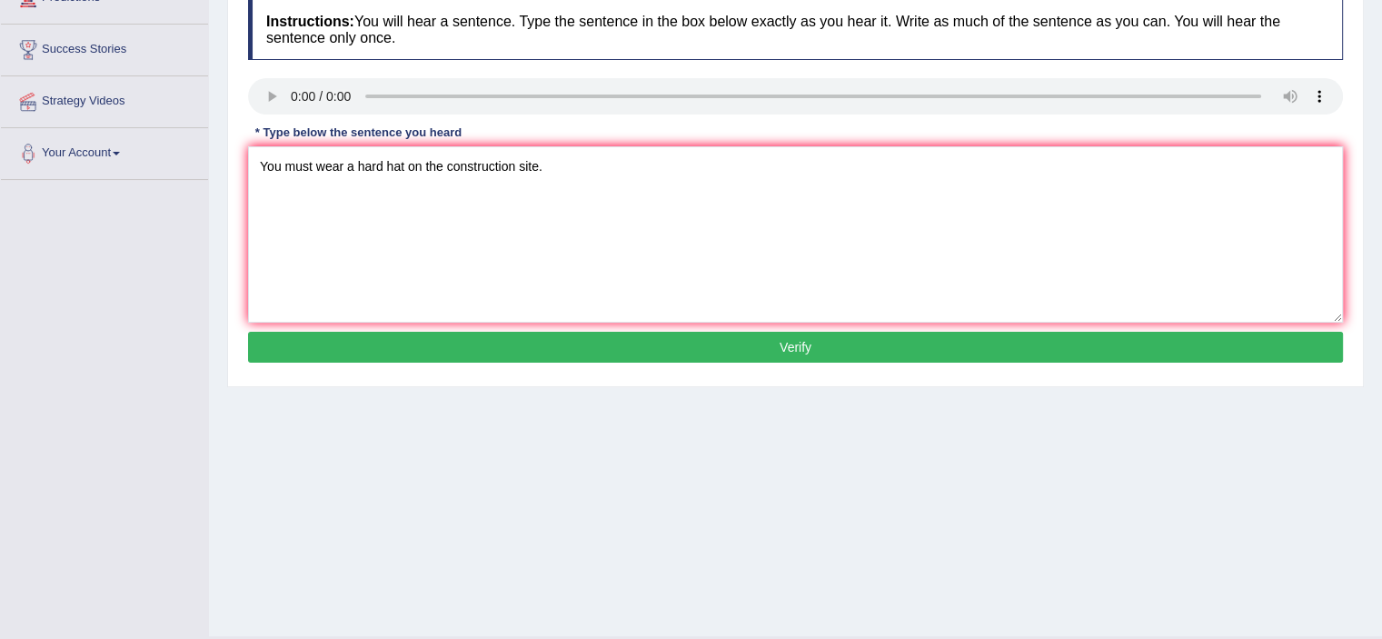
click at [747, 360] on div "Instructions: You will hear a sentence. Type the sentence in the box below exac…" at bounding box center [796, 183] width 1104 height 387
click at [765, 337] on button "Verify" at bounding box center [795, 347] width 1095 height 31
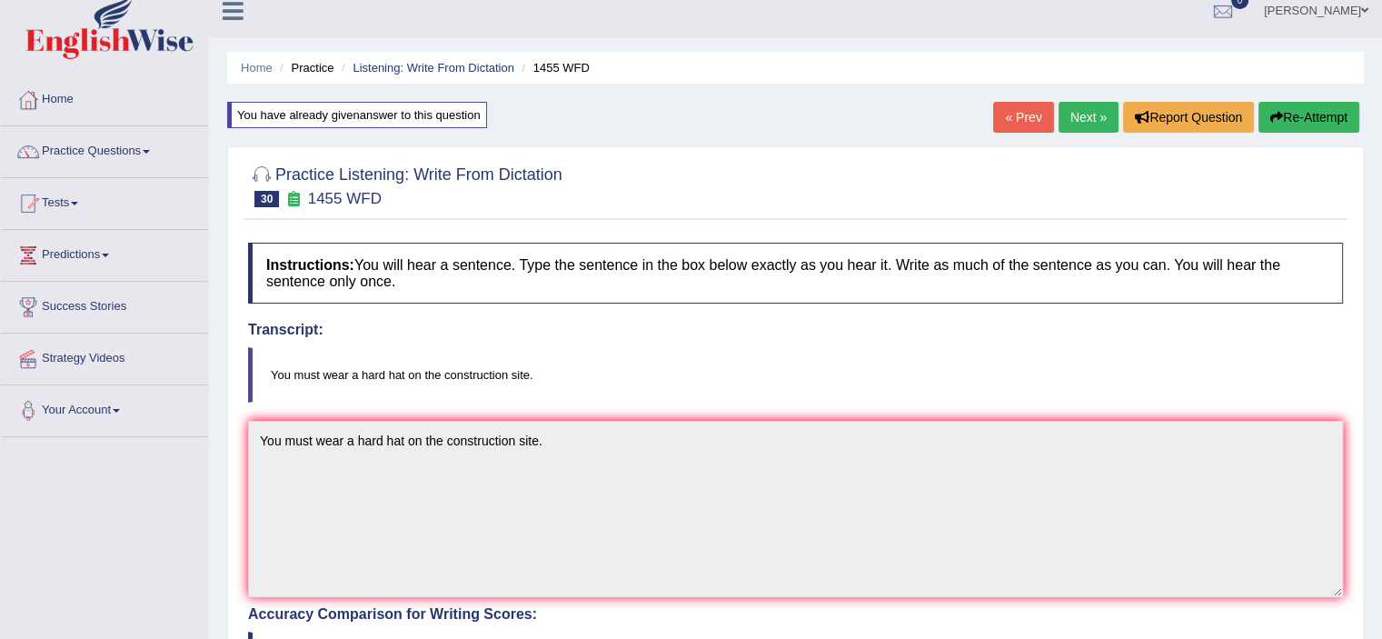
scroll to position [0, 0]
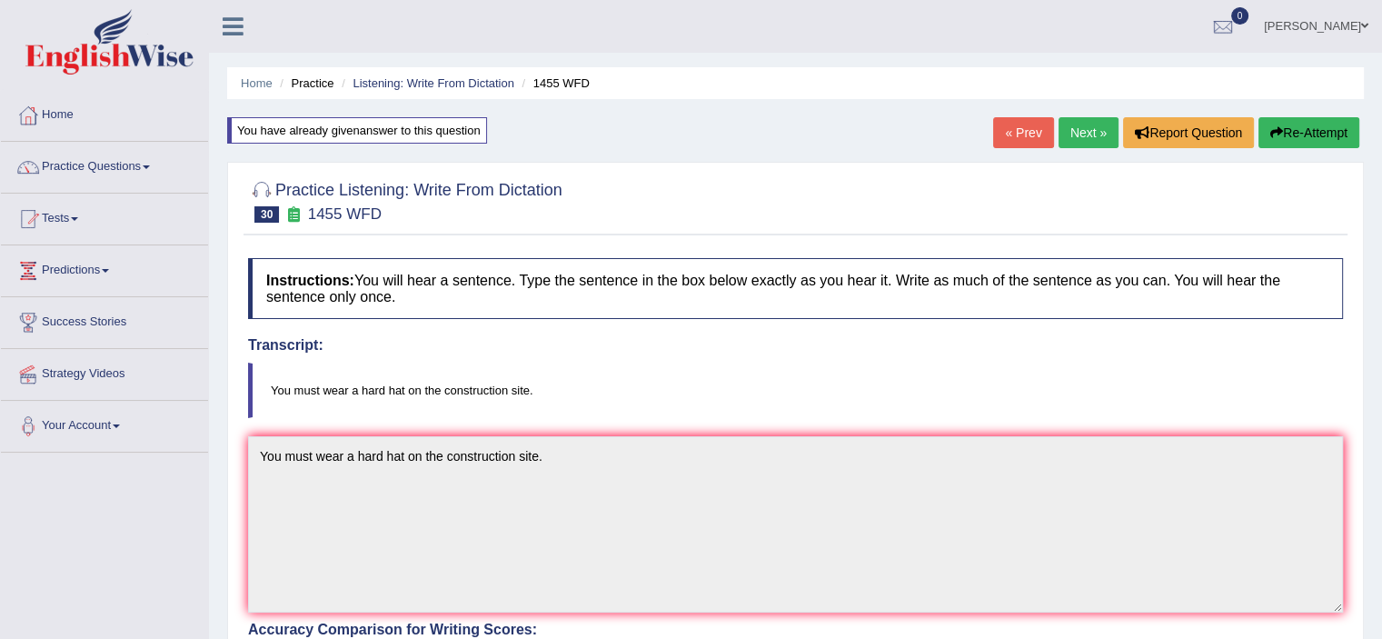
click at [1088, 126] on link "Next »" at bounding box center [1089, 132] width 60 height 31
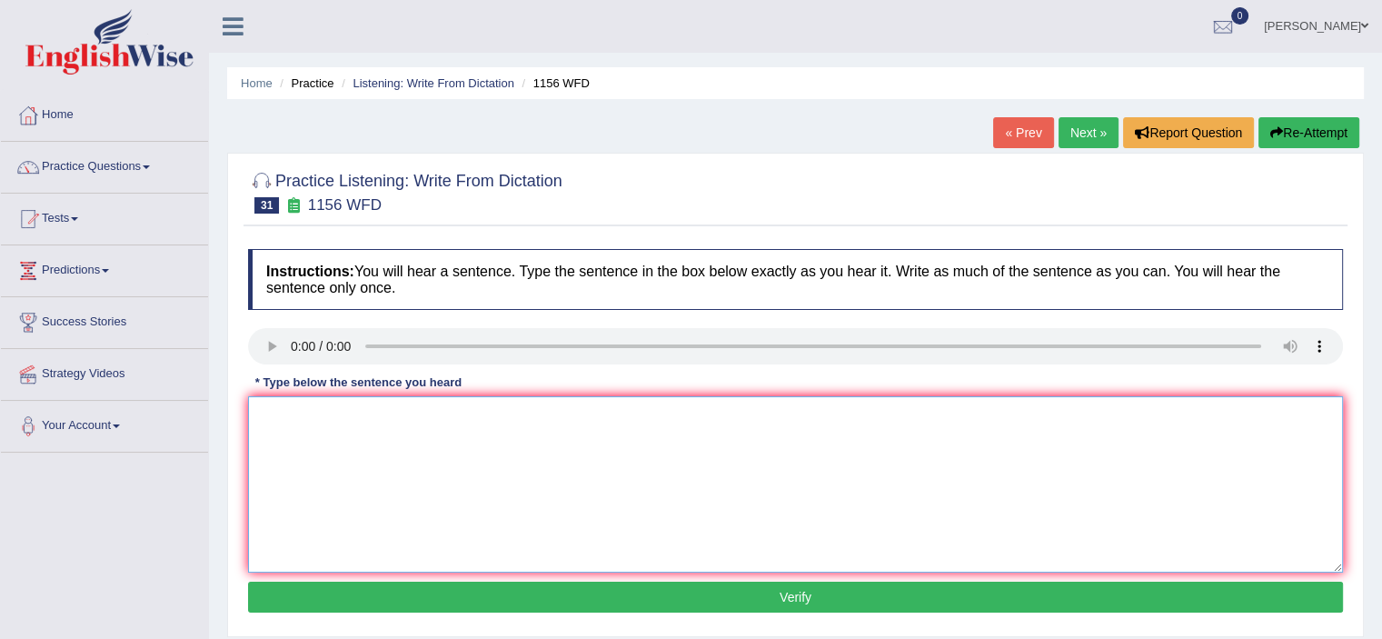
click at [327, 472] on textarea at bounding box center [795, 484] width 1095 height 176
click at [339, 478] on textarea at bounding box center [795, 484] width 1095 height 176
click at [325, 411] on textarea "Chemical" at bounding box center [795, 484] width 1095 height 176
type textarea "Chemical reactions have curve substances and change."
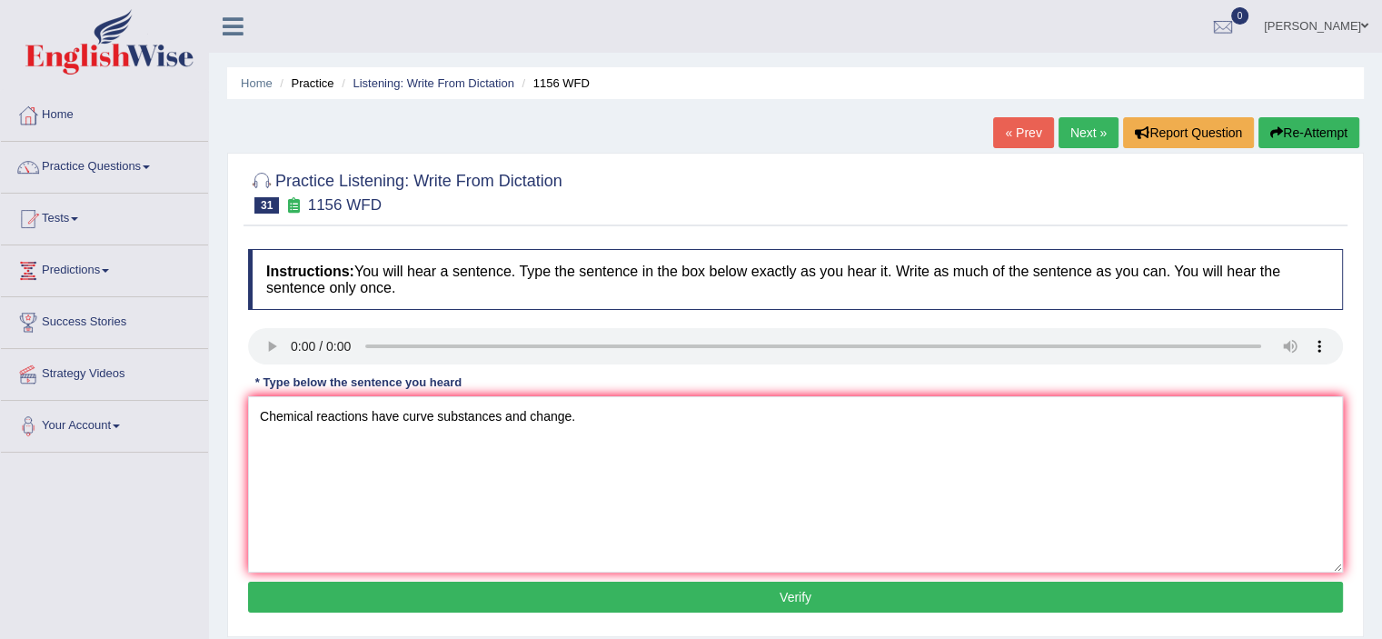
click at [394, 589] on button "Verify" at bounding box center [795, 597] width 1095 height 31
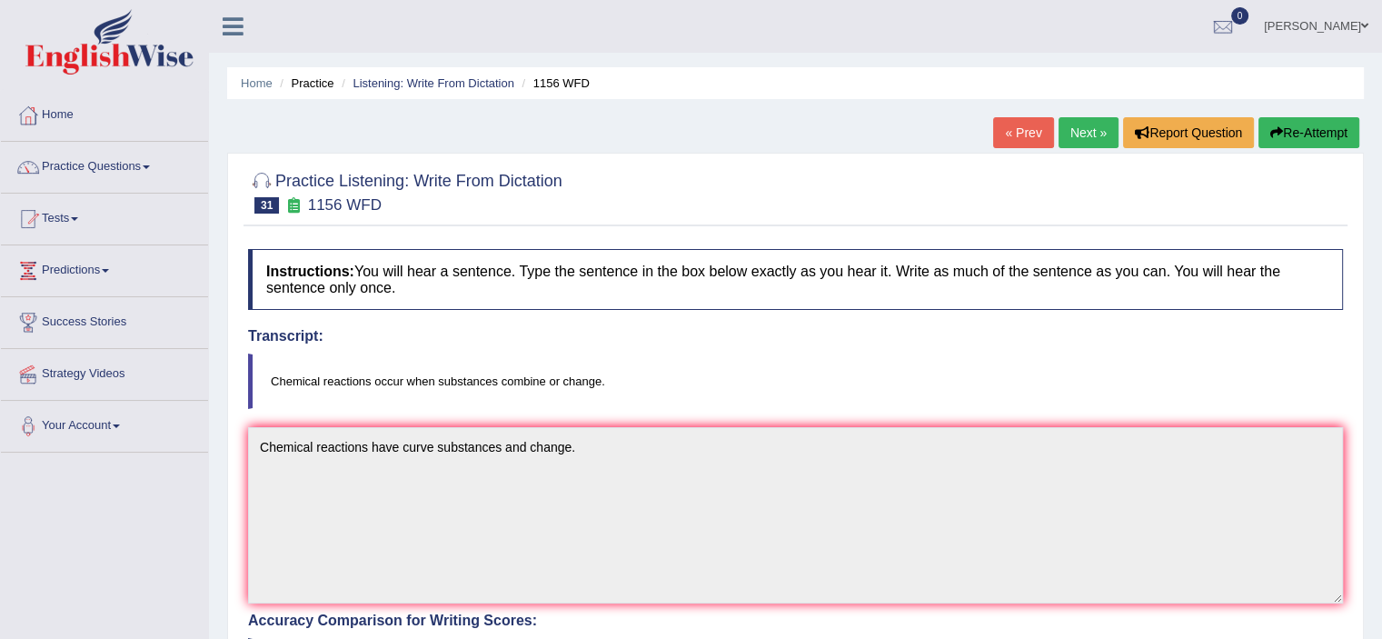
click at [1074, 123] on link "Next »" at bounding box center [1089, 132] width 60 height 31
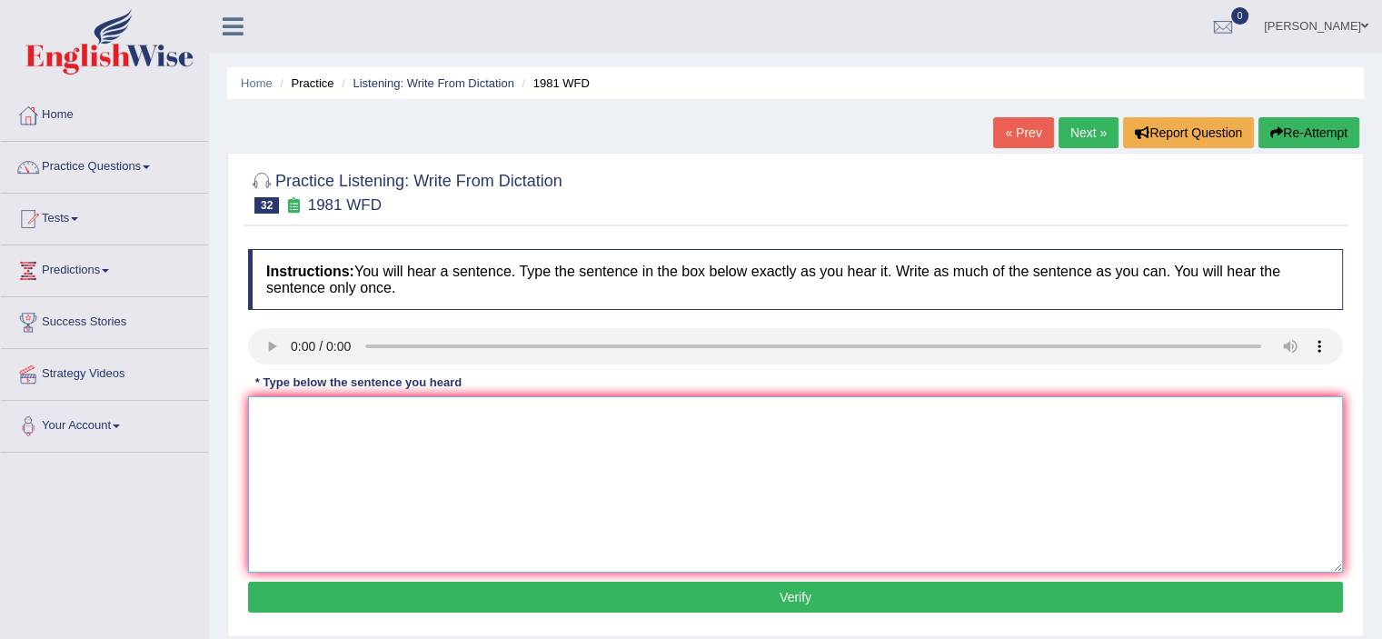
click at [313, 428] on textarea at bounding box center [795, 484] width 1095 height 176
click at [314, 436] on textarea at bounding box center [795, 484] width 1095 height 176
type textarea "All of your arguments must be support evidance and relevant."
click at [349, 600] on button "Verify" at bounding box center [795, 597] width 1095 height 31
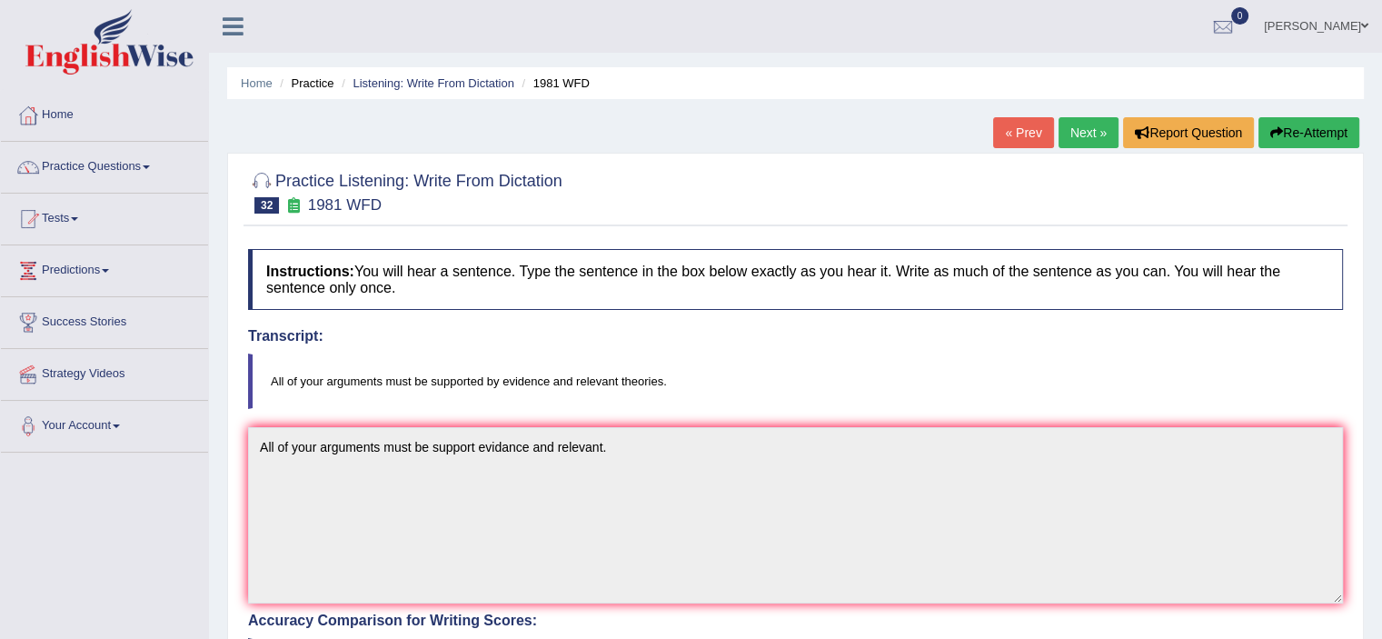
click at [1091, 130] on link "Next »" at bounding box center [1089, 132] width 60 height 31
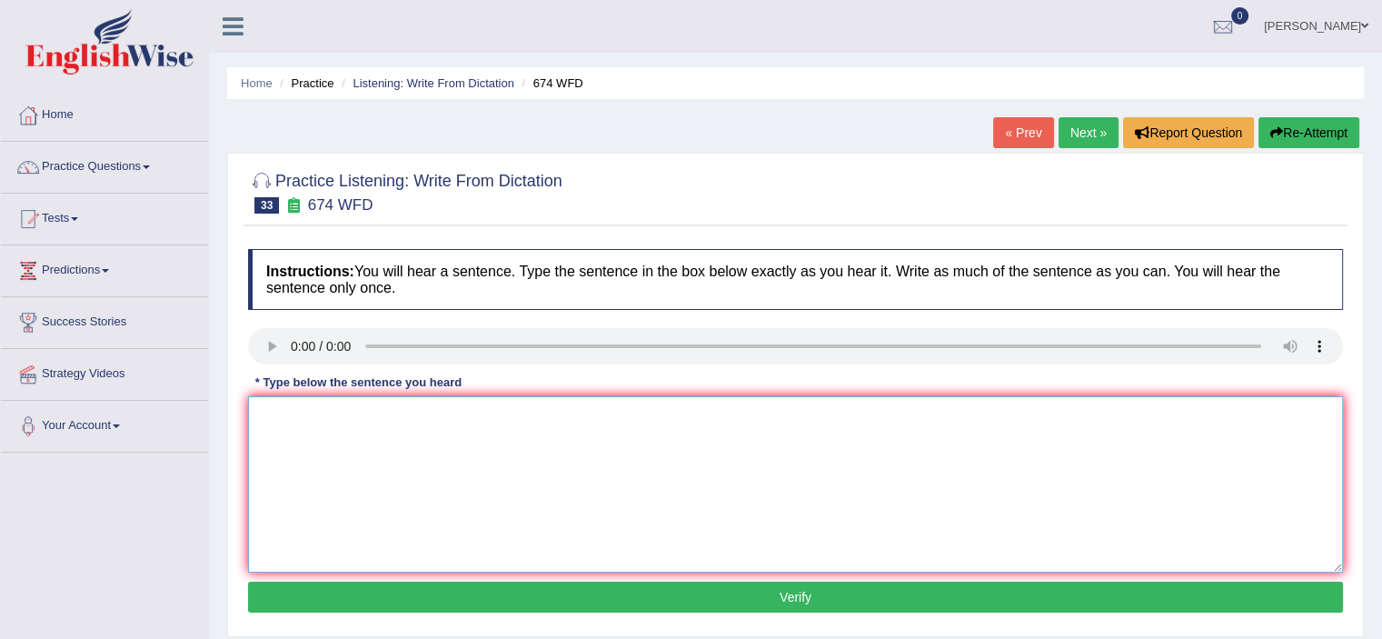
click at [294, 414] on textarea at bounding box center [795, 484] width 1095 height 176
type textarea "An employment rate has fallen its lowest in euros."
click at [449, 595] on button "Verify" at bounding box center [795, 597] width 1095 height 31
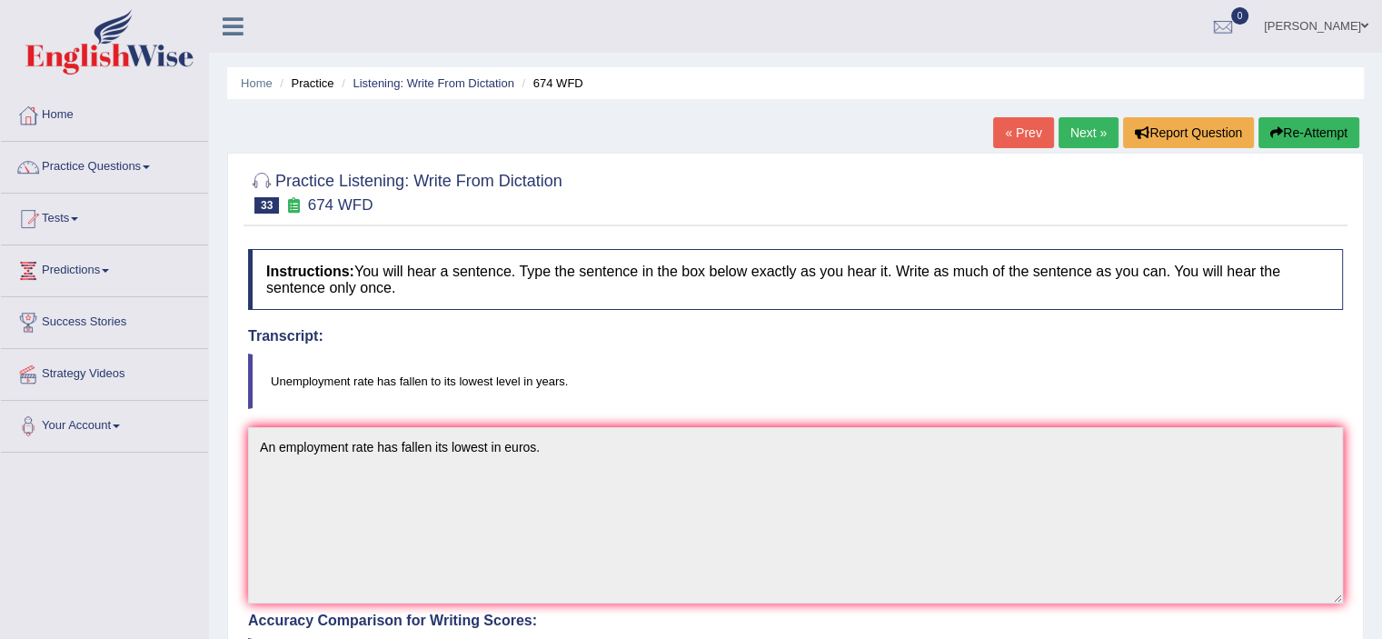
click at [1082, 132] on link "Next »" at bounding box center [1089, 132] width 60 height 31
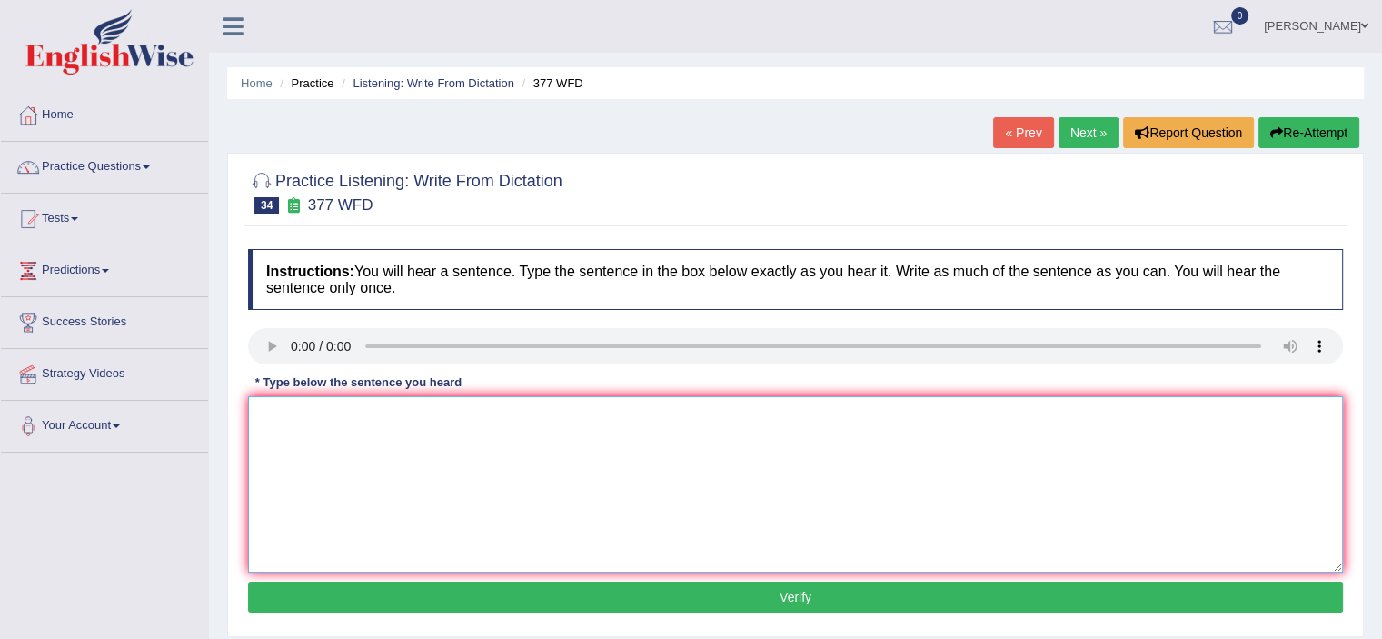
click at [324, 461] on textarea at bounding box center [795, 484] width 1095 height 176
type textarea "The depertmant has highest proportion for graduates students."
click at [374, 593] on button "Verify" at bounding box center [795, 597] width 1095 height 31
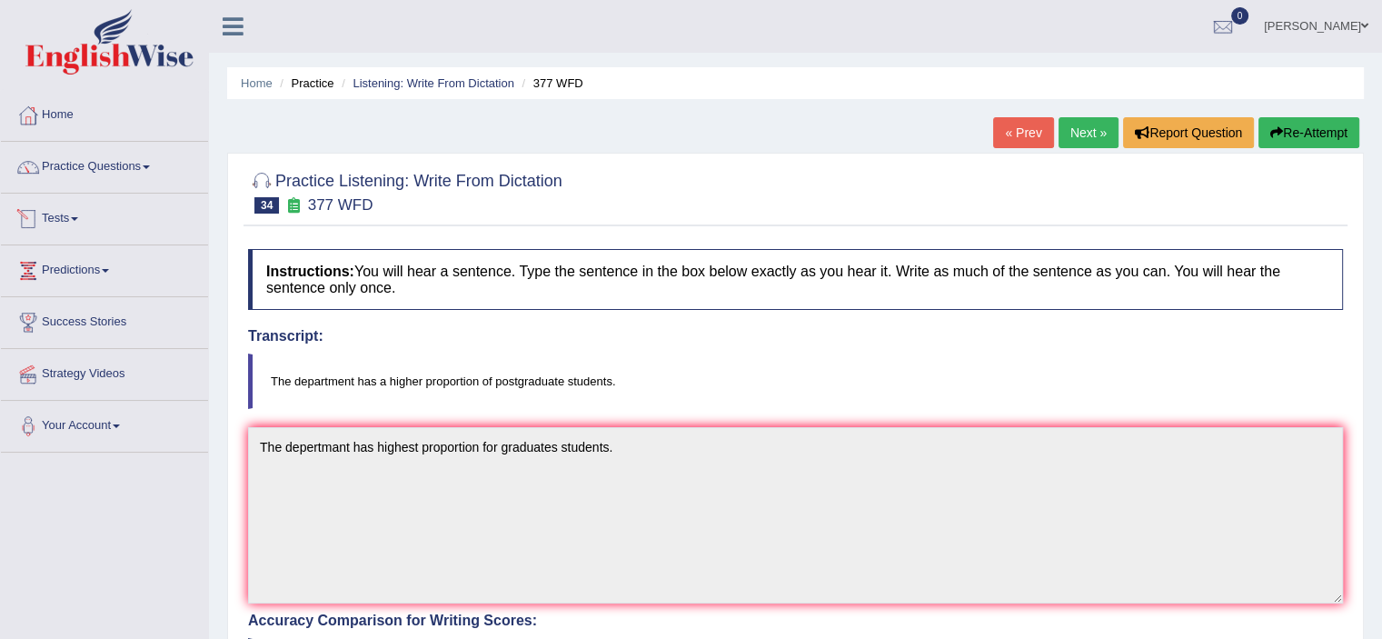
click at [163, 165] on link "Practice Questions" at bounding box center [104, 164] width 207 height 45
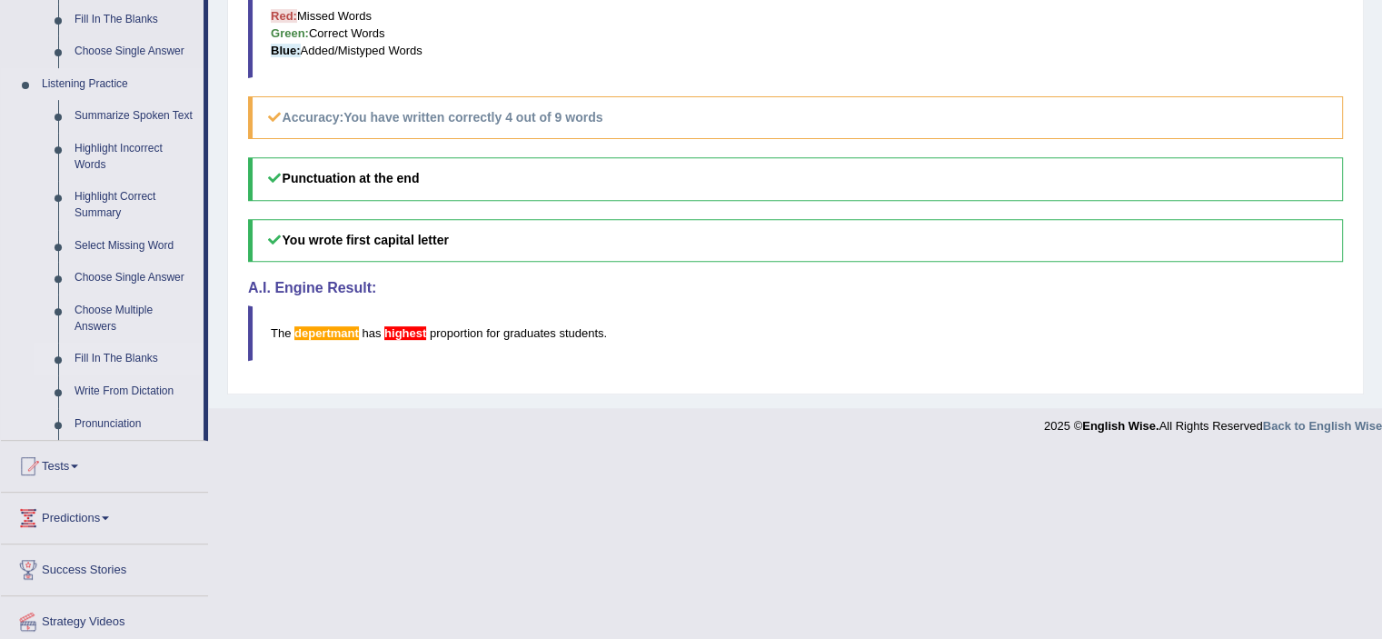
scroll to position [727, 0]
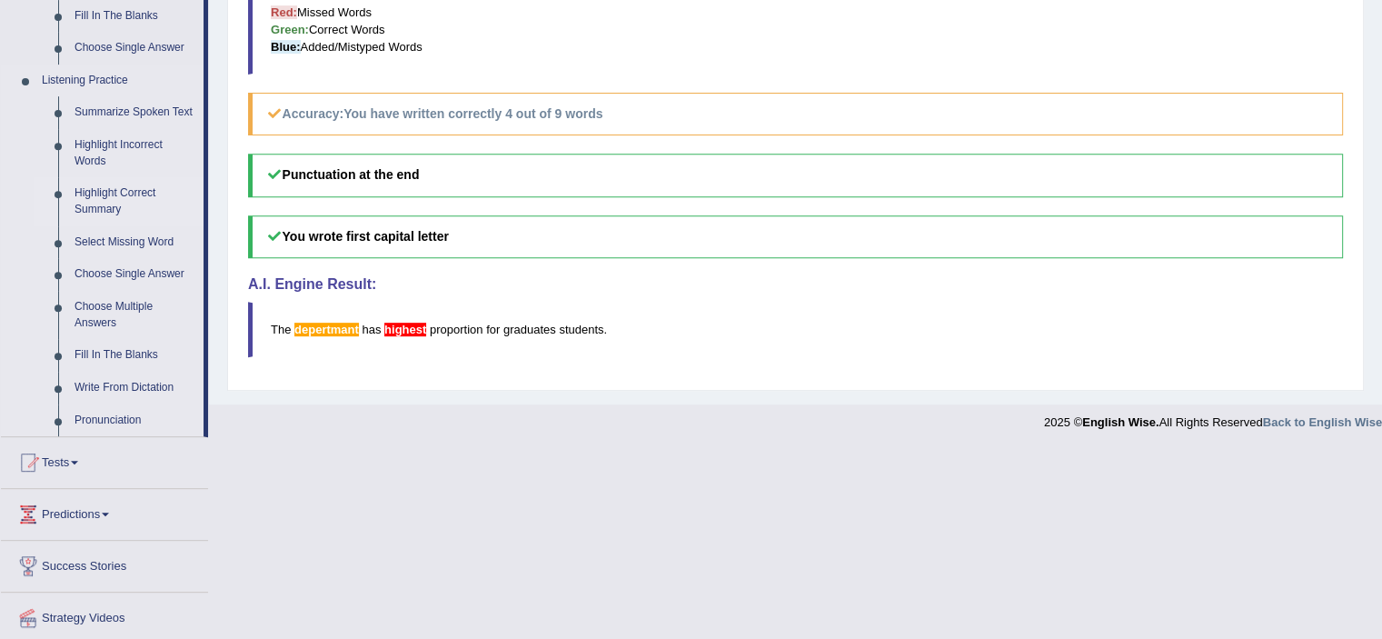
click at [129, 206] on link "Highlight Correct Summary" at bounding box center [134, 201] width 137 height 48
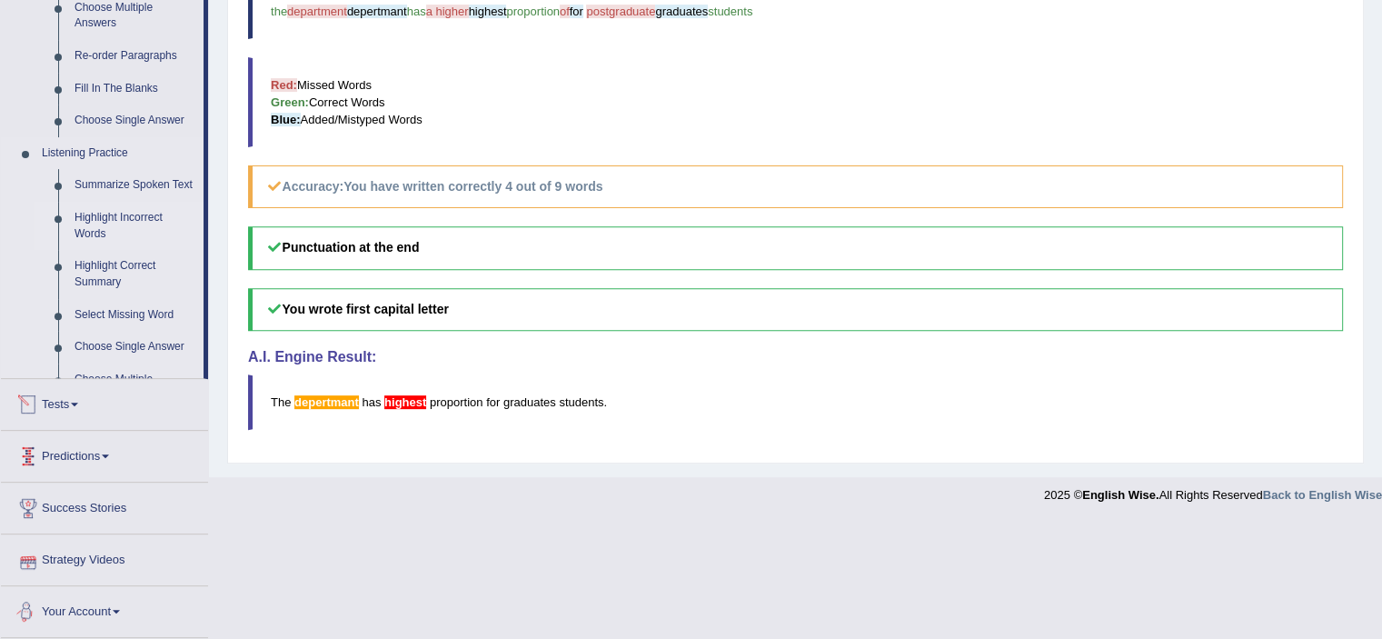
scroll to position [553, 0]
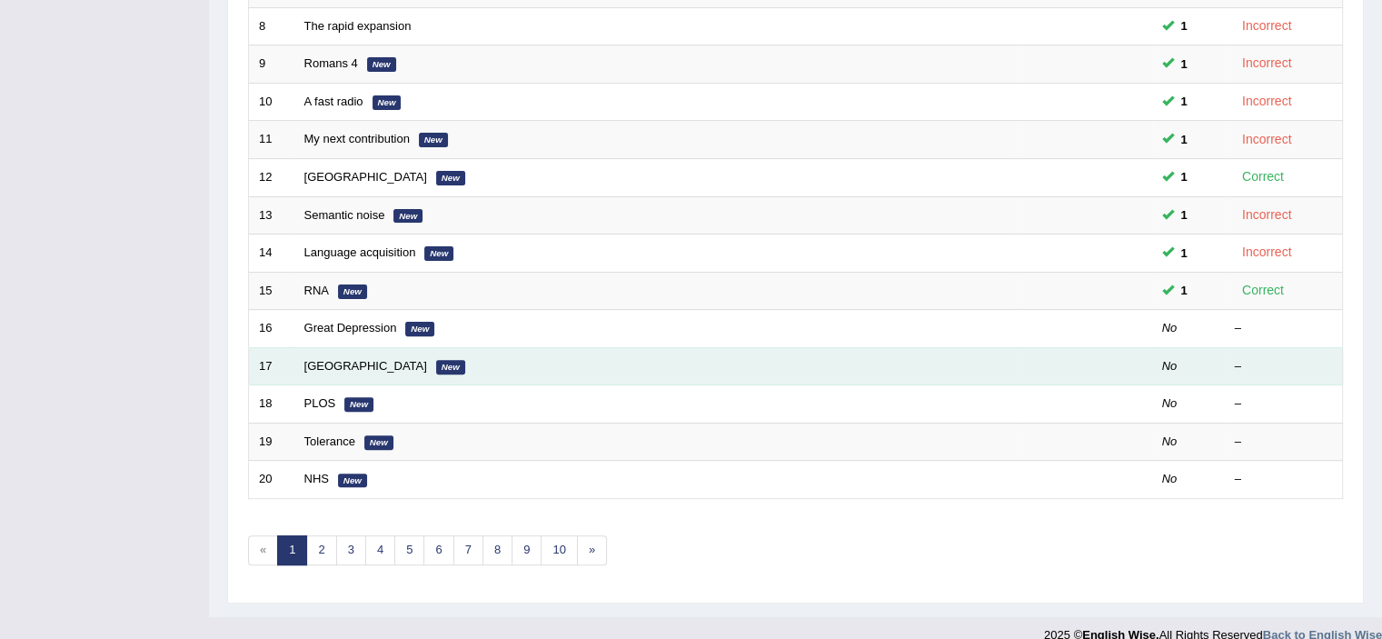
scroll to position [559, 0]
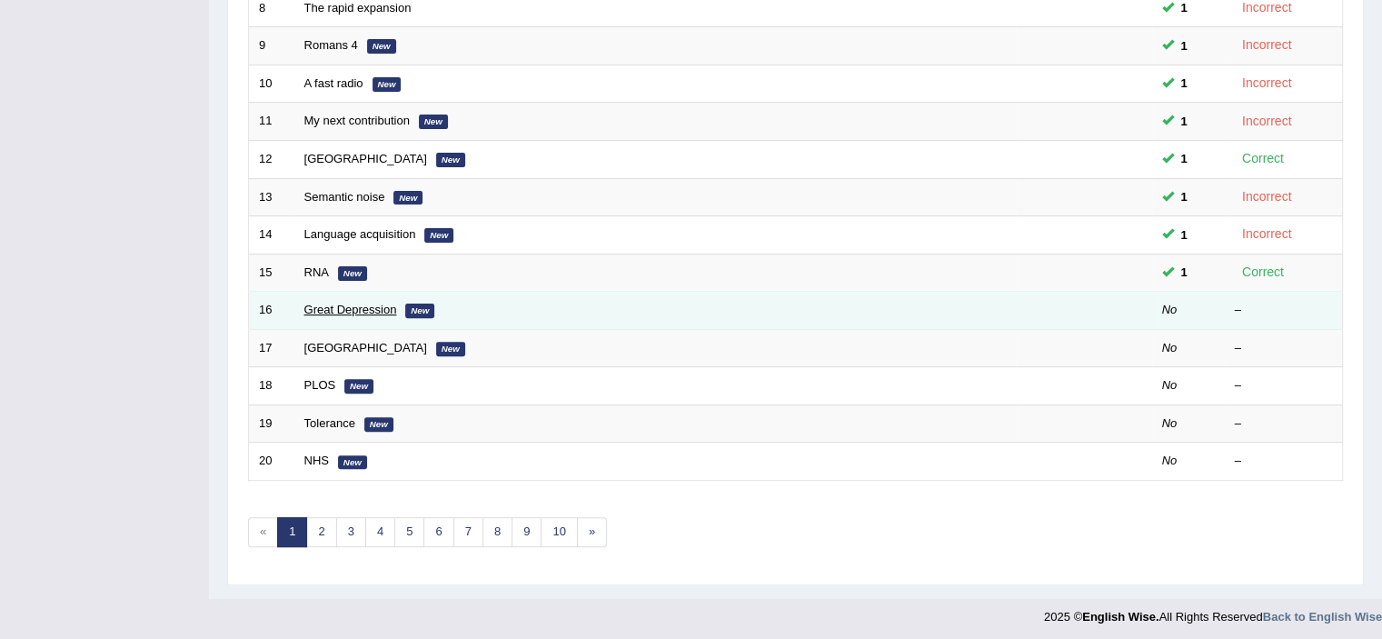
click at [320, 312] on link "Great Depression" at bounding box center [350, 310] width 93 height 14
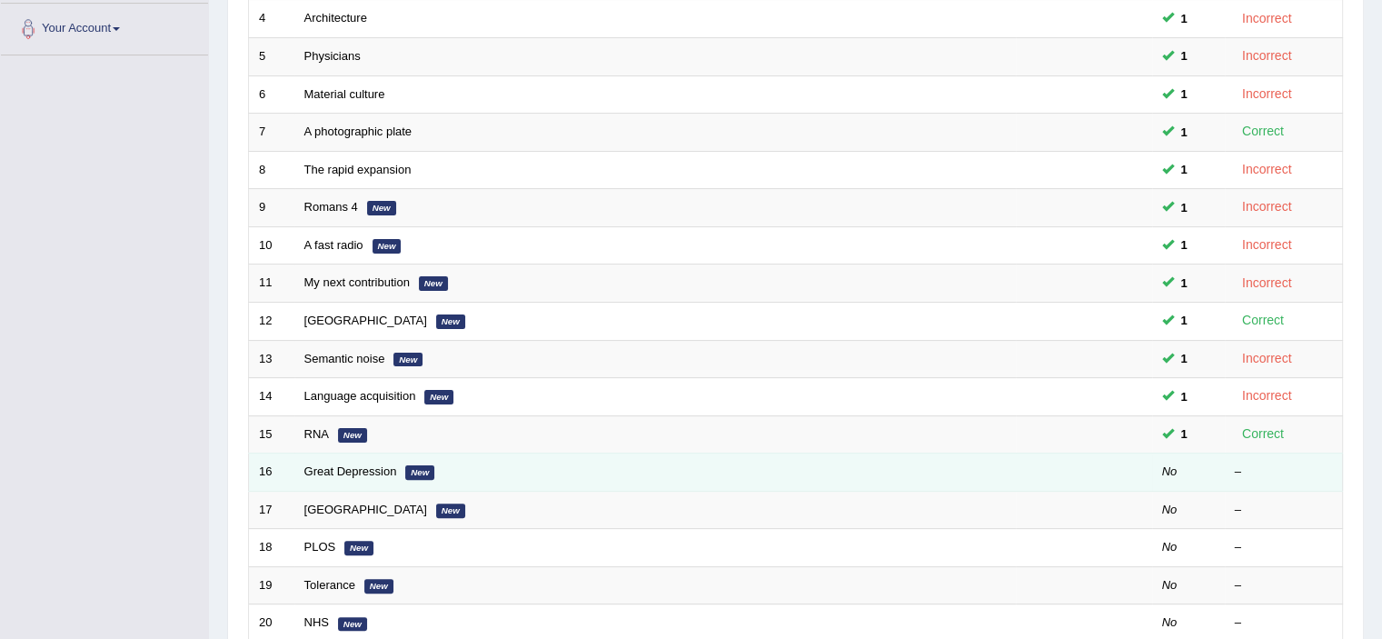
scroll to position [559, 0]
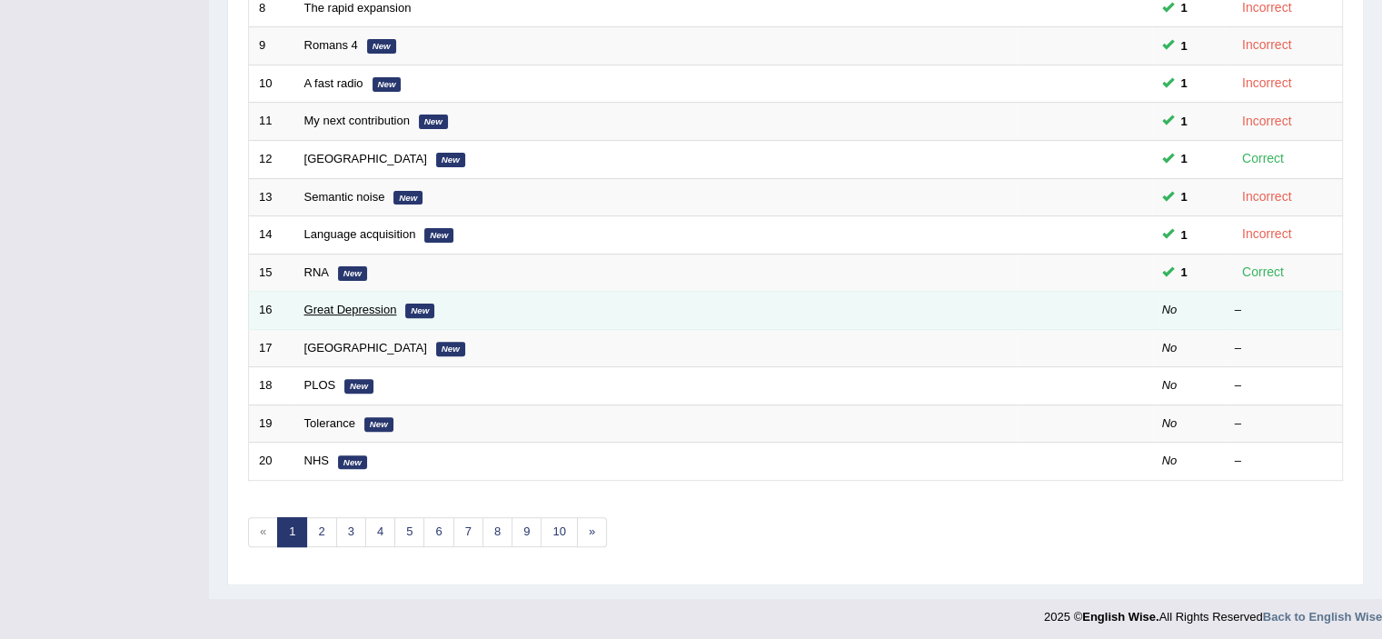
click at [339, 303] on link "Great Depression" at bounding box center [350, 310] width 93 height 14
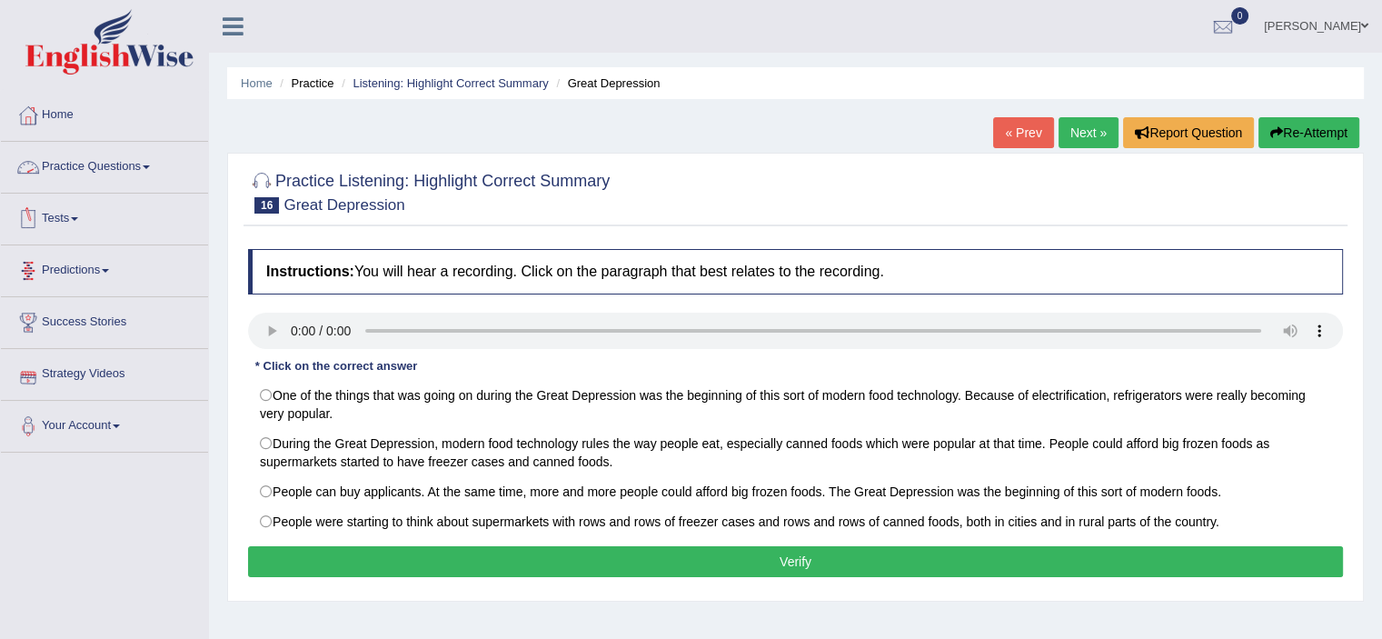
click at [81, 166] on link "Practice Questions" at bounding box center [104, 164] width 207 height 45
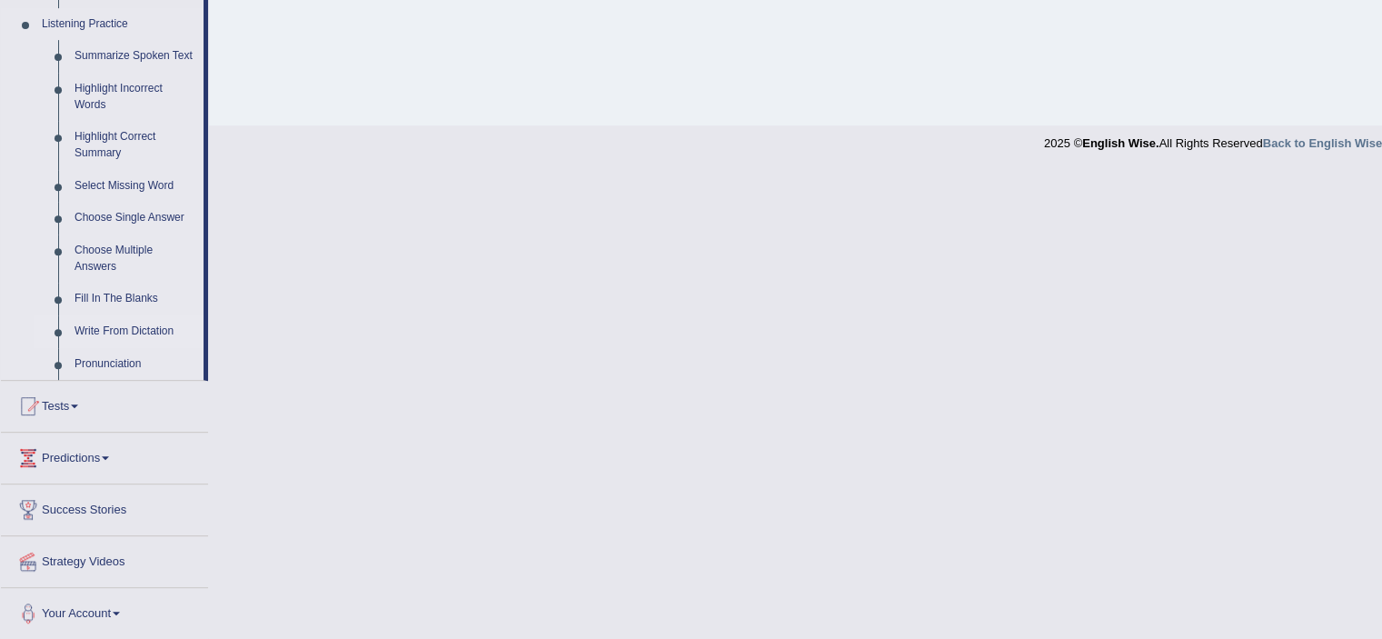
click at [116, 330] on link "Write From Dictation" at bounding box center [134, 331] width 137 height 33
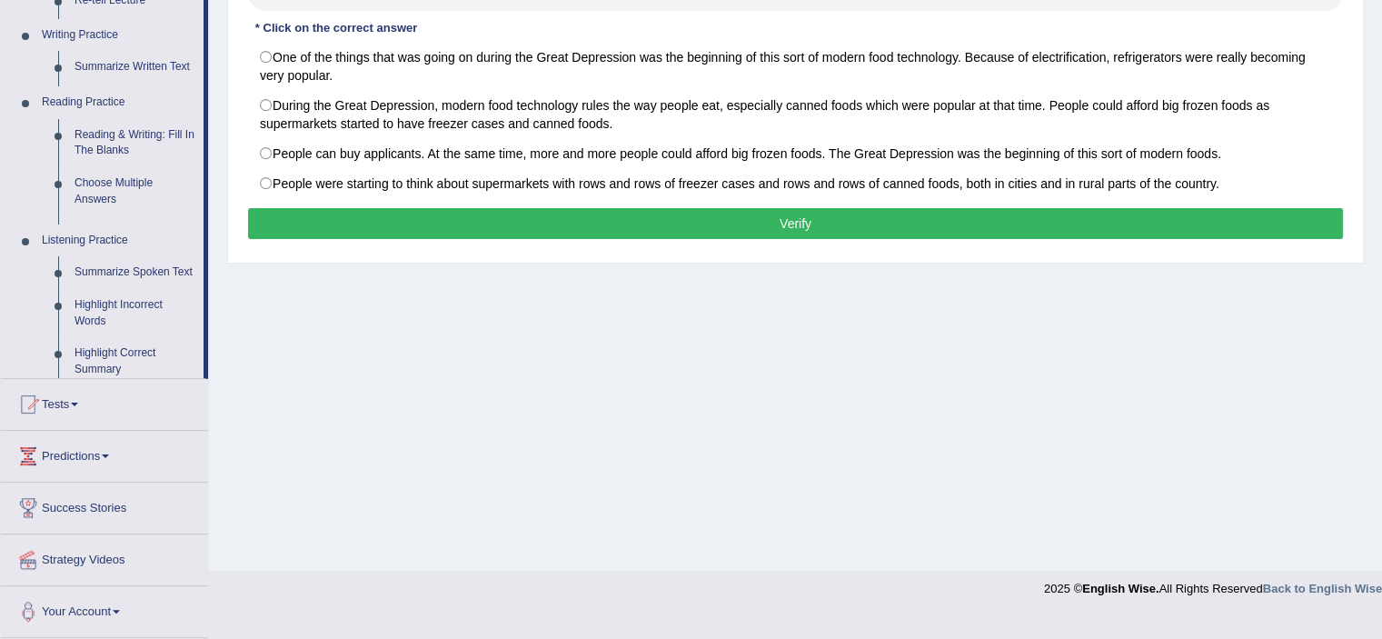
scroll to position [315, 0]
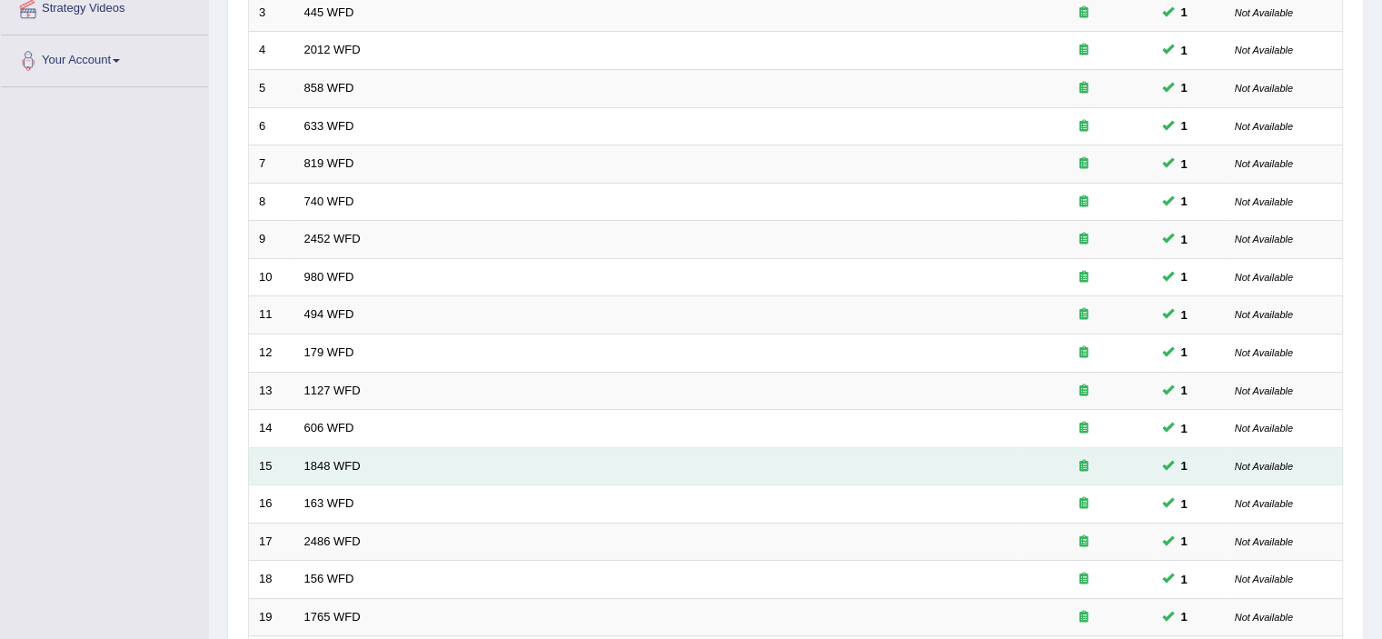
scroll to position [559, 0]
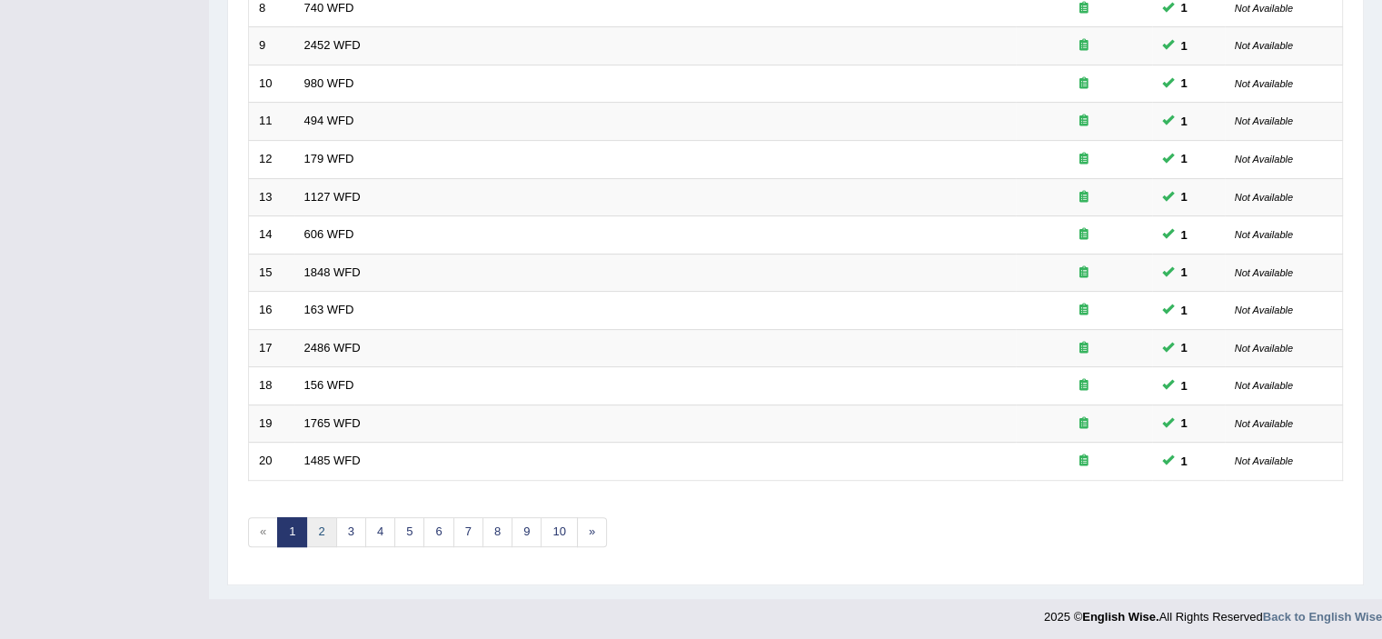
click at [324, 524] on link "2" at bounding box center [321, 532] width 30 height 30
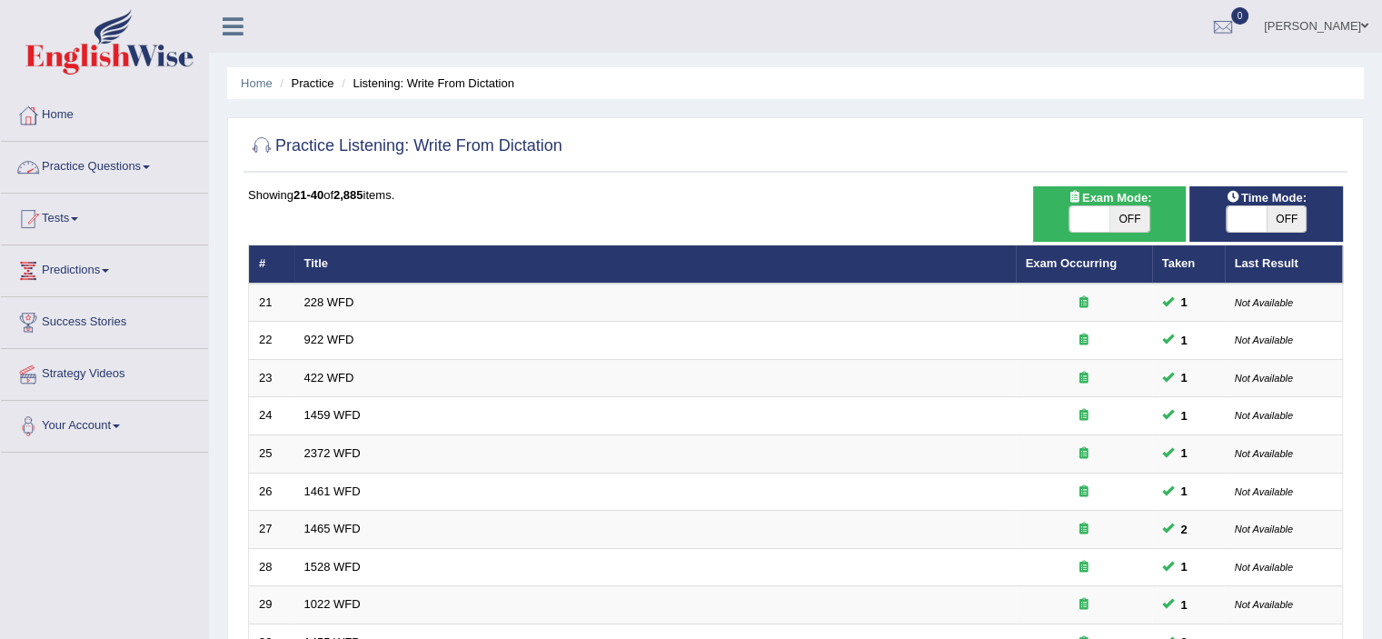
click at [93, 165] on link "Practice Questions" at bounding box center [104, 164] width 207 height 45
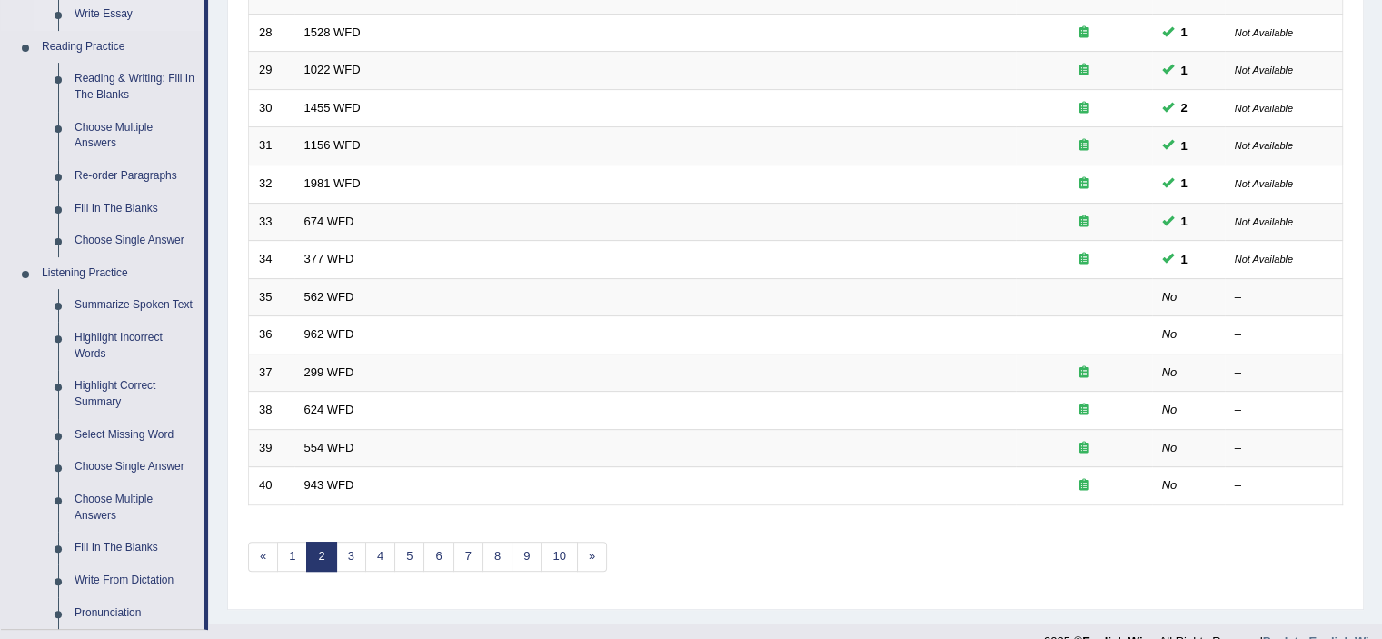
scroll to position [727, 0]
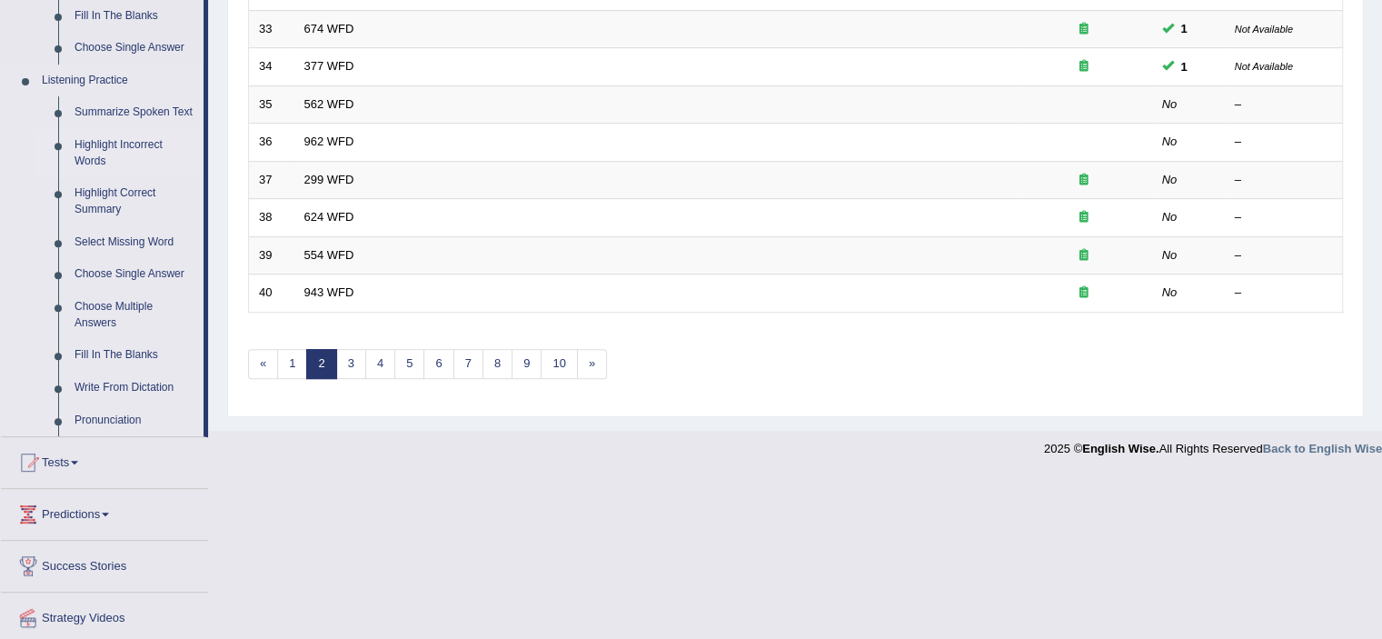
click at [115, 155] on link "Highlight Incorrect Words" at bounding box center [134, 153] width 137 height 48
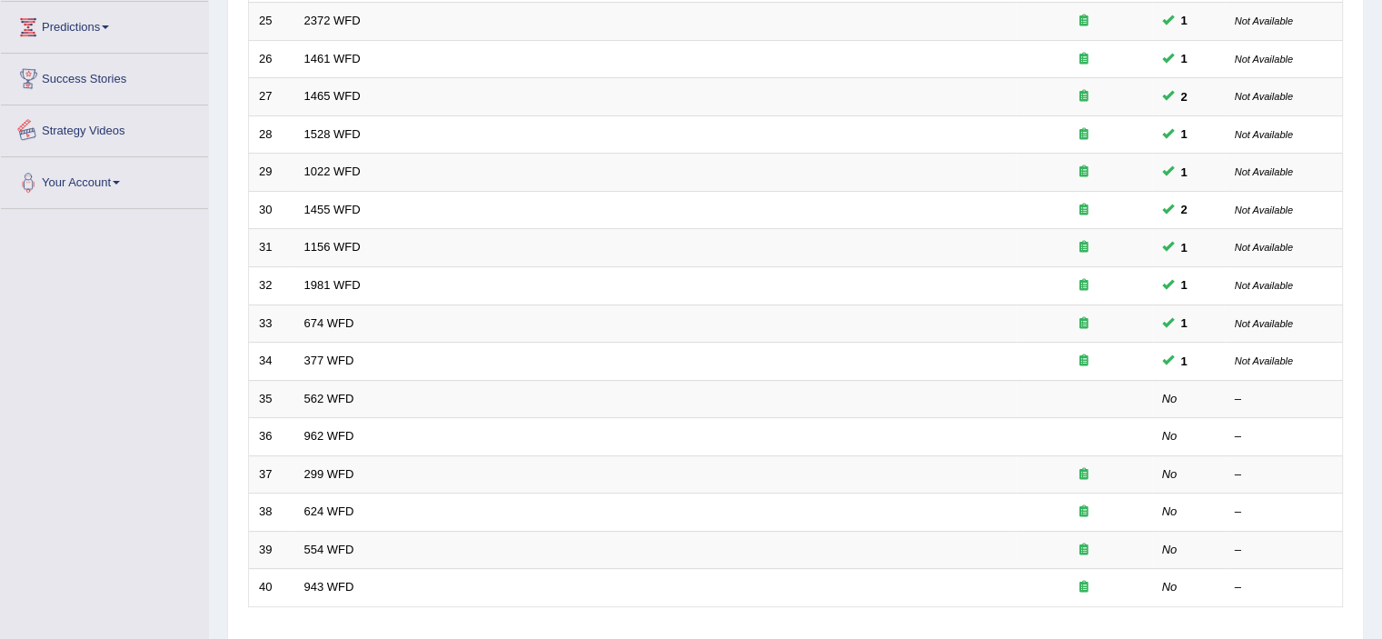
scroll to position [559, 0]
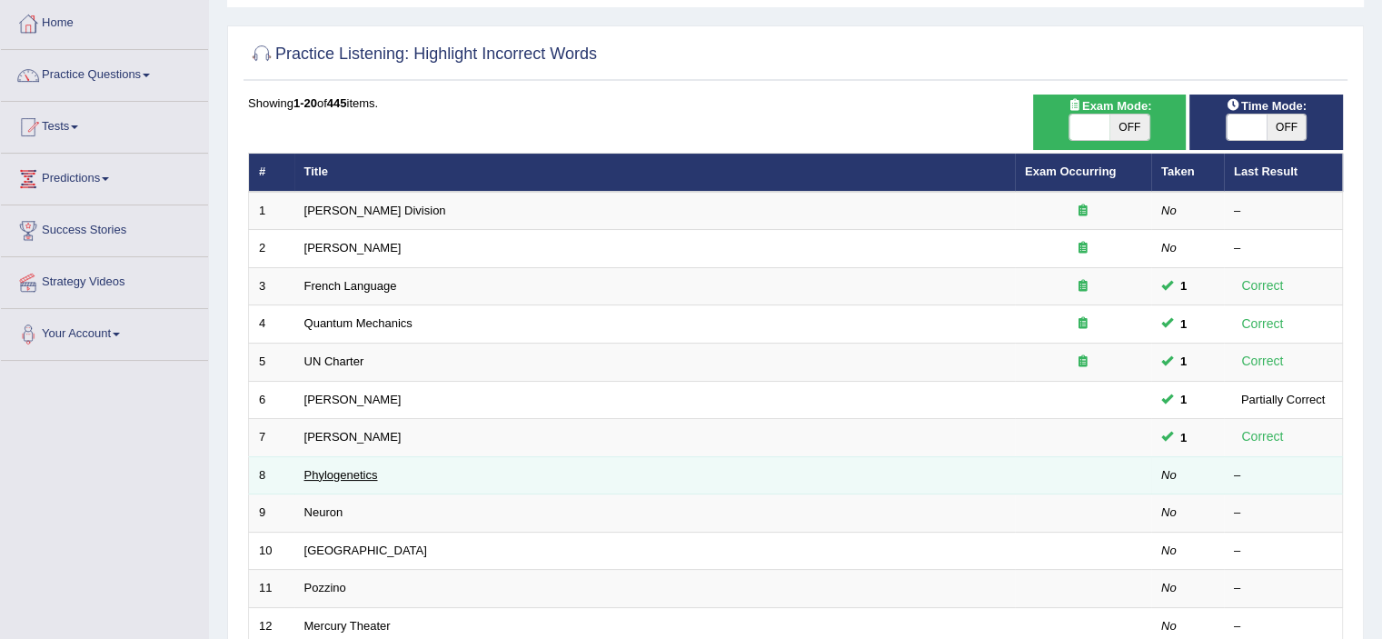
scroll to position [91, 0]
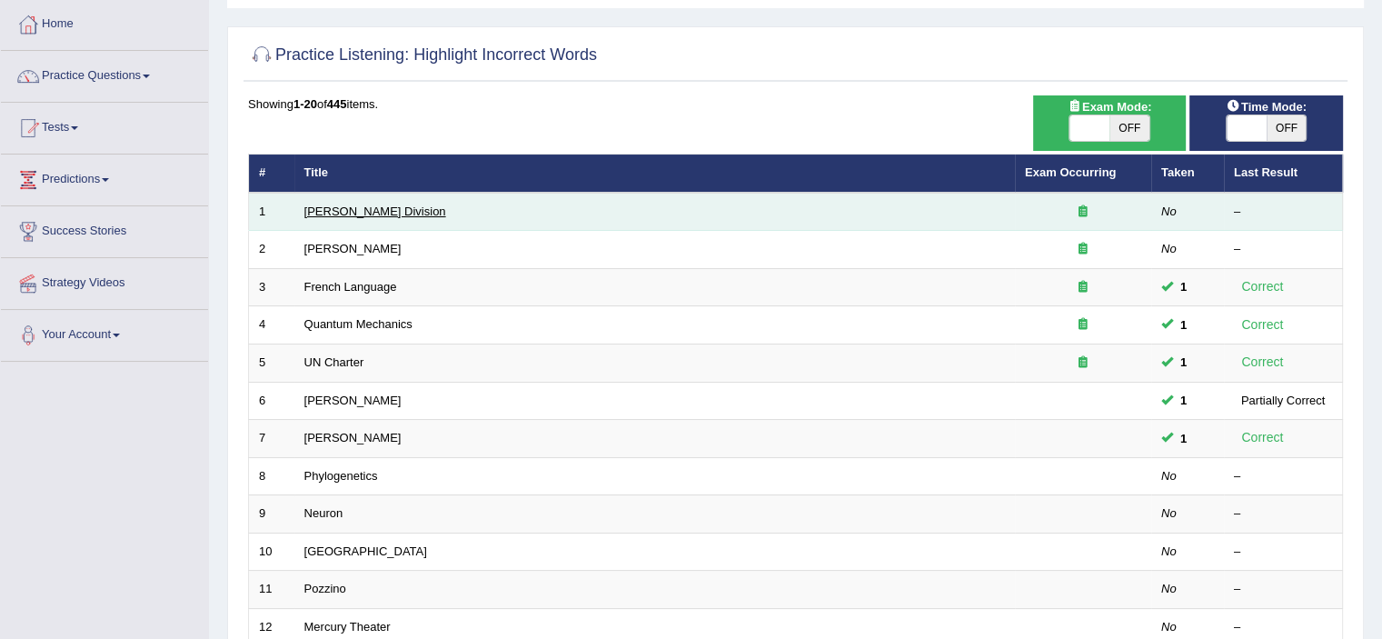
click at [320, 214] on link "[PERSON_NAME] Division" at bounding box center [375, 211] width 142 height 14
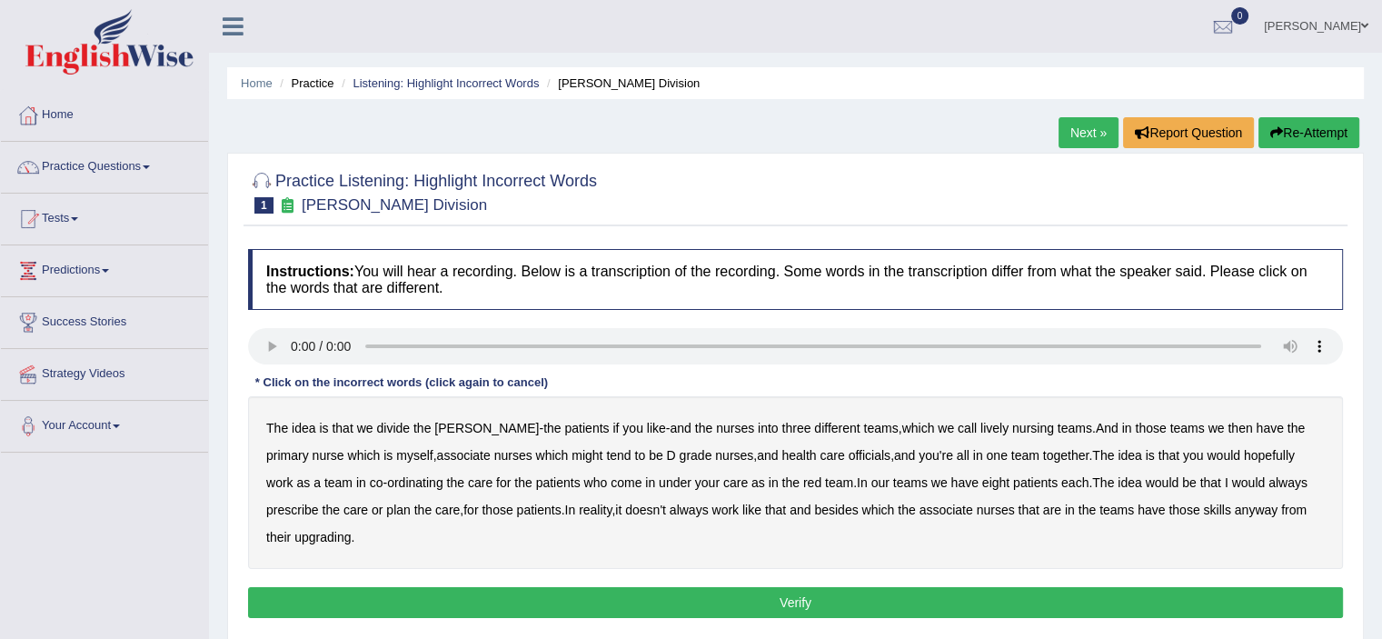
click at [981, 428] on b "lively" at bounding box center [995, 428] width 28 height 15
click at [1012, 428] on b "nursing" at bounding box center [1033, 428] width 42 height 15
click at [606, 457] on b "tend" at bounding box center [618, 455] width 25 height 15
click at [982, 482] on b "eight" at bounding box center [995, 482] width 27 height 15
click at [982, 481] on b "eight" at bounding box center [995, 482] width 27 height 15
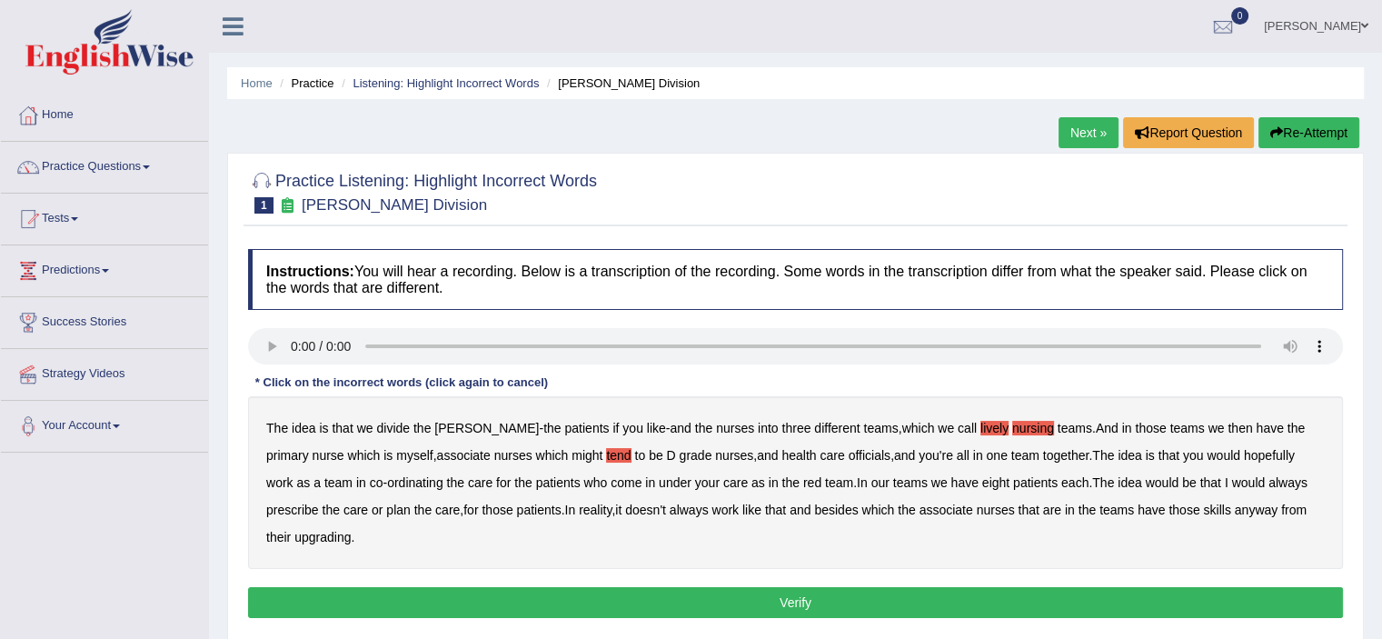
click at [1269, 477] on b "always" at bounding box center [1288, 482] width 39 height 15
click at [301, 533] on b "upgrading" at bounding box center [322, 537] width 56 height 15
click at [468, 603] on button "Verify" at bounding box center [795, 602] width 1095 height 31
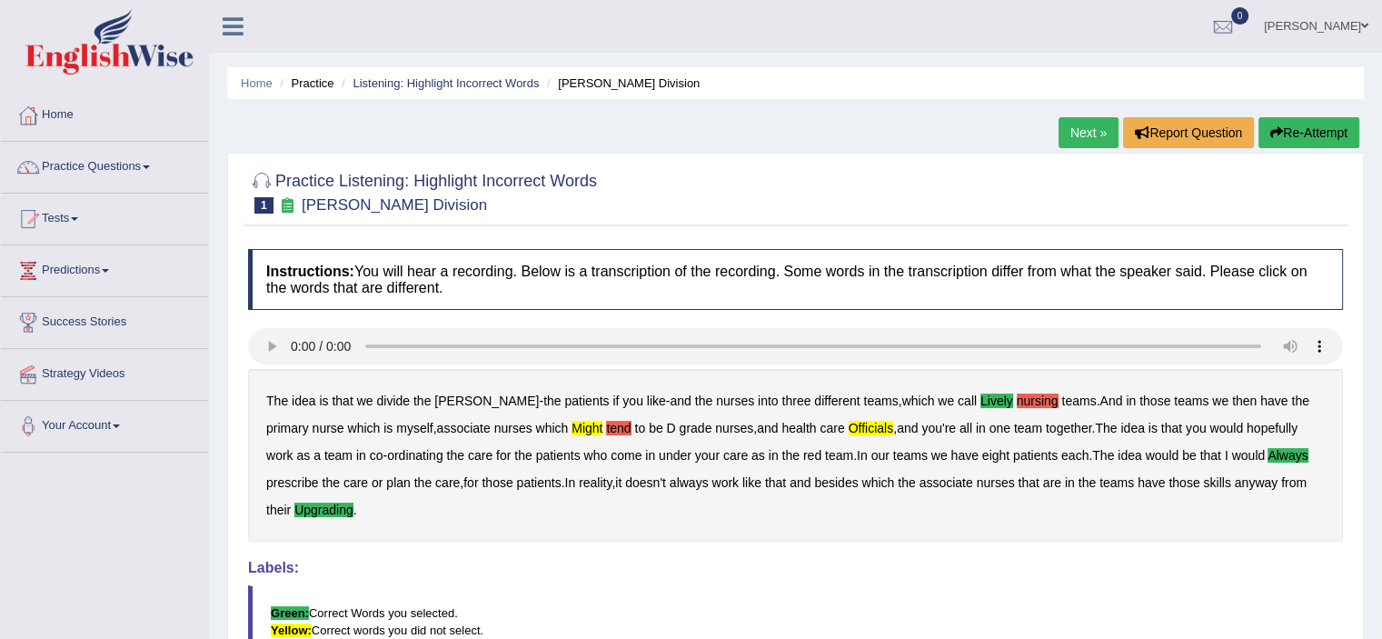
click at [1087, 123] on link "Next »" at bounding box center [1089, 132] width 60 height 31
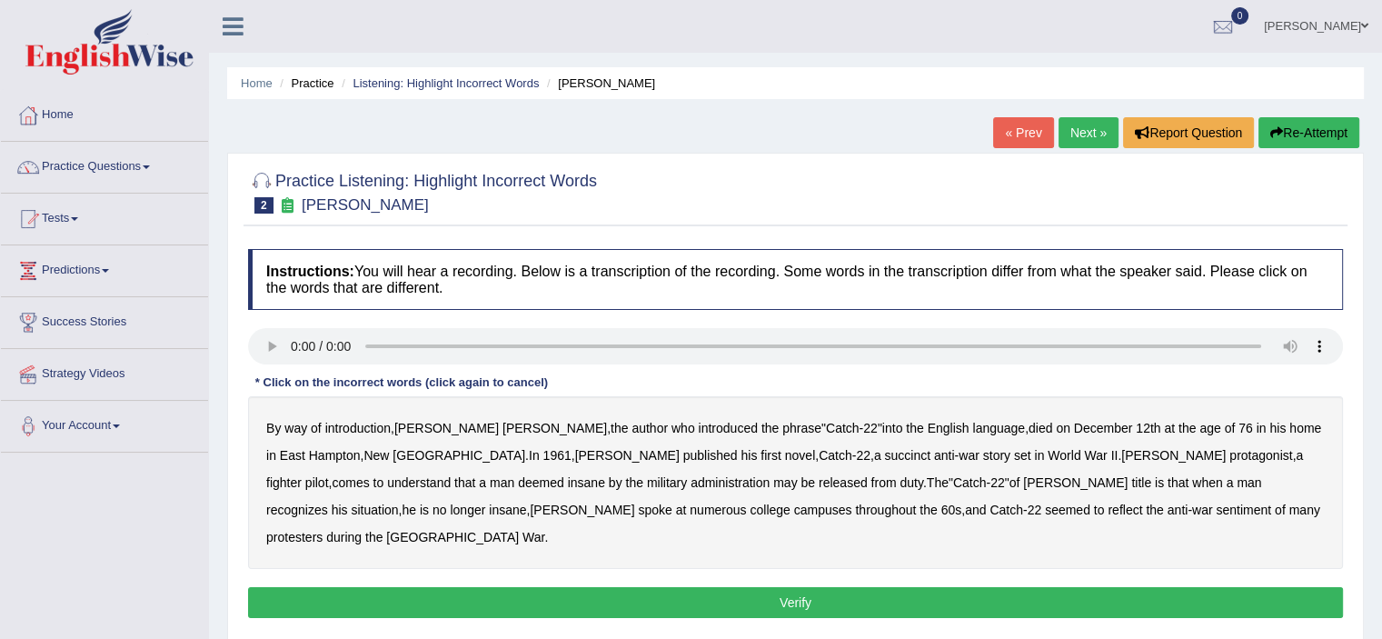
click at [884, 452] on b "succinct" at bounding box center [907, 455] width 46 height 15
click at [691, 480] on b "administration" at bounding box center [730, 482] width 79 height 15
click at [398, 503] on b "situation" at bounding box center [374, 510] width 47 height 15
click at [1108, 509] on b "reflect" at bounding box center [1125, 510] width 35 height 15
click at [1002, 587] on button "Verify" at bounding box center [795, 602] width 1095 height 31
